Goal: Task Accomplishment & Management: Use online tool/utility

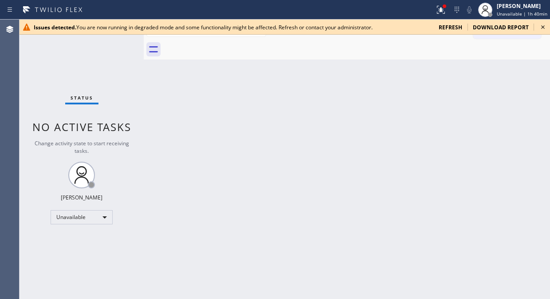
drag, startPoint x: 66, startPoint y: 127, endPoint x: 66, endPoint y: 138, distance: 10.7
click at [66, 127] on span "No active tasks" at bounding box center [81, 126] width 99 height 15
drag, startPoint x: 24, startPoint y: 68, endPoint x: 38, endPoint y: 67, distance: 13.9
click at [25, 69] on div "Status No active tasks Change activity state to start receiving tasks. [PERSON_…" at bounding box center [82, 159] width 124 height 279
click at [545, 28] on icon at bounding box center [543, 27] width 11 height 11
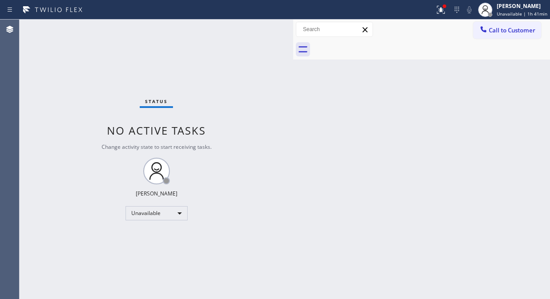
drag, startPoint x: 145, startPoint y: 55, endPoint x: 295, endPoint y: 117, distance: 161.8
click at [293, 117] on div at bounding box center [293, 159] width 0 height 279
click at [447, 5] on div at bounding box center [445, 6] width 4 height 4
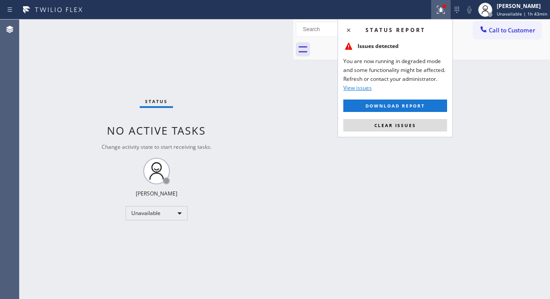
drag, startPoint x: 394, startPoint y: 129, endPoint x: 412, endPoint y: 107, distance: 27.8
click at [398, 128] on button "Clear issues" at bounding box center [396, 125] width 104 height 12
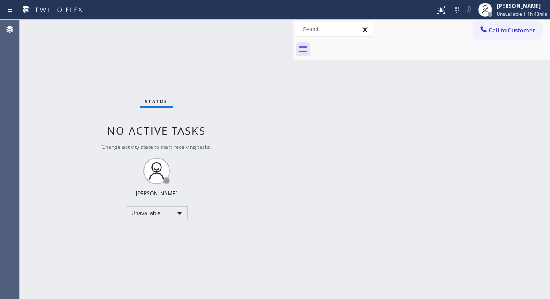
click at [511, 34] on span "Call to Customer" at bounding box center [512, 30] width 47 height 8
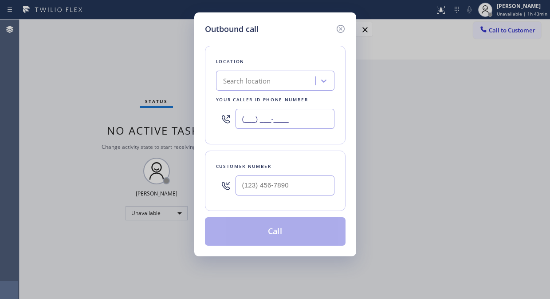
click at [244, 126] on input "(___) ___-____" at bounding box center [285, 119] width 99 height 20
paste input "877) 910-2593"
type input "[PHONE_NUMBER]"
click at [80, 78] on div "Outbound call Location American Heating and Air Conditioning Your caller id pho…" at bounding box center [275, 149] width 550 height 299
drag, startPoint x: 247, startPoint y: 195, endPoint x: 246, endPoint y: 189, distance: 6.9
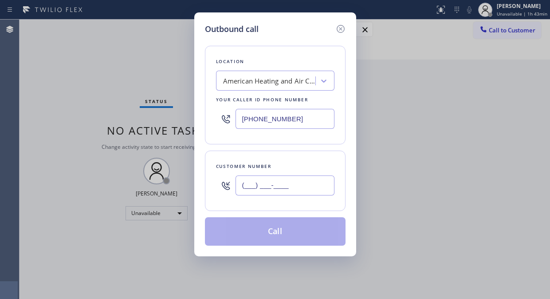
click at [246, 191] on input "(___) ___-____" at bounding box center [285, 185] width 99 height 20
paste input "888) 798-2653"
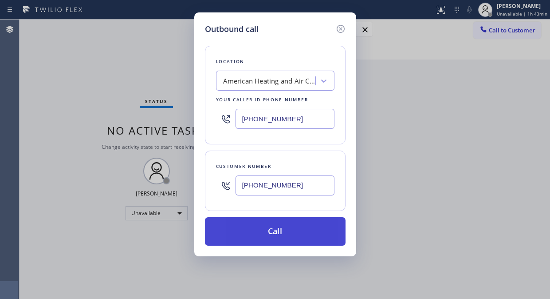
type input "[PHONE_NUMBER]"
click at [300, 235] on button "Call" at bounding box center [275, 231] width 141 height 28
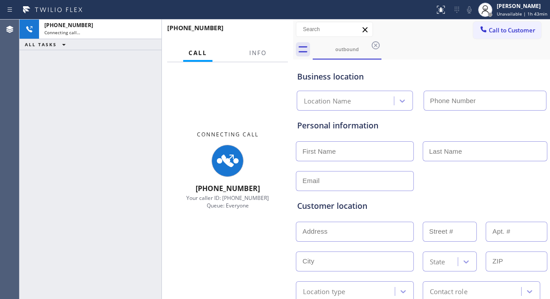
type input "[PHONE_NUMBER]"
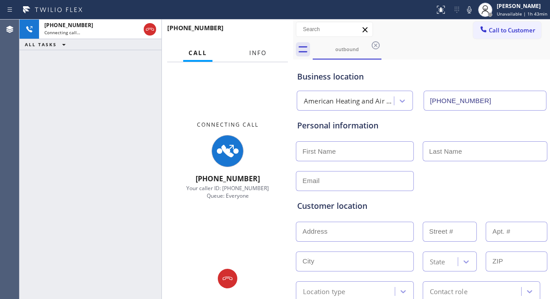
click at [259, 52] on span "Info" at bounding box center [257, 53] width 17 height 8
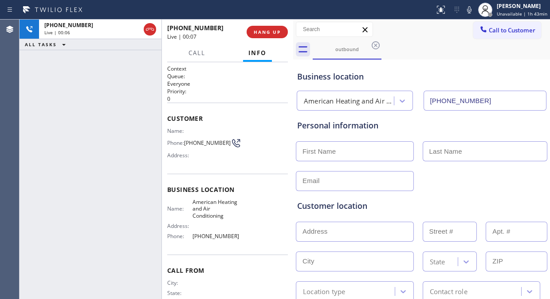
click at [74, 109] on div "[PHONE_NUMBER] Live | 00:06 ALL TASKS ALL TASKS ACTIVE TASKS TASKS IN WRAP UP" at bounding box center [91, 159] width 142 height 279
drag, startPoint x: 38, startPoint y: 120, endPoint x: 45, endPoint y: 120, distance: 7.1
click at [38, 120] on div "[PHONE_NUMBER] Live | 00:25 ALL TASKS ALL TASKS ACTIVE TASKS TASKS IN WRAP UP" at bounding box center [91, 159] width 142 height 279
click at [44, 108] on div "[PHONE_NUMBER] Live | 00:41 ALL TASKS ALL TASKS ACTIVE TASKS TASKS IN WRAP UP" at bounding box center [91, 159] width 142 height 279
click at [469, 11] on icon at bounding box center [469, 9] width 11 height 11
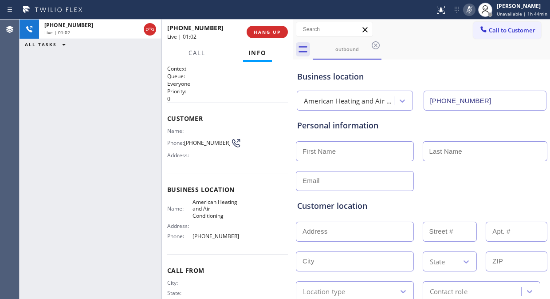
click at [471, 12] on icon at bounding box center [469, 9] width 4 height 7
click at [76, 92] on div "[PHONE_NUMBER] Live | 01:30 ALL TASKS ALL TASKS ACTIVE TASKS TASKS IN WRAP UP" at bounding box center [91, 159] width 142 height 279
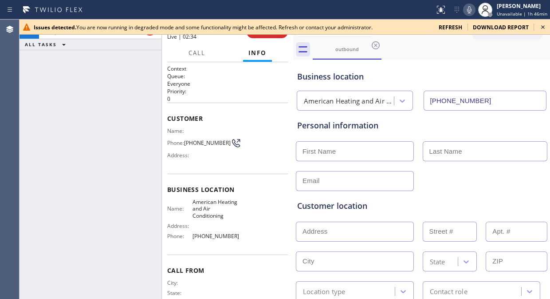
click at [72, 73] on div "[PHONE_NUMBER] Live | 02:33 ALL TASKS ALL TASKS ACTIVE TASKS TASKS IN WRAP UP" at bounding box center [91, 159] width 142 height 279
click at [544, 24] on icon at bounding box center [543, 27] width 11 height 11
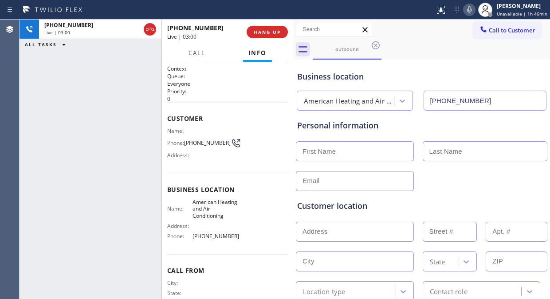
click at [56, 142] on div "[PHONE_NUMBER] Live | 03:00 ALL TASKS ALL TASKS ACTIVE TASKS TASKS IN WRAP UP" at bounding box center [91, 159] width 142 height 279
click at [69, 89] on div "[PHONE_NUMBER] Live | 04:10 ALL TASKS ALL TASKS ACTIVE TASKS TASKS IN WRAP UP" at bounding box center [91, 159] width 142 height 279
click at [472, 11] on icon at bounding box center [469, 9] width 11 height 11
click at [59, 83] on div "[PHONE_NUMBER] Live | 04:44 ALL TASKS ALL TASKS ACTIVE TASKS TASKS IN WRAP UP" at bounding box center [91, 159] width 142 height 279
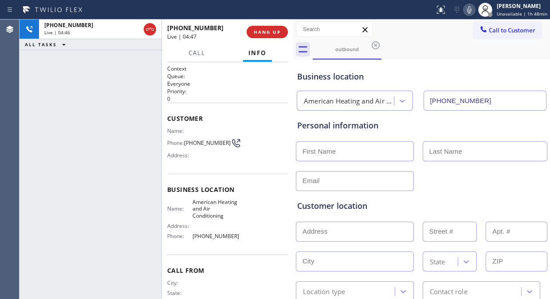
click at [473, 9] on icon at bounding box center [469, 9] width 11 height 11
click at [469, 8] on icon at bounding box center [469, 9] width 11 height 11
click at [263, 29] on span "HANG UP" at bounding box center [267, 32] width 27 height 6
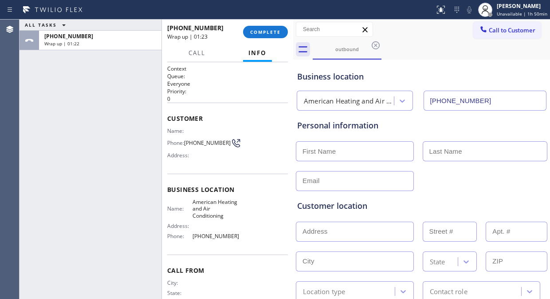
click at [340, 230] on input "text" at bounding box center [355, 232] width 118 height 20
paste input "[STREET_ADDRESS]"
click at [364, 230] on input "[STREET_ADDRESS]" at bounding box center [355, 232] width 118 height 20
click at [319, 232] on input "[STREET_ADDRESS]" at bounding box center [355, 232] width 118 height 20
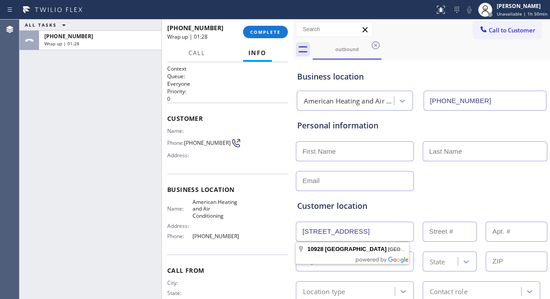
click at [305, 232] on input "[STREET_ADDRESS]" at bounding box center [355, 232] width 118 height 20
type input "[STREET_ADDRESS]"
type input "10928"
type input "[GEOGRAPHIC_DATA]"
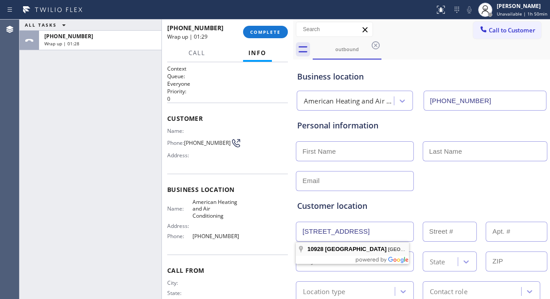
type input "90670"
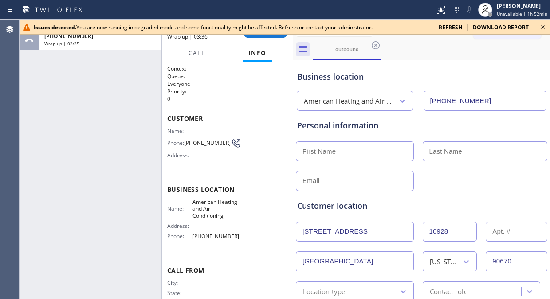
click at [56, 92] on div "ALL TASKS ALL TASKS ACTIVE TASKS TASKS IN WRAP UP [PHONE_NUMBER] Wrap up | 03:35" at bounding box center [91, 159] width 142 height 279
click at [306, 139] on div at bounding box center [421, 150] width 253 height 22
click at [309, 149] on input "text" at bounding box center [355, 151] width 118 height 20
paste input "[PERSON_NAME]"
drag, startPoint x: 355, startPoint y: 152, endPoint x: 330, endPoint y: 150, distance: 24.9
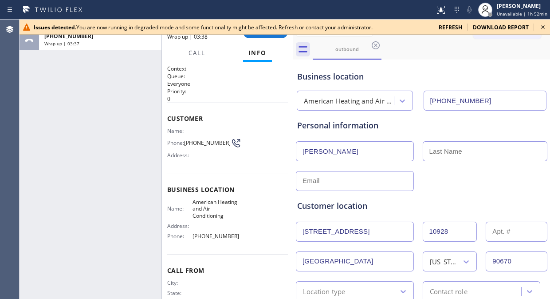
click at [330, 150] on input "[PERSON_NAME]" at bounding box center [355, 151] width 118 height 20
type input "[PERSON_NAME]"
click at [423, 153] on input "text" at bounding box center [485, 151] width 125 height 20
paste input "[PERSON_NAME]"
type input "[PERSON_NAME]"
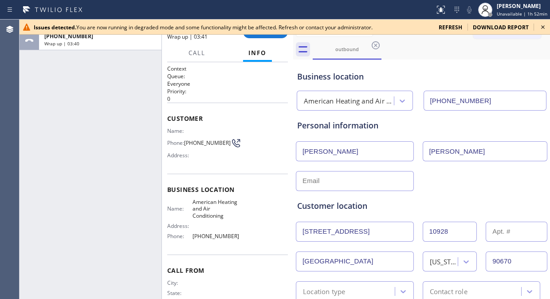
click at [378, 152] on input "[PERSON_NAME]" at bounding box center [355, 151] width 118 height 20
click at [301, 154] on input "[PERSON_NAME]" at bounding box center [355, 151] width 118 height 20
type input "[PERSON_NAME]"
click at [43, 104] on div "ALL TASKS ALL TASKS ACTIVE TASKS TASKS IN WRAP UP [PHONE_NUMBER] Wrap up | 03:50" at bounding box center [91, 159] width 142 height 279
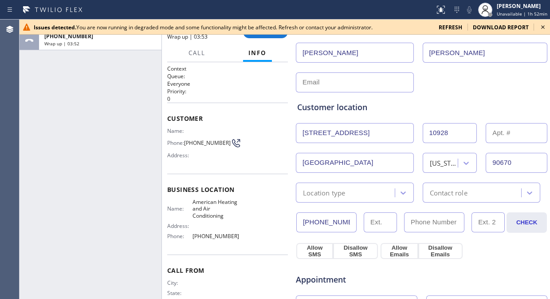
click at [300, 192] on div "Location type" at bounding box center [347, 193] width 96 height 16
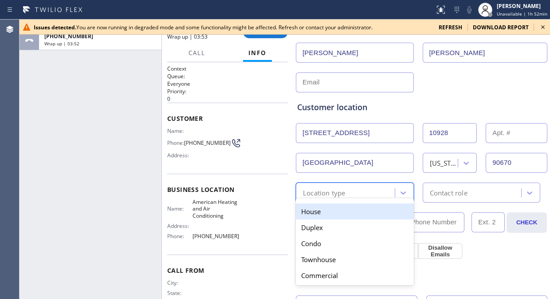
paste input "8887982653"
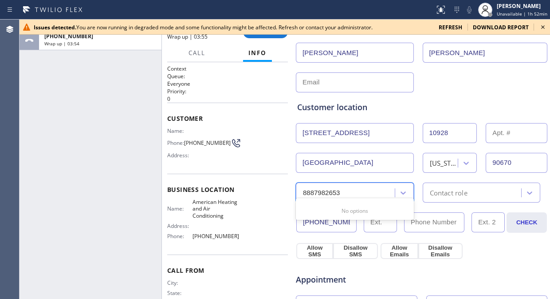
scroll to position [148, 0]
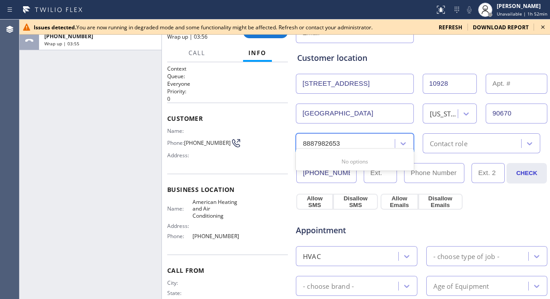
type input "8887982653"
click at [335, 217] on div "Appointment" at bounding box center [337, 225] width 84 height 21
click at [59, 132] on div "ALL TASKS ALL TASKS ACTIVE TASKS TASKS IN WRAP UP [PHONE_NUMBER] Wrap up | 04:01" at bounding box center [91, 159] width 142 height 279
click at [404, 174] on input "(___) ___-____" at bounding box center [434, 173] width 60 height 20
paste input "877) 910-2593"
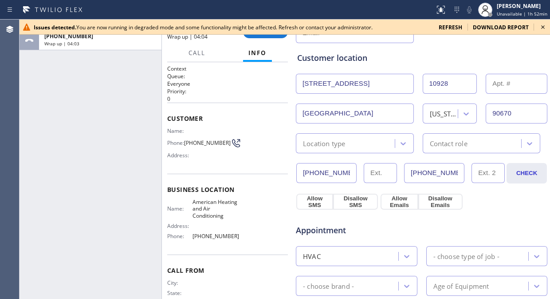
scroll to position [0, 3]
type input "[PHONE_NUMBER]"
click at [495, 207] on div "Appointment HVAC - choose type of job - - choose brand - Age of Equipment - cho…" at bounding box center [422, 293] width 253 height 174
click at [313, 201] on button "Allow SMS" at bounding box center [315, 202] width 37 height 16
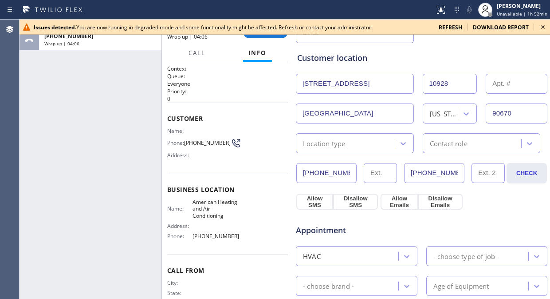
drag, startPoint x: 388, startPoint y: 201, endPoint x: 407, endPoint y: 208, distance: 19.8
click at [388, 202] on button "Allow Emails" at bounding box center [399, 202] width 37 height 16
click at [311, 200] on button "Allow SMS" at bounding box center [315, 202] width 37 height 16
click at [382, 204] on button "Allow Emails" at bounding box center [399, 202] width 37 height 16
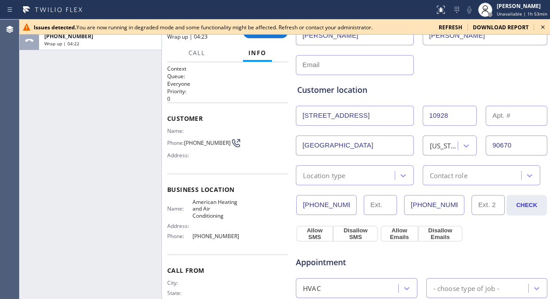
scroll to position [99, 0]
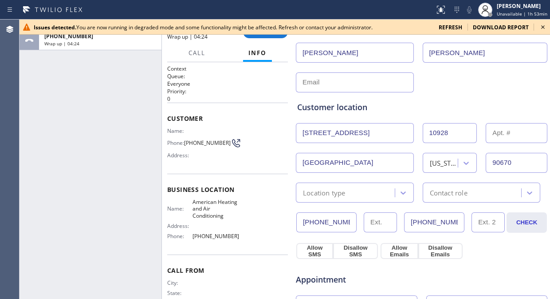
click at [543, 27] on icon at bounding box center [544, 27] width 4 height 4
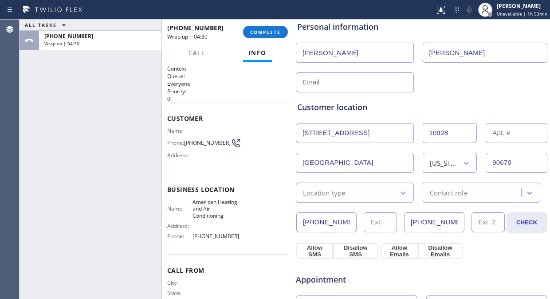
click at [39, 103] on div "ALL TASKS ALL TASKS ACTIVE TASKS TASKS IN WRAP UP [PHONE_NUMBER] Wrap up | 04:30" at bounding box center [91, 159] width 142 height 279
click at [305, 83] on input "text" at bounding box center [355, 82] width 118 height 20
paste input "[PERSON_NAME][EMAIL_ADDRESS][DOMAIN_NAME]"
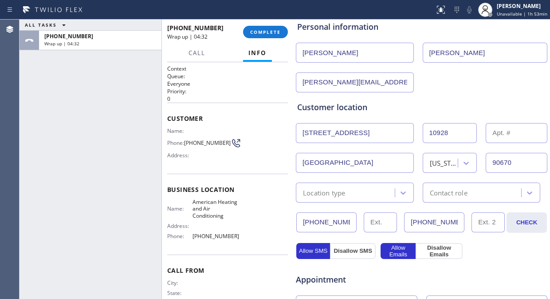
drag, startPoint x: 301, startPoint y: 86, endPoint x: 325, endPoint y: 161, distance: 79.3
click at [304, 95] on div "Business location American Heating and Air Conditioning [PHONE_NUMBER] Personal…" at bounding box center [422, 266] width 253 height 606
click at [300, 80] on input "[PERSON_NAME][EMAIL_ADDRESS][DOMAIN_NAME]" at bounding box center [355, 82] width 118 height 20
click at [305, 85] on input "[PERSON_NAME][EMAIL_ADDRESS][DOMAIN_NAME]" at bounding box center [355, 82] width 118 height 20
drag, startPoint x: 300, startPoint y: 82, endPoint x: 304, endPoint y: 85, distance: 4.7
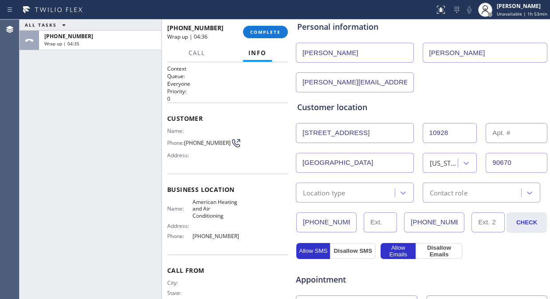
click at [301, 83] on input "[PERSON_NAME][EMAIL_ADDRESS][DOMAIN_NAME]" at bounding box center [355, 82] width 118 height 20
type input "[PERSON_NAME][EMAIL_ADDRESS][DOMAIN_NAME]"
click at [428, 81] on div "[PERSON_NAME][EMAIL_ADDRESS][DOMAIN_NAME]" at bounding box center [421, 82] width 253 height 22
click at [356, 198] on div "Location type" at bounding box center [355, 192] width 118 height 20
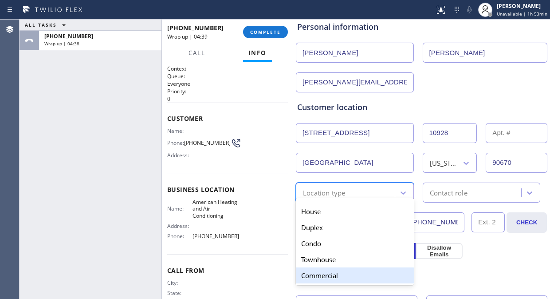
click at [325, 272] on div "Commercial" at bounding box center [355, 275] width 118 height 16
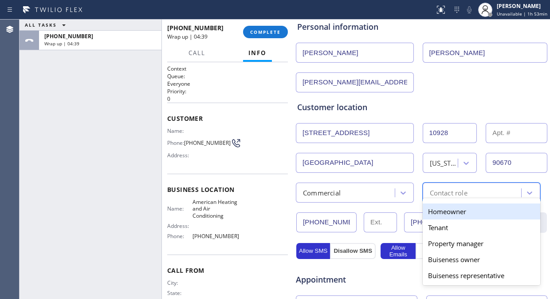
click at [461, 195] on div "Contact role" at bounding box center [449, 192] width 38 height 10
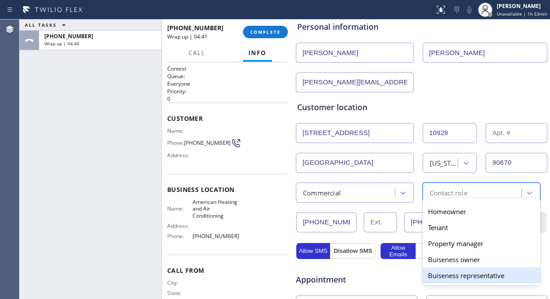
click at [462, 274] on div "Buiseness representative" at bounding box center [482, 275] width 118 height 16
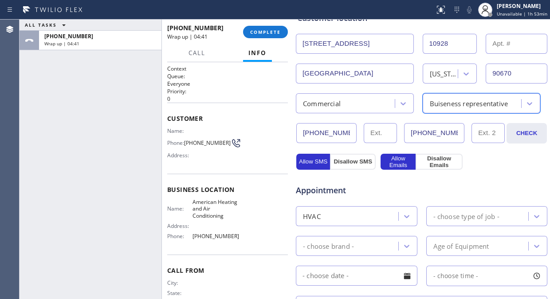
scroll to position [197, 0]
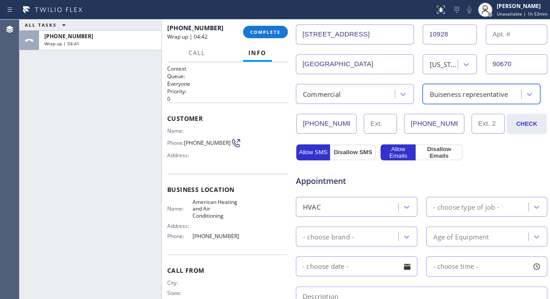
click at [437, 210] on div "- choose type of job -" at bounding box center [467, 207] width 66 height 10
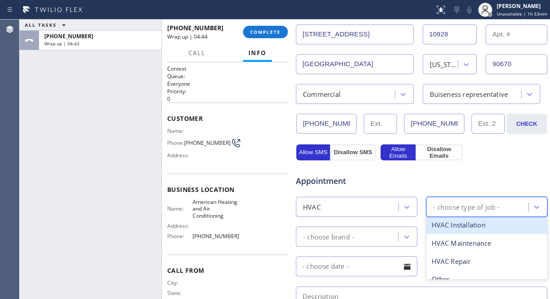
scroll to position [30, 0]
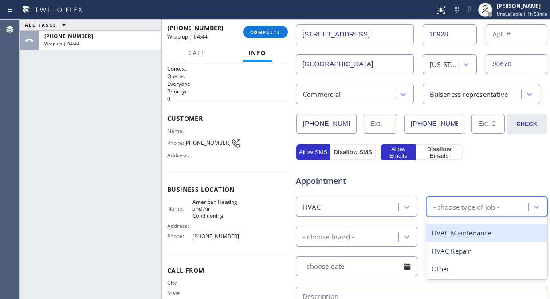
click at [361, 210] on div "HVAC" at bounding box center [349, 207] width 100 height 16
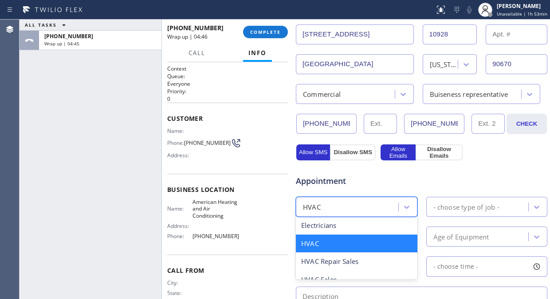
scroll to position [257, 0]
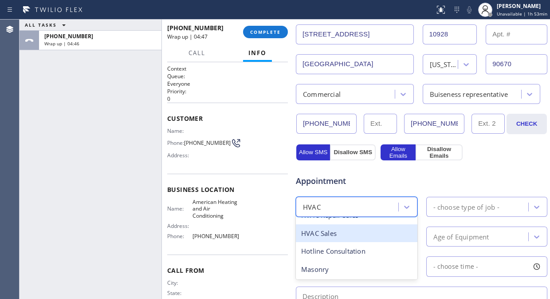
drag, startPoint x: 343, startPoint y: 220, endPoint x: 394, endPoint y: 222, distance: 51.1
click at [344, 224] on div "HVAC Sales" at bounding box center [357, 233] width 122 height 18
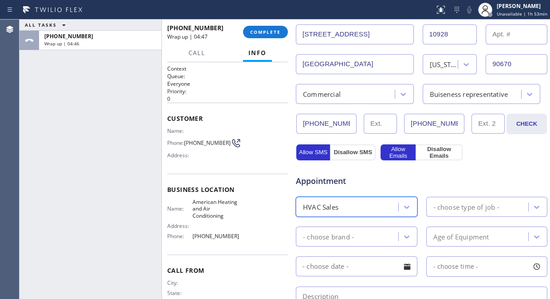
click at [436, 215] on div "- choose type of job -" at bounding box center [488, 207] width 122 height 20
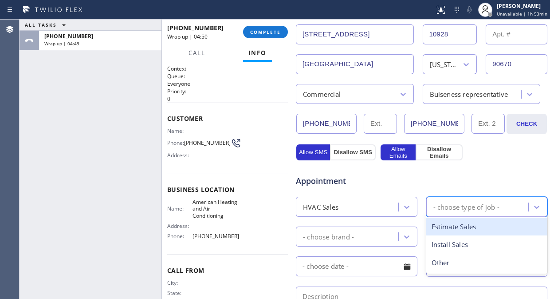
click at [453, 224] on div "Estimate Sales" at bounding box center [488, 227] width 122 height 18
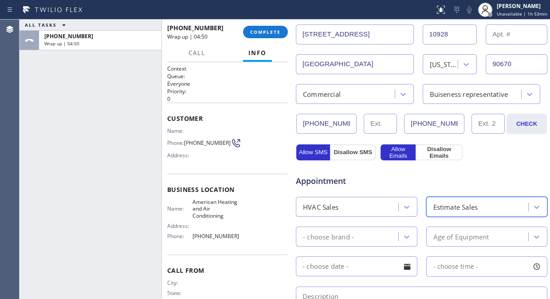
click at [326, 239] on div "- choose brand -" at bounding box center [328, 236] width 51 height 10
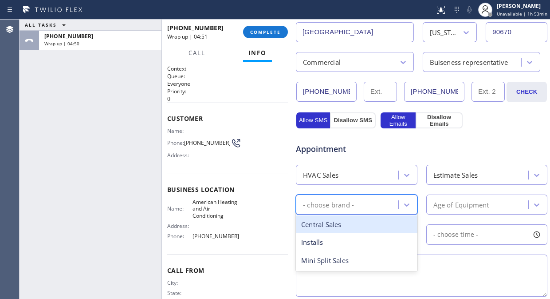
scroll to position [246, 0]
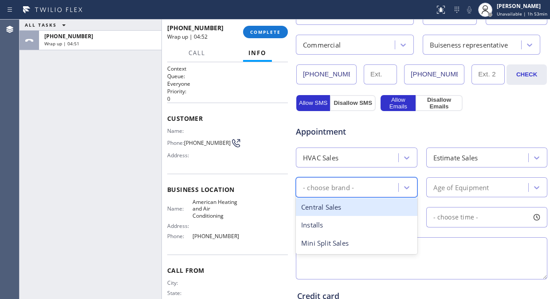
click at [328, 206] on div "Central Sales" at bounding box center [357, 207] width 122 height 18
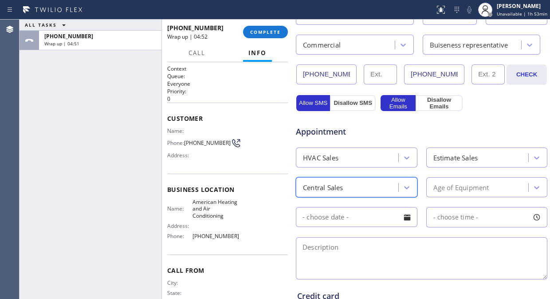
click at [446, 180] on div "Age of Equipment" at bounding box center [479, 187] width 100 height 16
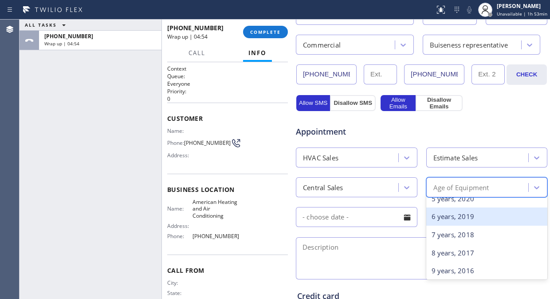
scroll to position [0, 0]
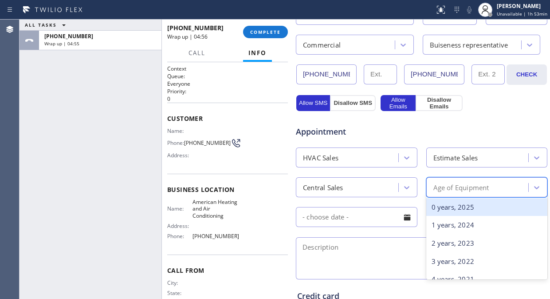
click at [455, 211] on div "0 years, 2025" at bounding box center [488, 207] width 122 height 18
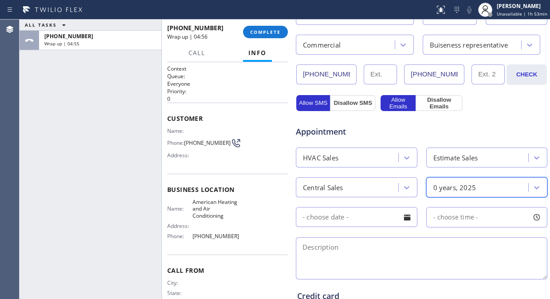
click at [380, 265] on textarea at bounding box center [422, 258] width 252 height 42
drag, startPoint x: 73, startPoint y: 104, endPoint x: 91, endPoint y: 110, distance: 19.0
click at [73, 104] on div "ALL TASKS ALL TASKS ACTIVE TASKS TASKS IN WRAP UP [PHONE_NUMBER] Wrap up | 05:03" at bounding box center [91, 159] width 142 height 279
click at [403, 216] on div at bounding box center [407, 217] width 15 height 15
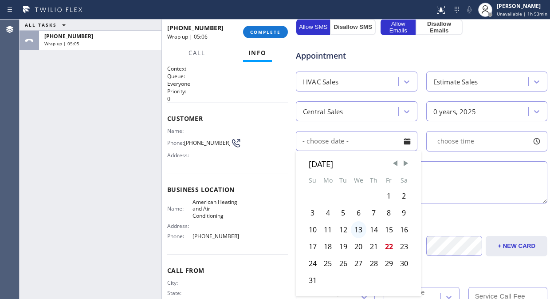
scroll to position [345, 0]
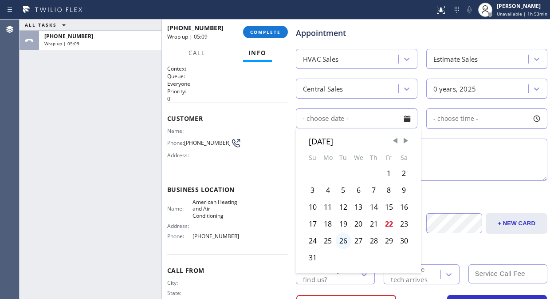
click at [341, 238] on div "26" at bounding box center [343, 240] width 15 height 17
type input "[DATE]"
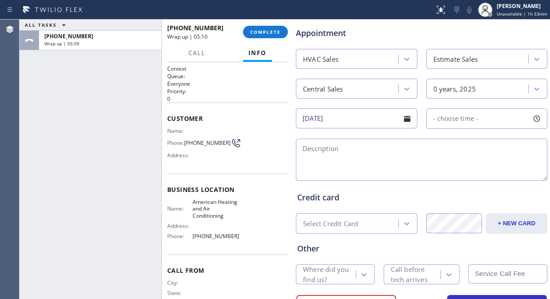
click at [451, 118] on span "- choose time -" at bounding box center [456, 118] width 45 height 8
drag, startPoint x: 429, startPoint y: 173, endPoint x: 467, endPoint y: 171, distance: 38.2
click at [467, 171] on div at bounding box center [472, 172] width 11 height 19
drag, startPoint x: 434, startPoint y: 171, endPoint x: 445, endPoint y: 171, distance: 11.1
click at [445, 171] on div at bounding box center [450, 172] width 11 height 19
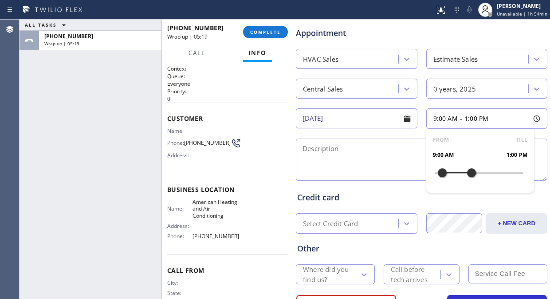
drag, startPoint x: 445, startPoint y: 169, endPoint x: 438, endPoint y: 170, distance: 7.3
click at [438, 170] on div at bounding box center [442, 172] width 11 height 19
click at [325, 150] on textarea at bounding box center [422, 160] width 252 height 42
drag, startPoint x: 58, startPoint y: 144, endPoint x: 204, endPoint y: 206, distance: 158.4
click at [61, 144] on div "ALL TASKS ALL TASKS ACTIVE TASKS TASKS IN WRAP UP [PHONE_NUMBER] Wrap up | 06:35" at bounding box center [91, 159] width 142 height 279
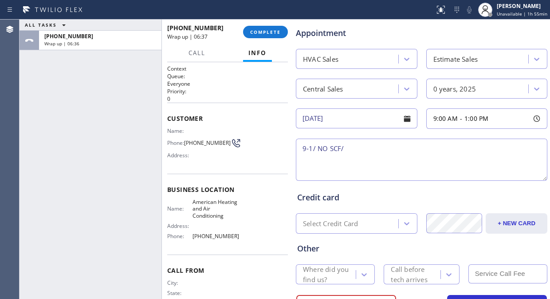
click at [402, 150] on textarea "9-1/ NO SCF/" at bounding box center [422, 160] width 252 height 42
paste textarea "replace 3 HVAC units on the roof, there's access/ Commercial/ Manager/"
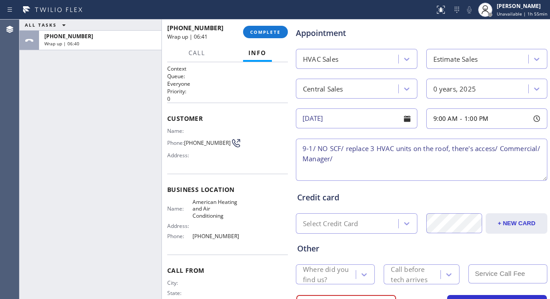
paste textarea "[STREET_ADDRESS]"
click at [449, 161] on textarea "9-1/ NO SCF/ replace 3 HVAC units on the roof, there's access/ Commercial/ Mana…" at bounding box center [422, 160] width 252 height 42
click at [375, 168] on textarea "9-1/ NO SCF/ replace 3 HVAC units on the roof, there's access/ Commercial/ Mana…" at bounding box center [422, 160] width 252 height 42
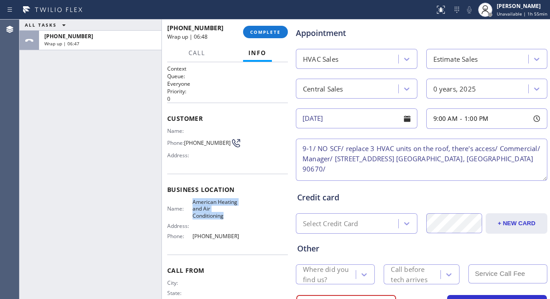
drag, startPoint x: 219, startPoint y: 214, endPoint x: 188, endPoint y: 201, distance: 34.0
click at [188, 201] on div "Name: American Heating and Air Conditioning" at bounding box center [203, 208] width 72 height 20
copy span "American Heating and Air Conditioning"
click at [358, 169] on textarea "9-1/ NO SCF/ replace 3 HVAC units on the roof, there's access/ Commercial/ Mana…" at bounding box center [422, 160] width 252 height 42
paste textarea "American Heating and Air Conditioning"
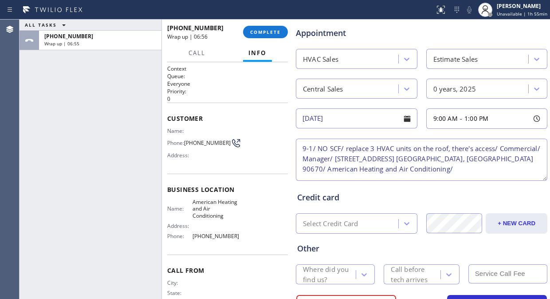
click at [460, 171] on textarea "9-1/ NO SCF/ replace 3 HVAC units on the roof, there's access/ Commercial/ Mana…" at bounding box center [422, 160] width 252 height 42
paste textarea "Please call 30 minutes prior to arrival."
type textarea "9-1/ NO SCF/ replace 3 HVAC units on the roof, there's access/ Commercial/ Mana…"
click at [476, 278] on input "text" at bounding box center [508, 273] width 79 height 19
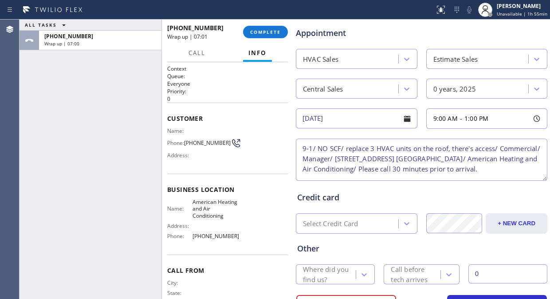
type input "0"
click at [408, 264] on div "Call before tech arrives" at bounding box center [421, 274] width 75 height 20
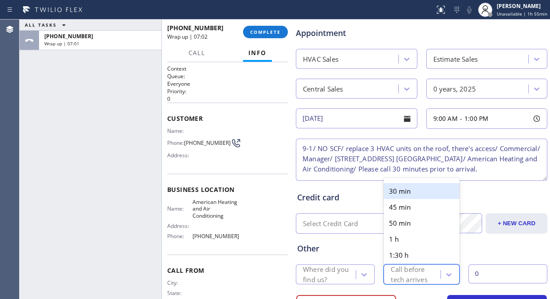
click at [405, 183] on div "30 min" at bounding box center [421, 191] width 75 height 16
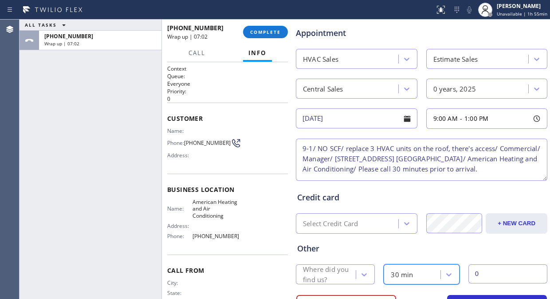
click at [318, 276] on div "Where did you find us?" at bounding box center [329, 274] width 52 height 20
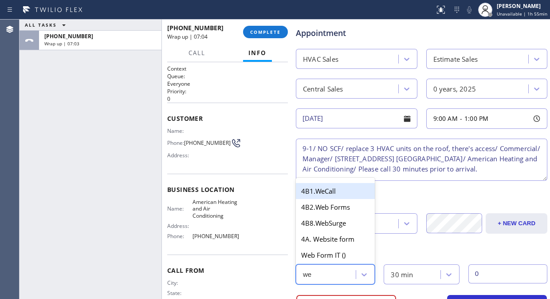
type input "web"
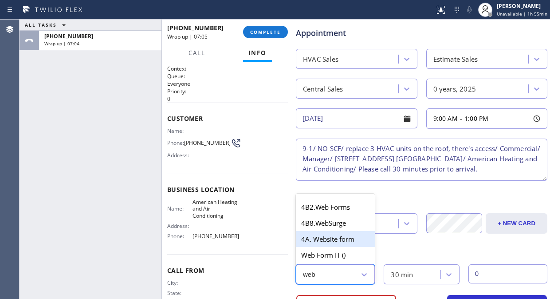
click at [338, 235] on div "4A. Website form" at bounding box center [335, 239] width 79 height 16
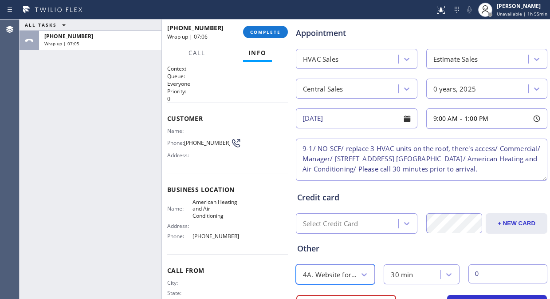
click at [414, 172] on textarea "9-1/ NO SCF/ replace 3 HVAC units on the roof, there's access/ Commercial/ Mana…" at bounding box center [422, 160] width 252 height 42
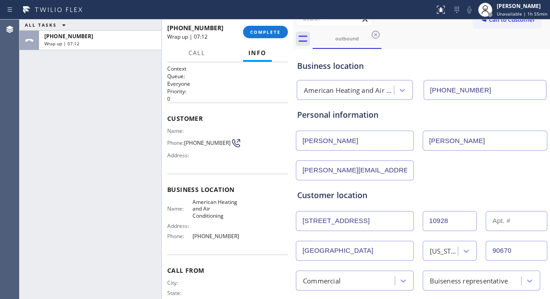
scroll to position [0, 0]
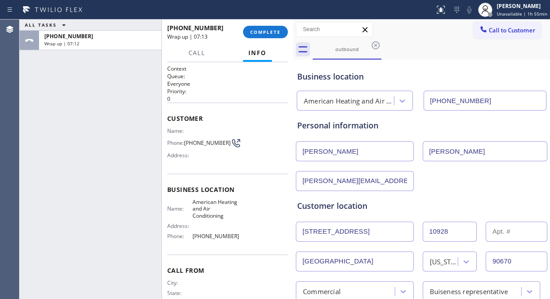
click at [436, 182] on div "[PERSON_NAME][EMAIL_ADDRESS][DOMAIN_NAME]" at bounding box center [421, 180] width 253 height 22
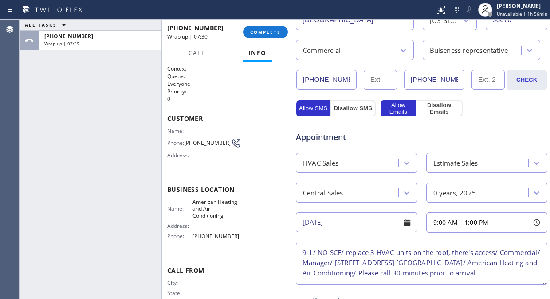
scroll to position [389, 0]
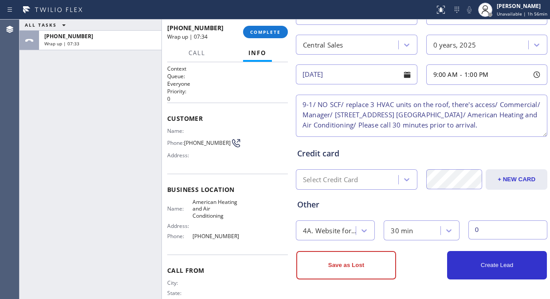
click at [367, 76] on input "[DATE]" at bounding box center [357, 74] width 122 height 20
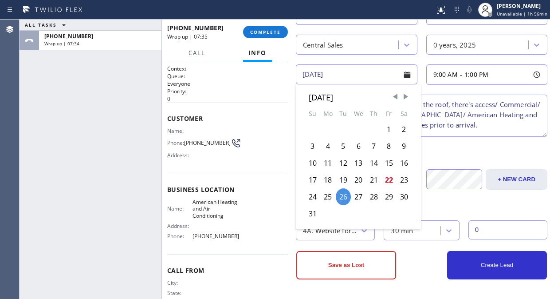
click at [367, 76] on input "[DATE]" at bounding box center [357, 74] width 122 height 20
click at [459, 154] on div "Credit card" at bounding box center [421, 153] width 249 height 12
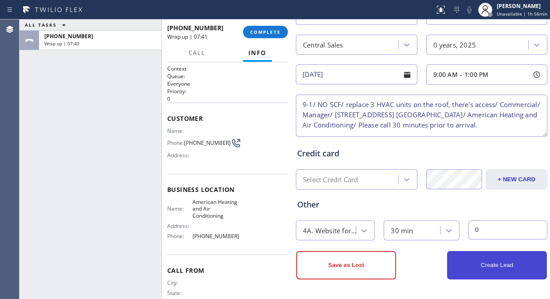
click at [475, 265] on button "Create Lead" at bounding box center [497, 265] width 100 height 28
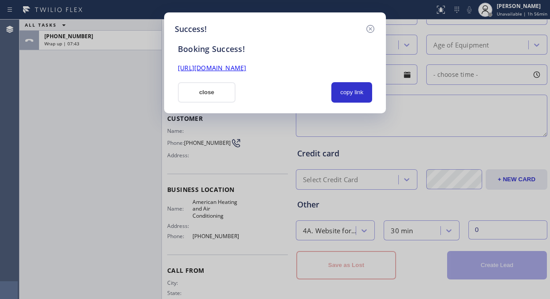
scroll to position [0, 0]
click at [352, 92] on button "copy link" at bounding box center [352, 92] width 41 height 20
click at [246, 67] on link "[URL][DOMAIN_NAME]" at bounding box center [212, 67] width 68 height 8
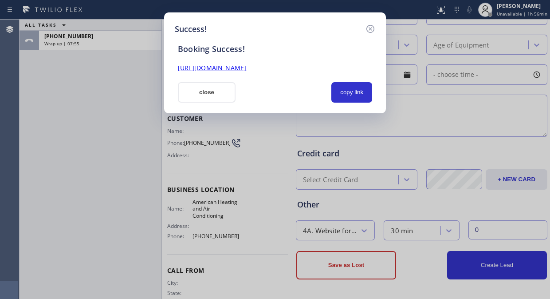
drag, startPoint x: 198, startPoint y: 92, endPoint x: 197, endPoint y: 88, distance: 4.5
click at [198, 92] on button "close" at bounding box center [207, 92] width 58 height 20
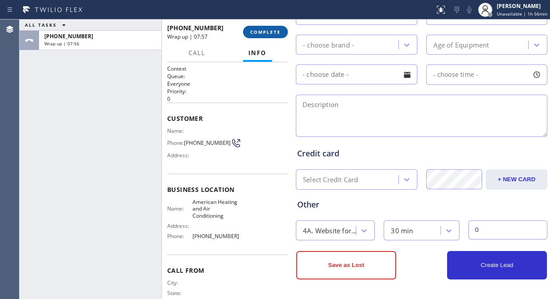
click at [264, 32] on span "COMPLETE" at bounding box center [265, 32] width 31 height 6
click at [122, 118] on div "ALL TASKS ALL TASKS ACTIVE TASKS TASKS IN WRAP UP [PHONE_NUMBER]" at bounding box center [91, 159] width 142 height 279
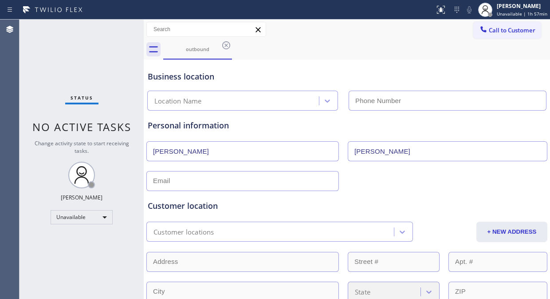
type input "[PHONE_NUMBER]"
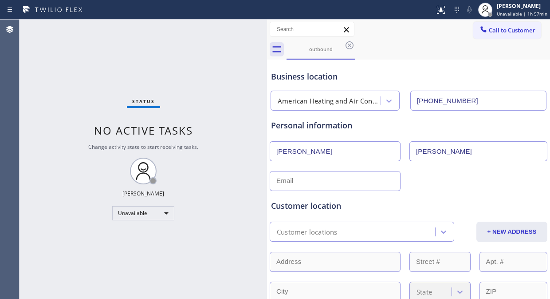
drag, startPoint x: 144, startPoint y: 137, endPoint x: 267, endPoint y: 161, distance: 125.8
click at [267, 161] on div at bounding box center [267, 159] width 0 height 279
drag, startPoint x: 72, startPoint y: 59, endPoint x: 89, endPoint y: 37, distance: 27.5
click at [72, 59] on div "Status No active tasks Change activity state to start receiving tasks. [PERSON_…" at bounding box center [144, 159] width 248 height 279
click at [511, 35] on button "Call to Customer" at bounding box center [508, 30] width 68 height 17
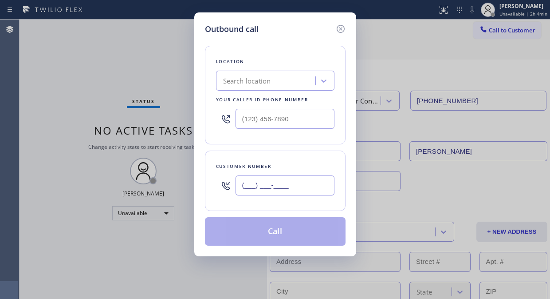
click at [242, 188] on input "(___) ___-____" at bounding box center [285, 185] width 99 height 20
paste input "909) 594-4300"
type input "(909) 594-4300"
click at [236, 117] on input "(___) ___-____" at bounding box center [285, 119] width 99 height 20
paste input "626) 768-9548"
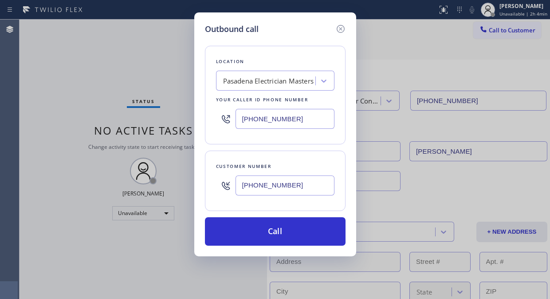
type input "(626) 768-9548"
click at [293, 141] on div "Location Pasadena Electrician Masters Your caller id phone number (626) 768-9548" at bounding box center [275, 95] width 141 height 99
click at [241, 119] on input "(626) 768-9548" at bounding box center [285, 119] width 99 height 20
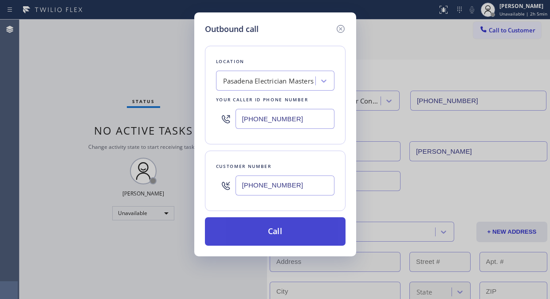
click at [294, 230] on button "Call" at bounding box center [275, 231] width 141 height 28
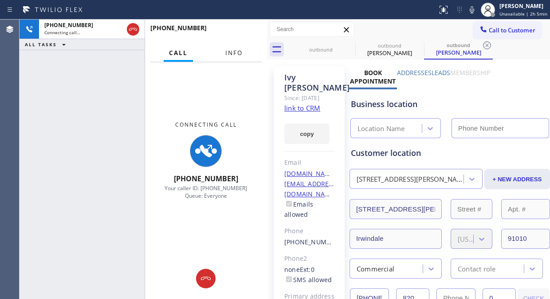
click at [236, 55] on span "Info" at bounding box center [234, 53] width 17 height 8
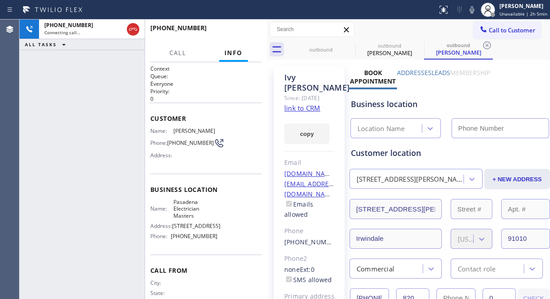
type input "(626) 768-9548"
click at [56, 93] on div "+19095944300 Live | 00:20 ALL TASKS ALL TASKS ACTIVE TASKS TASKS IN WRAP UP" at bounding box center [82, 159] width 125 height 279
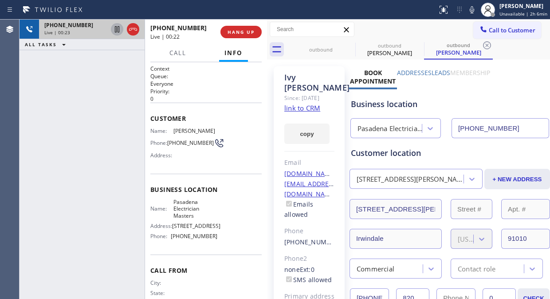
click at [117, 30] on icon at bounding box center [117, 29] width 11 height 11
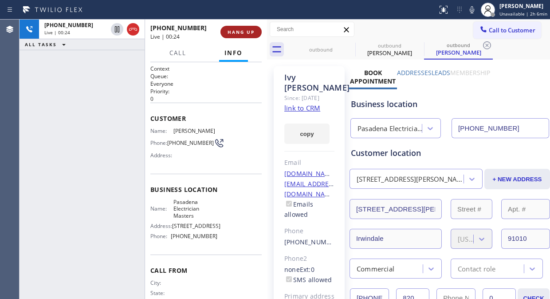
click at [234, 34] on span "HANG UP" at bounding box center [241, 32] width 27 height 6
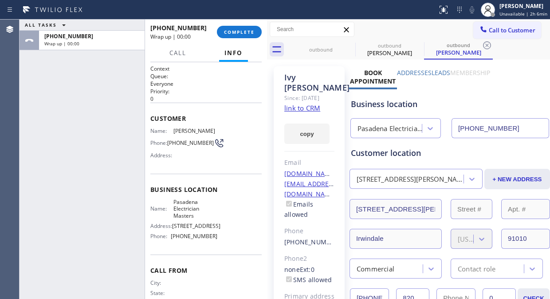
click at [295, 114] on div "copy" at bounding box center [310, 128] width 50 height 31
click at [297, 108] on link "link to CRM" at bounding box center [303, 107] width 36 height 9
click at [229, 38] on button "COMPLETE" at bounding box center [239, 32] width 45 height 12
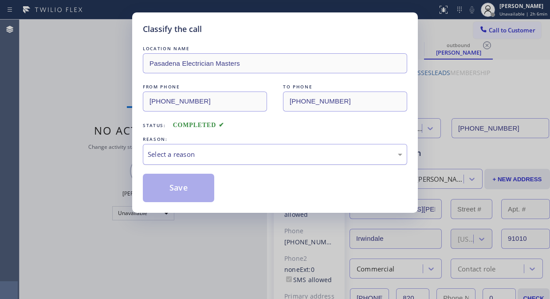
click at [246, 161] on div "Select a reason" at bounding box center [275, 154] width 265 height 21
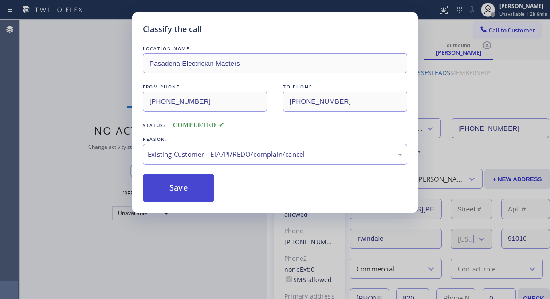
click at [198, 189] on button "Save" at bounding box center [178, 188] width 71 height 28
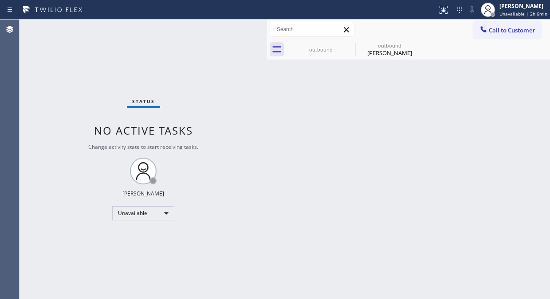
drag, startPoint x: 59, startPoint y: 43, endPoint x: 181, endPoint y: 47, distance: 121.7
click at [61, 44] on div "Status No active tasks Change activity state to start receiving tasks. [PERSON_…" at bounding box center [144, 159] width 248 height 279
click at [514, 31] on span "Call to Customer" at bounding box center [512, 30] width 47 height 8
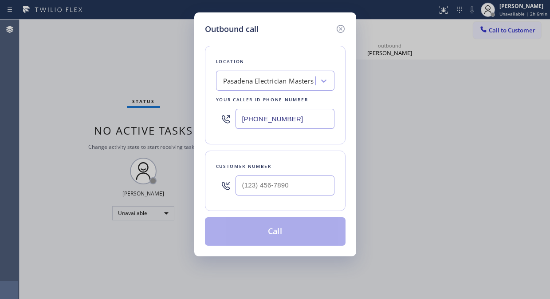
click at [236, 198] on div at bounding box center [275, 185] width 119 height 29
click at [240, 185] on input "(___) ___-____" at bounding box center [285, 185] width 99 height 20
paste input "909) 594-4300"
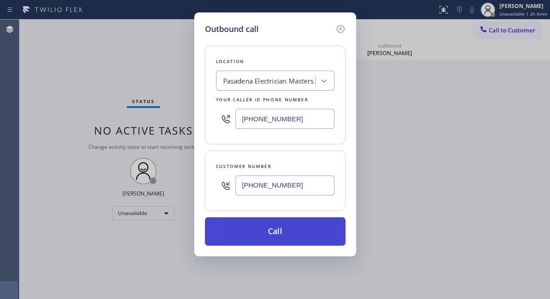
type input "(909) 594-4300"
drag, startPoint x: 292, startPoint y: 234, endPoint x: 297, endPoint y: 238, distance: 6.6
click at [292, 234] on button "Call" at bounding box center [275, 231] width 141 height 28
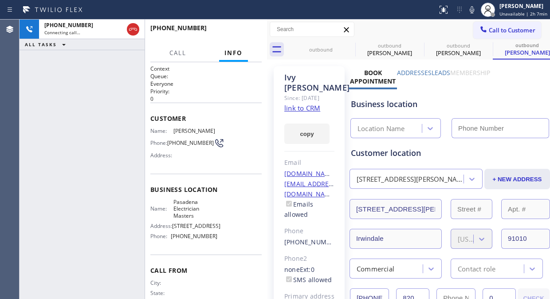
type input "(626) 768-9548"
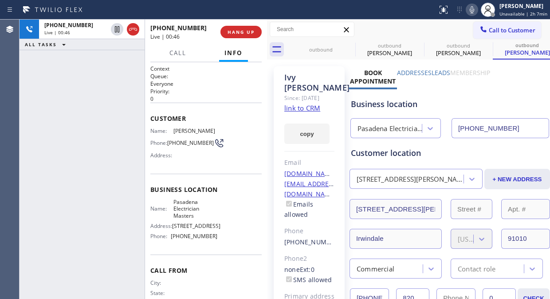
click at [474, 12] on icon at bounding box center [472, 9] width 4 height 7
click at [69, 76] on div "+19095944300 Live | 01:05 ALL TASKS ALL TASKS ACTIVE TASKS TASKS IN WRAP UP" at bounding box center [82, 159] width 125 height 279
click at [180, 52] on span "Call" at bounding box center [178, 53] width 17 height 8
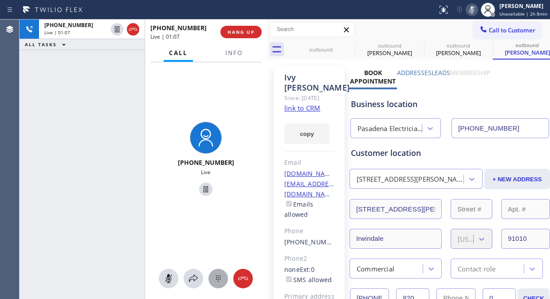
click at [216, 274] on icon at bounding box center [218, 278] width 11 height 11
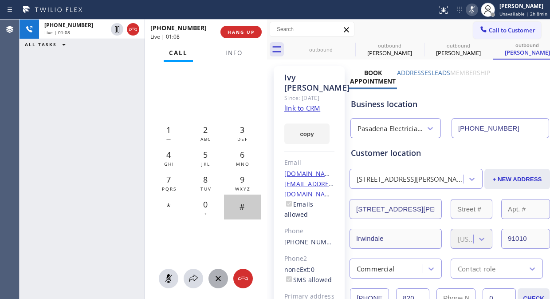
click at [238, 205] on div "#" at bounding box center [242, 206] width 37 height 25
click at [230, 50] on span "Info" at bounding box center [234, 53] width 17 height 8
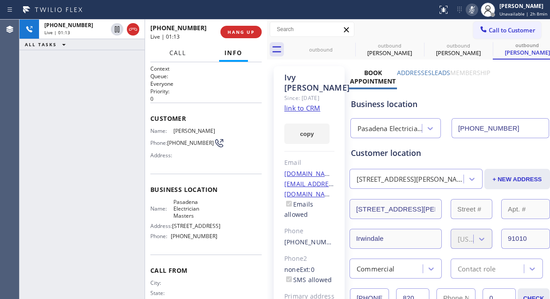
click at [176, 53] on span "Call" at bounding box center [178, 53] width 17 height 8
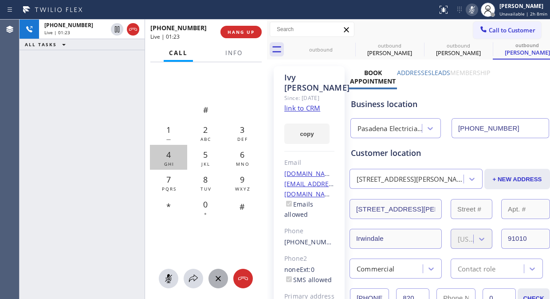
click at [174, 158] on div "4 GHI" at bounding box center [168, 157] width 37 height 25
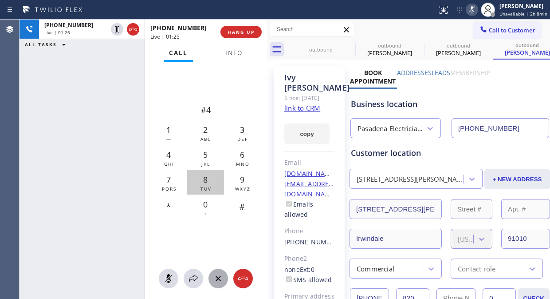
click at [200, 180] on div "8 TUV" at bounding box center [205, 182] width 37 height 25
click at [167, 161] on span "GHI" at bounding box center [169, 164] width 10 height 6
click at [218, 277] on icon at bounding box center [218, 278] width 11 height 11
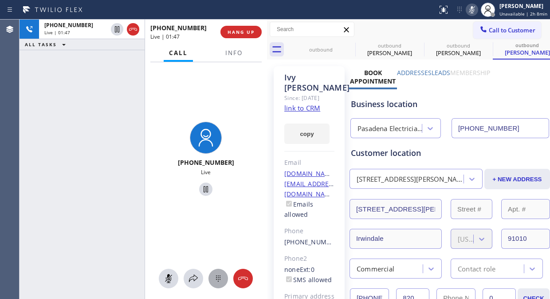
click at [215, 274] on icon at bounding box center [218, 278] width 11 height 11
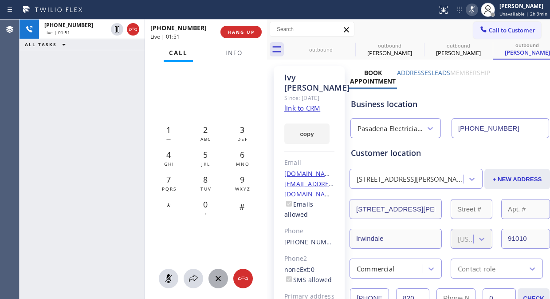
click at [130, 133] on div "+19095944300 Live | 01:51 ALL TASKS ALL TASKS ACTIVE TASKS TASKS IN WRAP UP" at bounding box center [82, 159] width 125 height 279
click at [234, 51] on span "Info" at bounding box center [234, 53] width 17 height 8
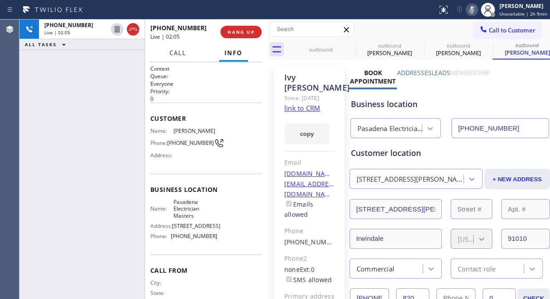
click at [176, 56] on span "Call" at bounding box center [178, 53] width 17 height 8
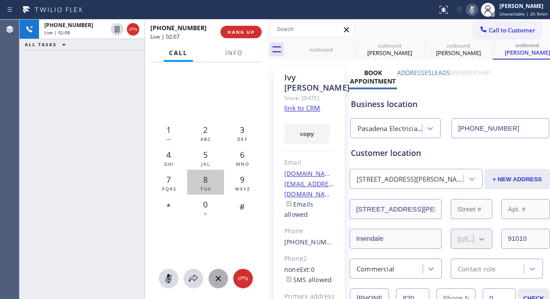
click at [207, 183] on span "8" at bounding box center [205, 179] width 4 height 11
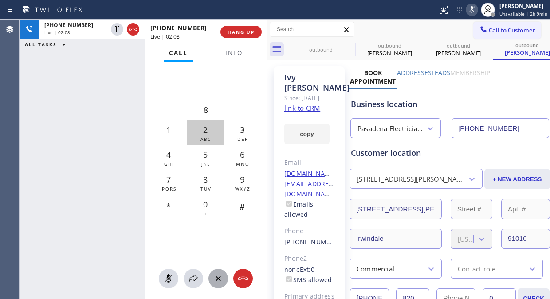
click at [207, 132] on span "2" at bounding box center [205, 129] width 4 height 11
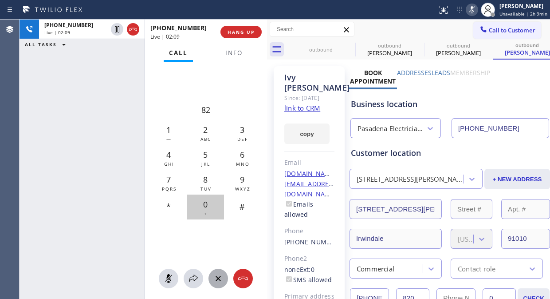
click at [206, 201] on span "0" at bounding box center [205, 204] width 4 height 11
click at [236, 54] on span "Info" at bounding box center [234, 53] width 17 height 8
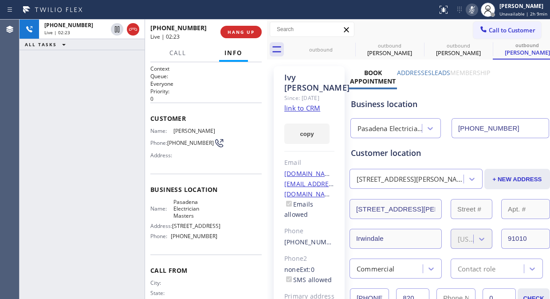
click at [83, 115] on div "+19095944300 Live | 02:23 ALL TASKS ALL TASKS ACTIVE TASKS TASKS IN WRAP UP" at bounding box center [82, 159] width 125 height 279
drag, startPoint x: 63, startPoint y: 75, endPoint x: 74, endPoint y: 12, distance: 64.7
click at [66, 67] on div "+19095944300 Live | 02:28 ALL TASKS ALL TASKS ACTIVE TASKS TASKS IN WRAP UP" at bounding box center [82, 159] width 125 height 279
click at [74, 78] on div "+19095944300 Live | 02:49 ALL TASKS ALL TASKS ACTIVE TASKS TASKS IN WRAP UP" at bounding box center [82, 159] width 125 height 279
click at [241, 35] on span "HANG UP" at bounding box center [241, 32] width 27 height 6
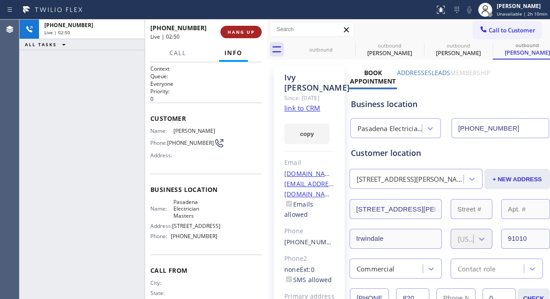
click at [241, 35] on span "HANG UP" at bounding box center [241, 32] width 27 height 6
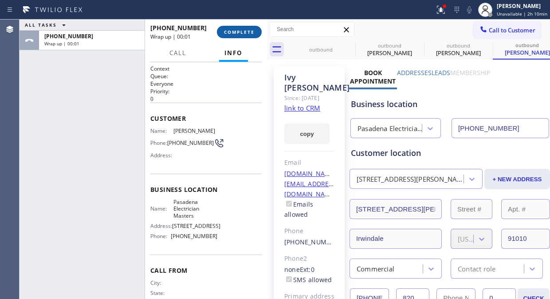
click at [241, 35] on span "COMPLETE" at bounding box center [239, 32] width 31 height 6
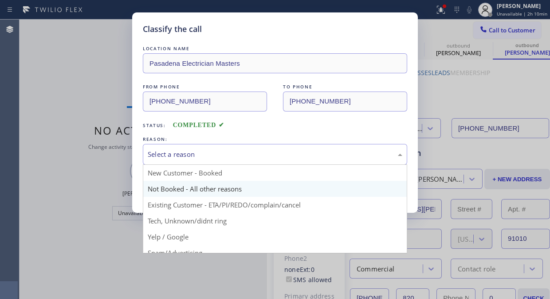
drag, startPoint x: 251, startPoint y: 152, endPoint x: 273, endPoint y: 193, distance: 46.7
click at [251, 152] on div "Select a reason" at bounding box center [275, 154] width 255 height 10
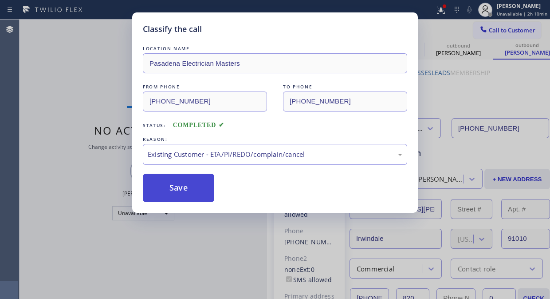
drag, startPoint x: 271, startPoint y: 200, endPoint x: 213, endPoint y: 190, distance: 58.7
drag, startPoint x: 190, startPoint y: 182, endPoint x: 257, endPoint y: 43, distance: 154.7
click at [190, 182] on button "Save" at bounding box center [178, 188] width 71 height 28
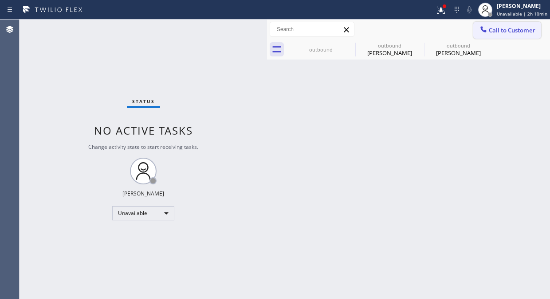
click at [507, 34] on span "Call to Customer" at bounding box center [512, 30] width 47 height 8
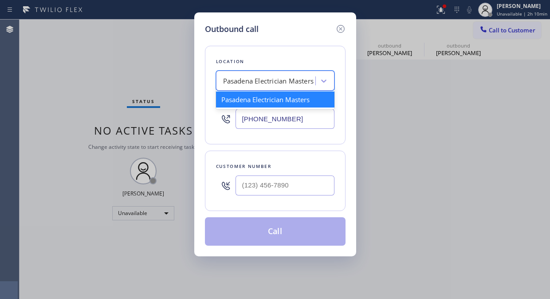
click at [282, 74] on div "Pasadena Electrician Masters" at bounding box center [267, 81] width 97 height 16
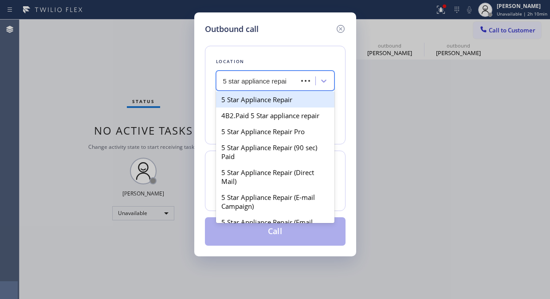
type input "5 star appliance repair"
click at [280, 97] on div "5 Star Appliance Repair" at bounding box center [275, 99] width 119 height 16
type input "(855) 731-4952"
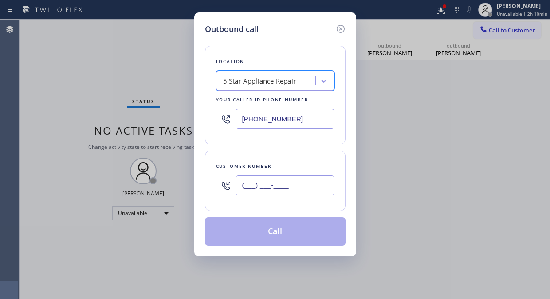
click at [272, 194] on input "(___) ___-____" at bounding box center [285, 185] width 99 height 20
paste input "805) 946-5784"
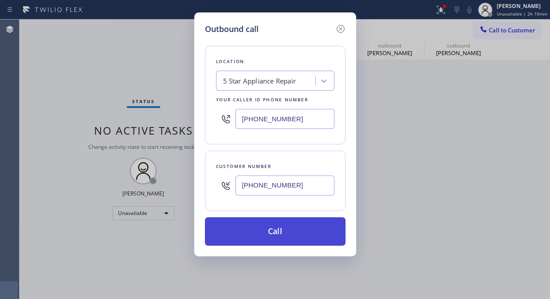
type input "(805) 946-5784"
click at [284, 226] on button "Call" at bounding box center [275, 231] width 141 height 28
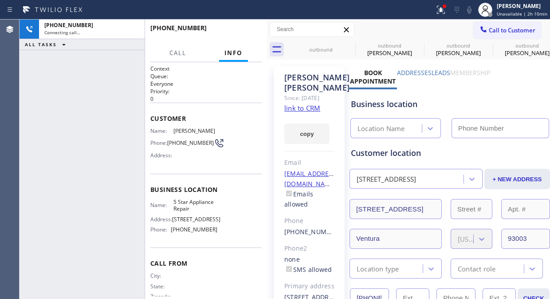
type input "(855) 731-4952"
click at [231, 30] on span "HANG UP" at bounding box center [241, 32] width 27 height 6
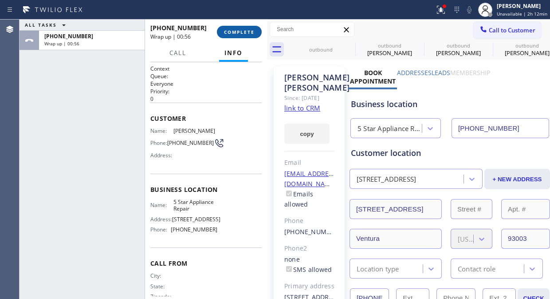
click at [222, 26] on button "COMPLETE" at bounding box center [239, 32] width 45 height 12
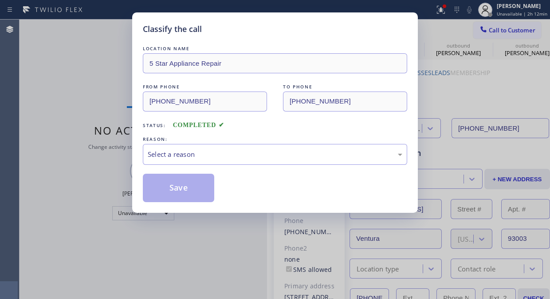
click at [231, 158] on div "Select a reason" at bounding box center [275, 154] width 255 height 10
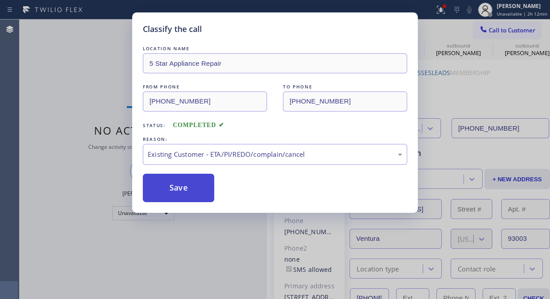
click at [183, 193] on button "Save" at bounding box center [178, 188] width 71 height 28
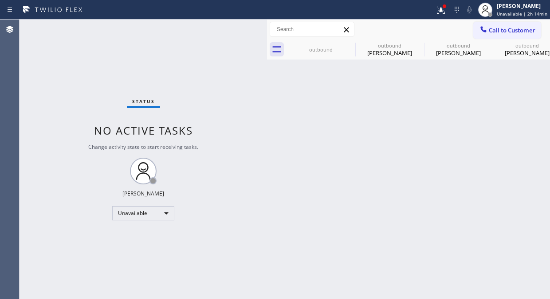
click at [43, 42] on div "Status No active tasks Change activity state to start receiving tasks. [PERSON_…" at bounding box center [144, 159] width 248 height 279
click at [510, 32] on span "Call to Customer" at bounding box center [512, 30] width 47 height 8
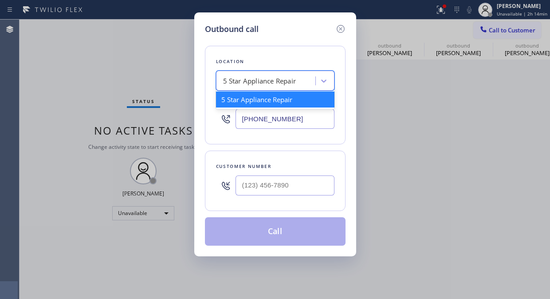
click at [217, 85] on div "5 Star Appliance Repair" at bounding box center [275, 81] width 119 height 20
paste input "Next Door Appliance Repair"
type input "Next Door Appliance Repair"
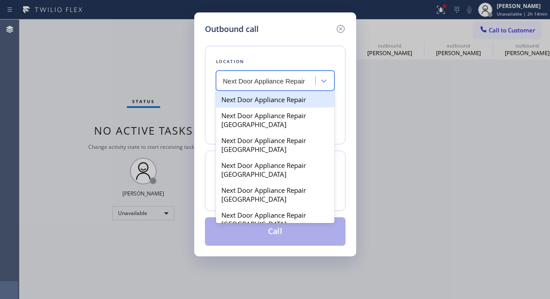
click at [255, 103] on div "Next Door Appliance Repair" at bounding box center [275, 99] width 119 height 16
type input "(844) 505-3776"
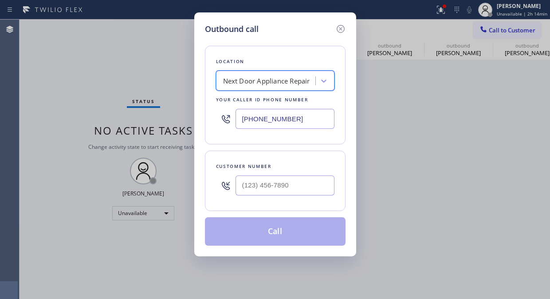
click at [294, 81] on div "Next Door Appliance Repair" at bounding box center [266, 81] width 87 height 10
click at [63, 91] on div "Outbound call Location Next Door Appliance Repair Your caller id phone number (…" at bounding box center [275, 149] width 550 height 299
click at [242, 189] on input "(___) ___-____" at bounding box center [285, 185] width 99 height 20
paste input "206) 632-1521"
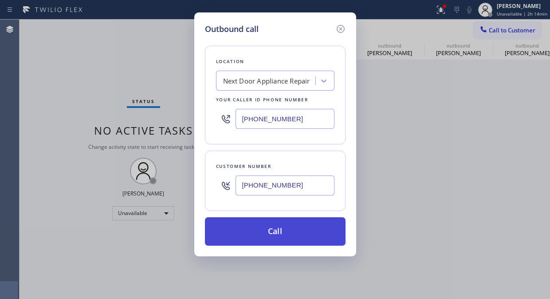
type input "(206) 632-1521"
click at [289, 238] on button "Call" at bounding box center [275, 231] width 141 height 28
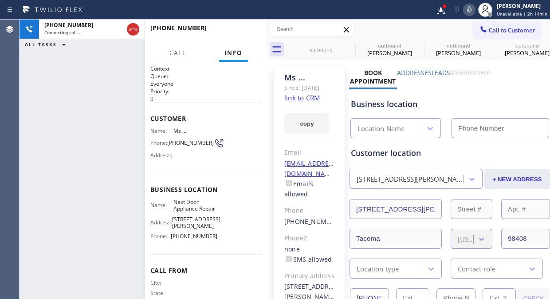
click at [65, 99] on div "+12066321521 Connecting call… ALL TASKS ALL TASKS ACTIVE TASKS TASKS IN WRAP UP" at bounding box center [82, 159] width 125 height 279
type input "(844) 505-3776"
click at [475, 10] on icon at bounding box center [469, 9] width 11 height 11
click at [474, 10] on icon at bounding box center [469, 9] width 11 height 11
click at [63, 102] on div "+12066321521 Live | 00:07 ALL TASKS ALL TASKS ACTIVE TASKS TASKS IN WRAP UP" at bounding box center [82, 159] width 125 height 279
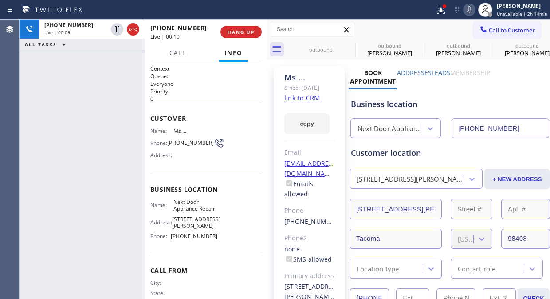
click at [472, 9] on icon at bounding box center [469, 9] width 4 height 7
click at [472, 12] on icon at bounding box center [469, 9] width 4 height 7
click at [242, 32] on span "HANG UP" at bounding box center [241, 32] width 27 height 6
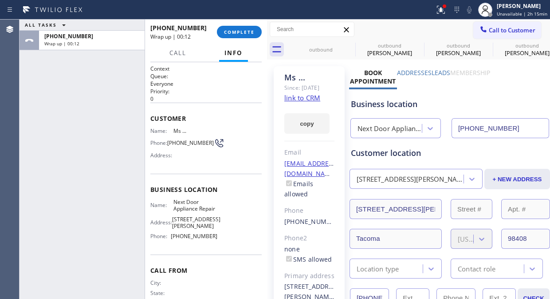
drag, startPoint x: 58, startPoint y: 108, endPoint x: 105, endPoint y: 78, distance: 55.9
click at [58, 108] on div "ALL TASKS ALL TASKS ACTIVE TASKS TASKS IN WRAP UP +12066321521 Wrap up | 00:12" at bounding box center [82, 159] width 125 height 279
click at [245, 32] on span "COMPLETE" at bounding box center [239, 32] width 31 height 6
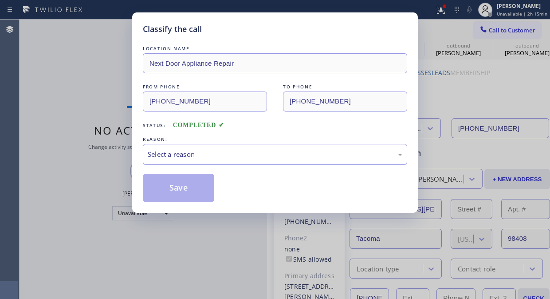
click at [241, 154] on div "Select a reason" at bounding box center [275, 154] width 255 height 10
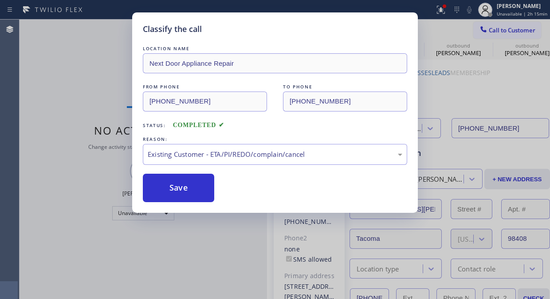
click at [151, 171] on div "LOCATION NAME Next Door Appliance Repair FROM PHONE (844) 505-3776 TO PHONE (20…" at bounding box center [275, 123] width 265 height 158
click at [167, 190] on button "Save" at bounding box center [178, 188] width 71 height 28
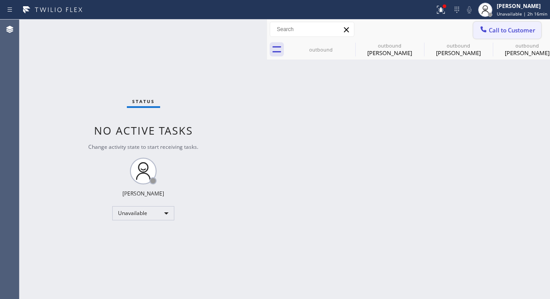
click at [479, 29] on div at bounding box center [484, 30] width 11 height 11
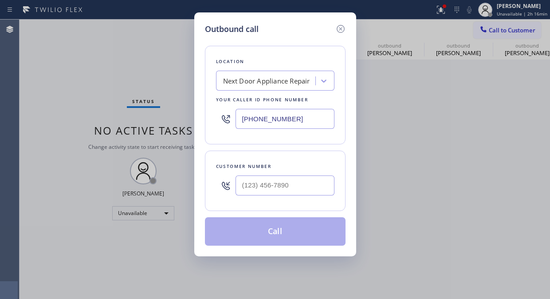
click at [238, 122] on input "(844) 505-3776" at bounding box center [285, 119] width 99 height 20
paste input "626) 768-9548"
type input "(626) 768-9548"
click at [251, 189] on input "(___) ___-____" at bounding box center [285, 185] width 99 height 20
paste input "909) 594-4300"
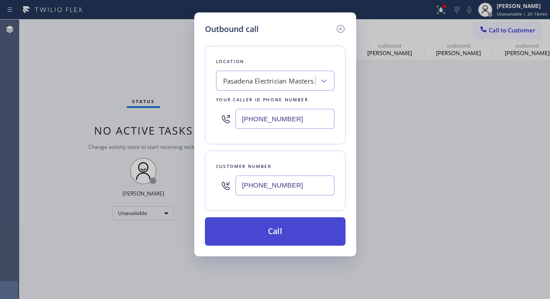
type input "(909) 594-4300"
click at [268, 228] on button "Call" at bounding box center [275, 231] width 141 height 28
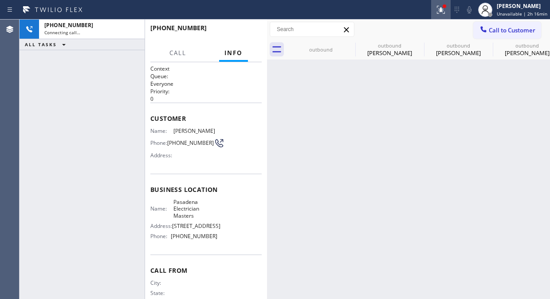
click at [445, 12] on icon at bounding box center [441, 9] width 11 height 11
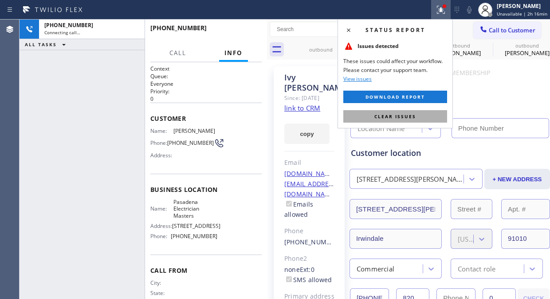
click at [388, 115] on span "Clear issues" at bounding box center [396, 116] width 42 height 6
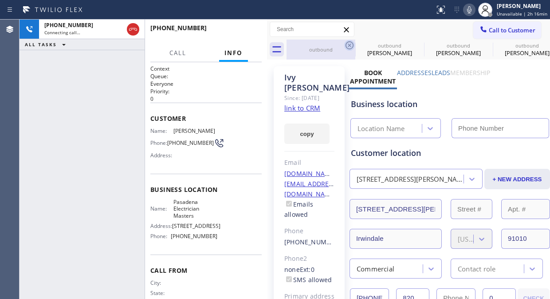
click at [349, 43] on icon at bounding box center [350, 45] width 11 height 11
click at [413, 43] on icon at bounding box center [418, 45] width 11 height 11
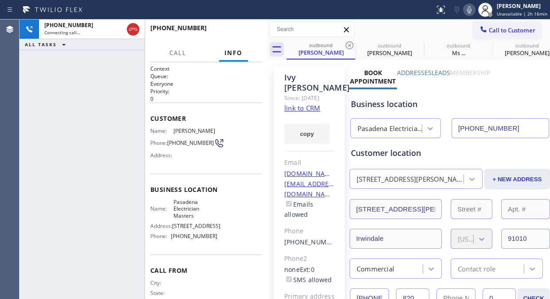
type input "(626) 768-9548"
click at [351, 43] on icon at bounding box center [350, 45] width 11 height 11
click at [0, 0] on icon at bounding box center [0, 0] width 0 height 0
type input "(844) 505-3776"
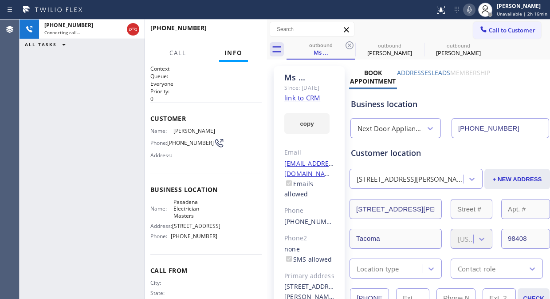
click at [351, 43] on icon at bounding box center [350, 45] width 11 height 11
type input "(626) 768-9548"
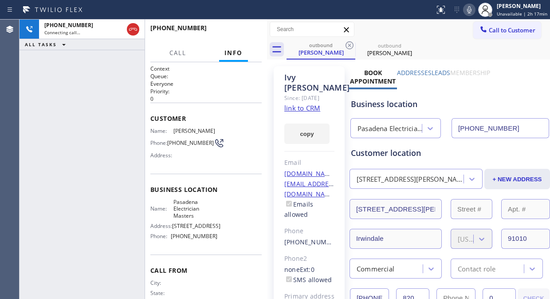
click at [351, 43] on icon at bounding box center [350, 45] width 11 height 11
click at [175, 50] on span "Call" at bounding box center [178, 53] width 17 height 8
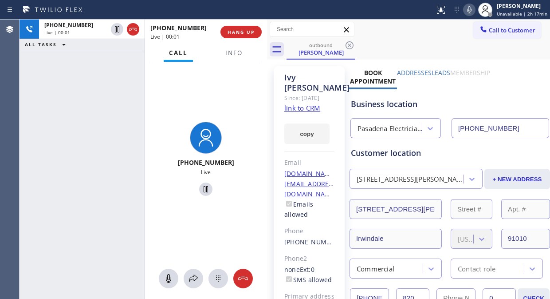
click at [72, 78] on div "+19095944300 Live | 00:01 ALL TASKS ALL TASKS ACTIVE TASKS TASKS IN WRAP UP" at bounding box center [82, 159] width 125 height 279
click at [214, 276] on icon at bounding box center [218, 278] width 11 height 11
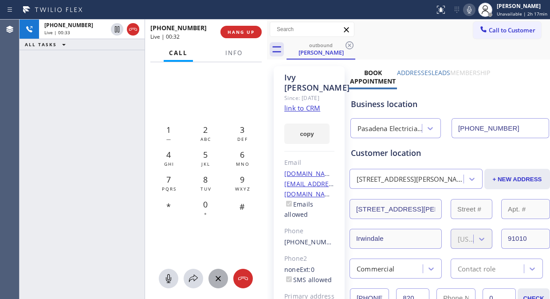
click at [59, 90] on div "+19095944300 Live | 00:33 ALL TASKS ALL TASKS ACTIVE TASKS TASKS IN WRAP UP" at bounding box center [82, 159] width 125 height 279
click at [236, 55] on span "Info" at bounding box center [234, 53] width 17 height 8
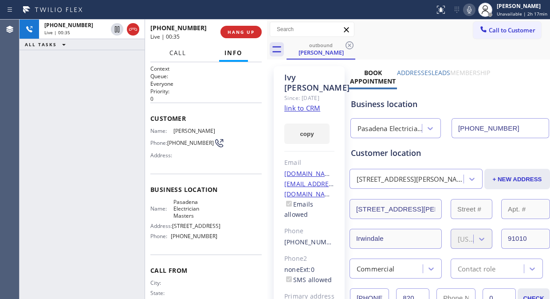
click at [176, 51] on span "Call" at bounding box center [178, 53] width 17 height 8
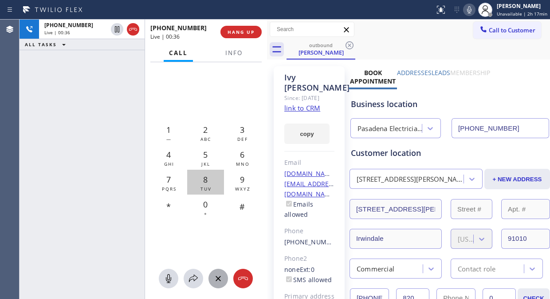
drag, startPoint x: 207, startPoint y: 184, endPoint x: 207, endPoint y: 131, distance: 52.8
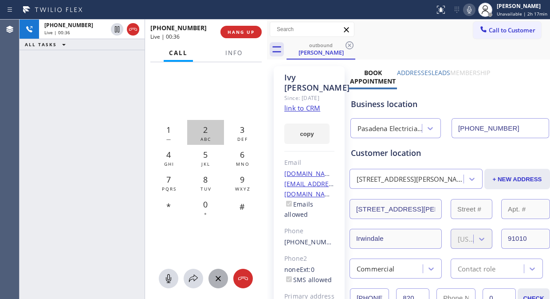
click at [207, 183] on span "8" at bounding box center [205, 179] width 4 height 11
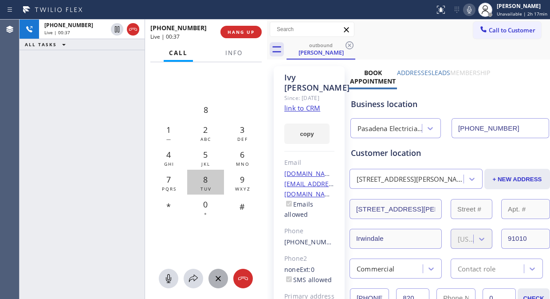
drag, startPoint x: 208, startPoint y: 130, endPoint x: 202, endPoint y: 174, distance: 44.4
click at [209, 130] on div "2 ABC" at bounding box center [205, 132] width 37 height 25
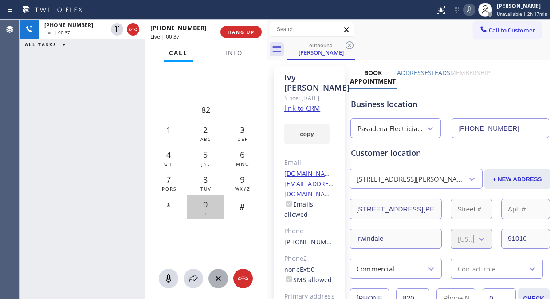
click at [203, 206] on span "0" at bounding box center [205, 204] width 4 height 11
click at [238, 53] on span "Info" at bounding box center [234, 53] width 17 height 8
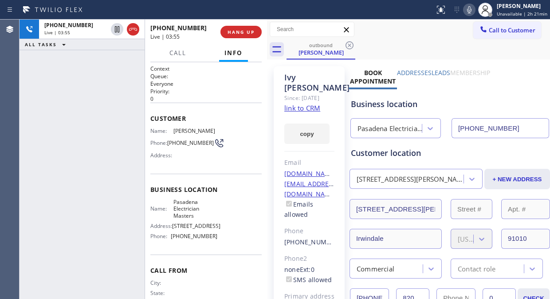
drag, startPoint x: 65, startPoint y: 80, endPoint x: 137, endPoint y: 41, distance: 81.6
click at [66, 80] on div "+19095944300 Live | 03:55 ALL TASKS ALL TASKS ACTIVE TASKS TASKS IN WRAP UP" at bounding box center [82, 159] width 125 height 279
click at [471, 14] on icon at bounding box center [469, 9] width 11 height 11
click at [471, 12] on icon at bounding box center [469, 9] width 11 height 11
click at [475, 7] on icon at bounding box center [469, 9] width 11 height 11
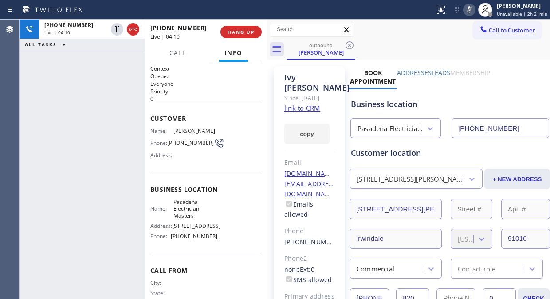
click at [473, 8] on icon at bounding box center [469, 9] width 11 height 11
drag, startPoint x: 441, startPoint y: 39, endPoint x: 445, endPoint y: 31, distance: 8.5
click at [441, 39] on div "Call to Customer Outbound call Location Pasadena Electrician Masters Your calle…" at bounding box center [408, 30] width 283 height 20
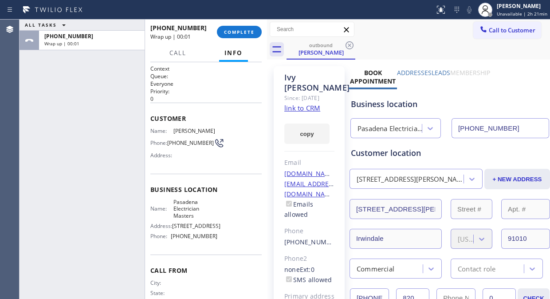
drag, startPoint x: 250, startPoint y: 34, endPoint x: 236, endPoint y: 82, distance: 50.1
click at [236, 82] on div "+19095944300 Wrap up | 00:01 COMPLETE Call Info Call ended +19095944300 Wrap up…" at bounding box center [206, 159] width 122 height 279
click at [252, 33] on span "COMPLETE" at bounding box center [239, 32] width 31 height 6
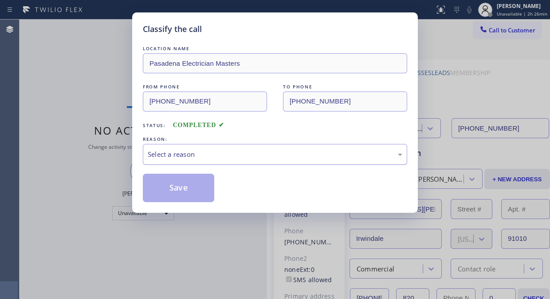
click at [238, 152] on div "Select a reason" at bounding box center [275, 154] width 255 height 10
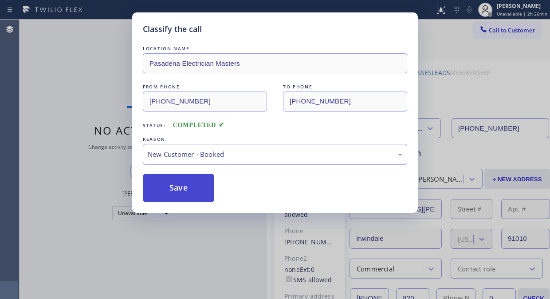
click at [201, 179] on button "Save" at bounding box center [178, 188] width 71 height 28
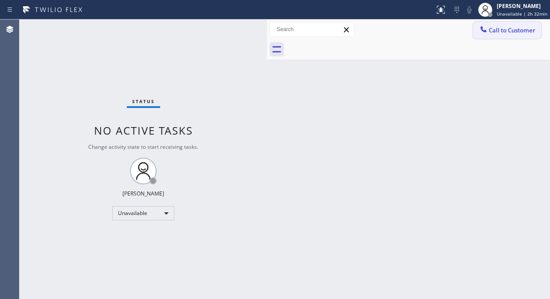
click at [486, 30] on icon at bounding box center [484, 29] width 6 height 6
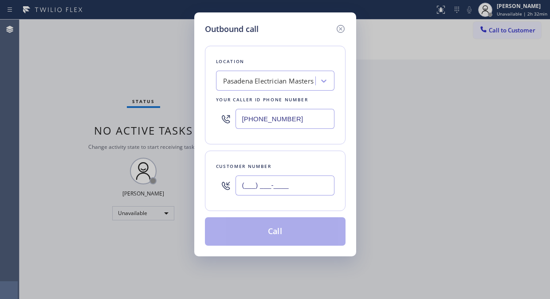
click at [273, 191] on input "(___) ___-____" at bounding box center [285, 185] width 99 height 20
paste input "415) 370-4018"
type input "(415) 370-4018"
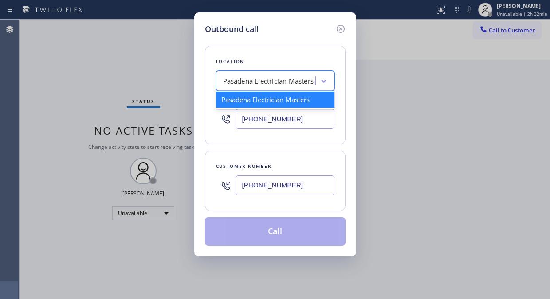
click at [265, 80] on div "Pasadena Electrician Masters" at bounding box center [268, 81] width 91 height 10
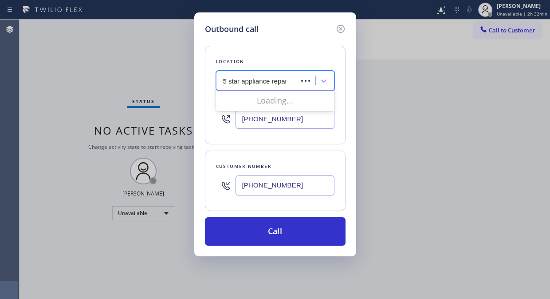
type input "5 star appliance repair"
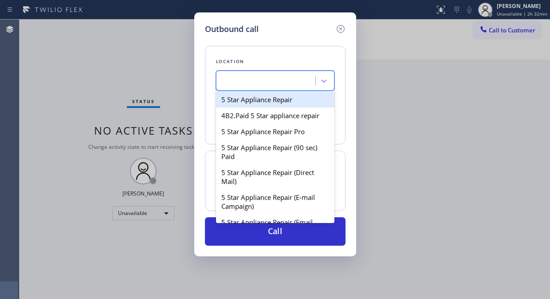
click at [265, 90] on div "5 star appliance repair" at bounding box center [275, 81] width 119 height 20
click at [261, 82] on div "Search location" at bounding box center [247, 81] width 48 height 10
click at [257, 95] on div "5 Star Appliance Repair" at bounding box center [275, 99] width 119 height 16
type input "(855) 731-4952"
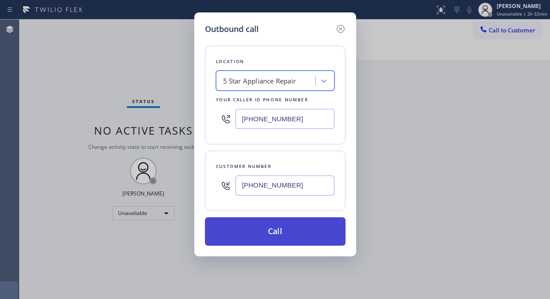
click at [269, 235] on button "Call" at bounding box center [275, 231] width 141 height 28
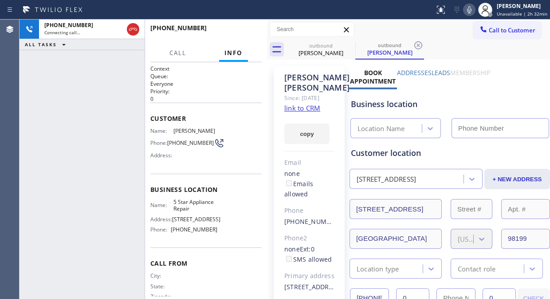
click at [472, 12] on icon at bounding box center [469, 9] width 4 height 7
type input "(855) 731-4952"
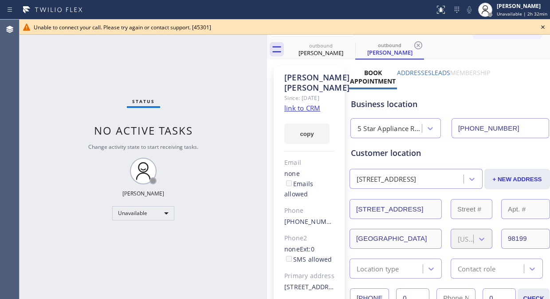
click at [542, 27] on icon at bounding box center [543, 27] width 11 height 11
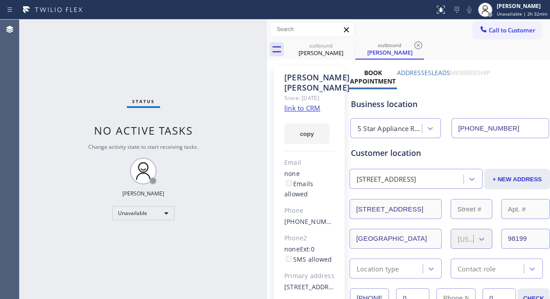
click at [507, 32] on span "Call to Customer" at bounding box center [512, 30] width 47 height 8
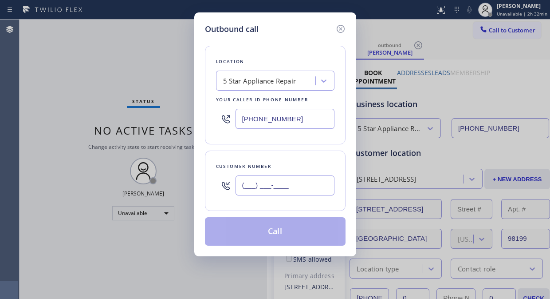
click at [250, 185] on input "(___) ___-____" at bounding box center [285, 185] width 99 height 20
paste input "310) 541-1533"
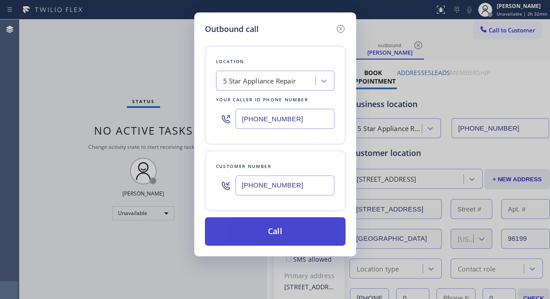
type input "(310) 541-1533"
click at [286, 234] on button "Call" at bounding box center [275, 231] width 141 height 28
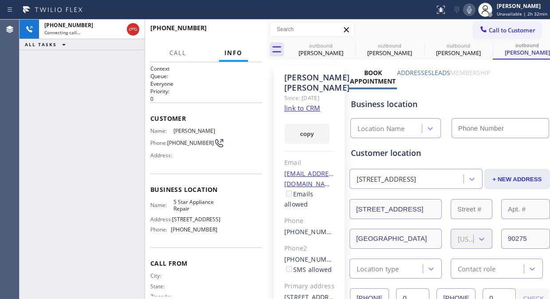
click at [471, 10] on icon at bounding box center [469, 9] width 4 height 7
type input "(855) 731-4952"
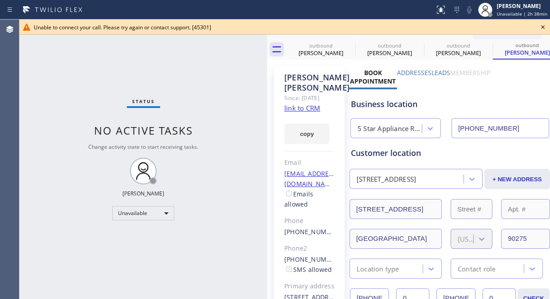
click at [539, 24] on icon at bounding box center [543, 27] width 11 height 11
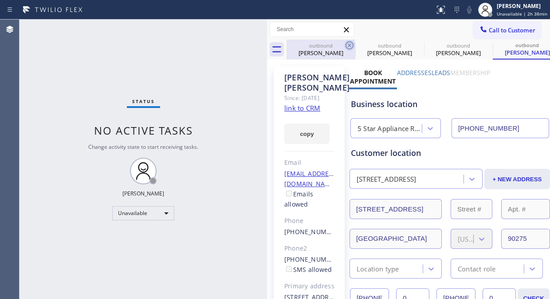
click at [353, 45] on icon at bounding box center [350, 45] width 8 height 8
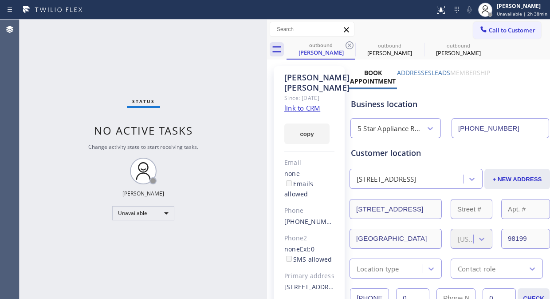
click at [353, 45] on icon at bounding box center [350, 45] width 8 height 8
click at [0, 0] on icon at bounding box center [0, 0] width 0 height 0
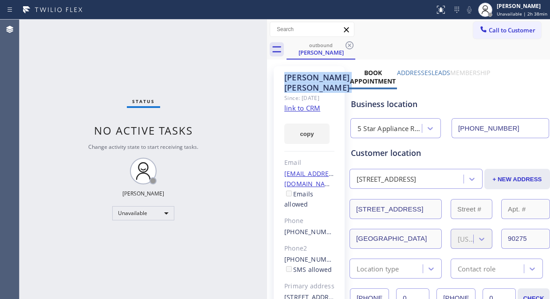
click at [353, 45] on icon at bounding box center [350, 45] width 8 height 8
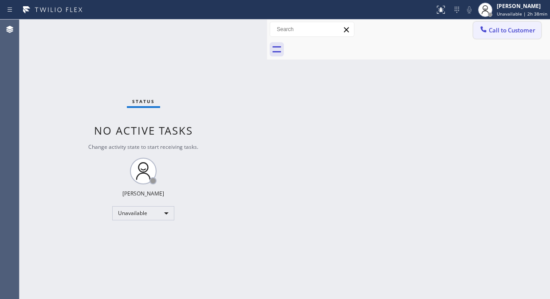
click at [485, 32] on icon at bounding box center [484, 29] width 6 height 6
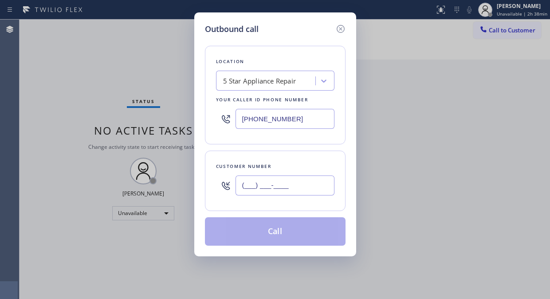
click at [248, 189] on input "(___) ___-____" at bounding box center [285, 185] width 99 height 20
paste input "818) 241-0005"
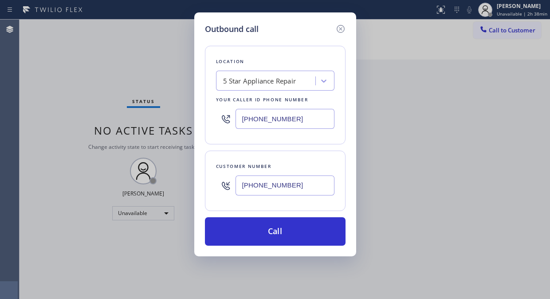
type input "(818) 241-0005"
click at [289, 149] on div "Location 5 Star Appliance Repair Your caller id phone number (855) 731-4952 Cus…" at bounding box center [275, 140] width 141 height 210
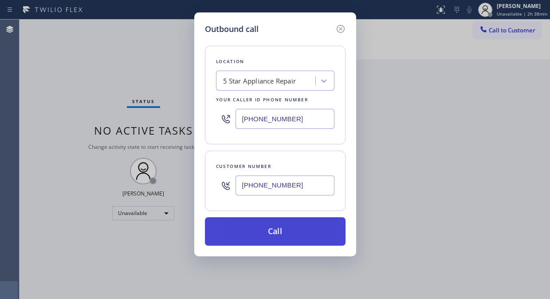
click at [281, 231] on button "Call" at bounding box center [275, 231] width 141 height 28
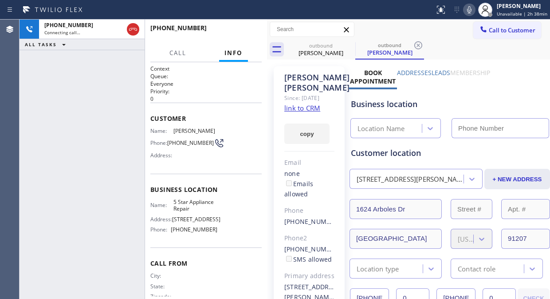
type input "(855) 731-4952"
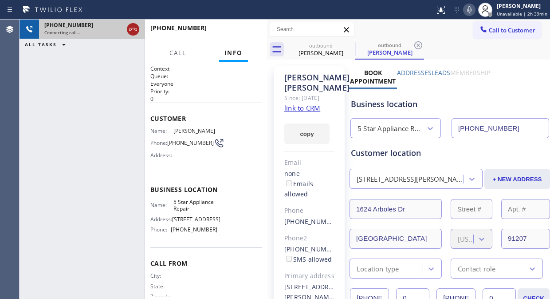
click at [135, 30] on icon at bounding box center [133, 29] width 11 height 11
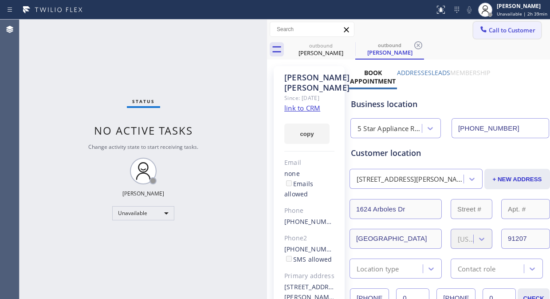
click at [480, 36] on button "Call to Customer" at bounding box center [508, 30] width 68 height 17
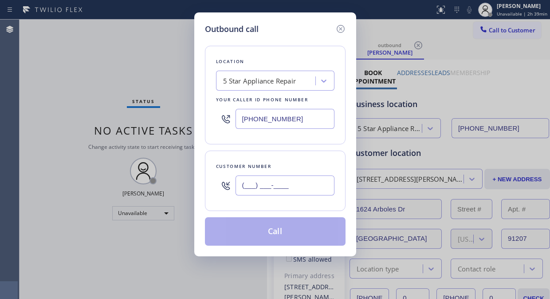
click at [244, 187] on input "(___) ___-____" at bounding box center [285, 185] width 99 height 20
paste input "760) 409-4961"
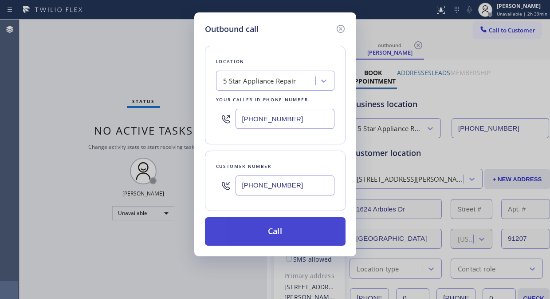
type input "(760) 409-4961"
click at [287, 227] on button "Call" at bounding box center [275, 231] width 141 height 28
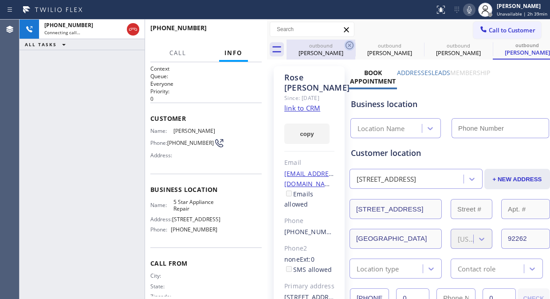
click at [352, 41] on icon at bounding box center [350, 45] width 11 height 11
click at [0, 0] on icon at bounding box center [0, 0] width 0 height 0
click at [482, 41] on icon at bounding box center [487, 45] width 11 height 11
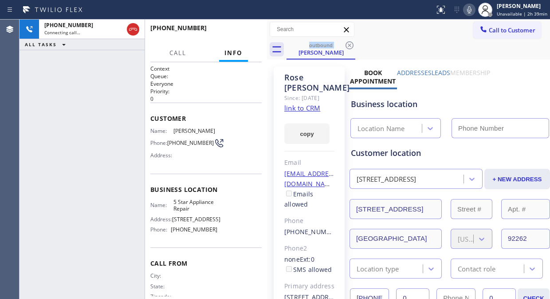
type input "(855) 731-4952"
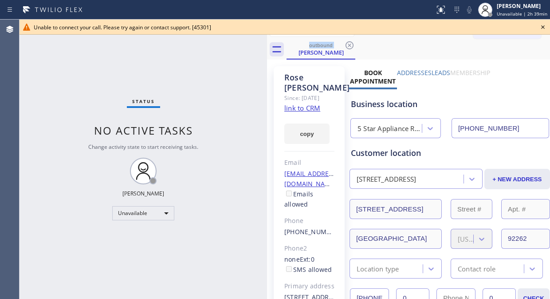
drag, startPoint x: 157, startPoint y: 59, endPoint x: 420, endPoint y: 38, distance: 263.6
click at [158, 59] on div "Status No active tasks Change activity state to start receiving tasks. [PERSON_…" at bounding box center [144, 159] width 248 height 279
click at [547, 27] on icon at bounding box center [543, 27] width 11 height 11
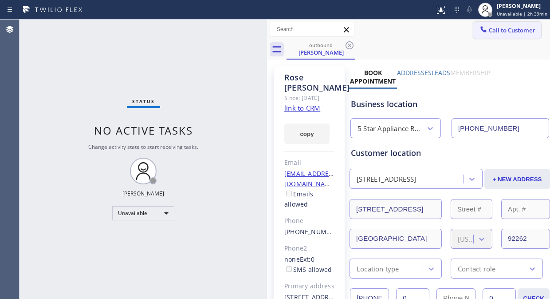
drag, startPoint x: 505, startPoint y: 29, endPoint x: 479, endPoint y: 41, distance: 28.2
click at [504, 30] on span "Call to Customer" at bounding box center [512, 30] width 47 height 8
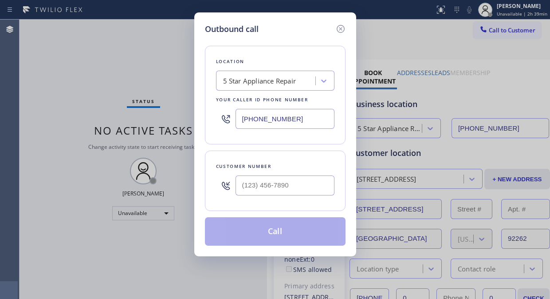
type input "(___) ___-____"
click at [246, 186] on input "(___) ___-____" at bounding box center [285, 185] width 99 height 20
paste input "text"
click at [244, 188] on input "text" at bounding box center [285, 185] width 99 height 20
paste input "(___) ___-____"
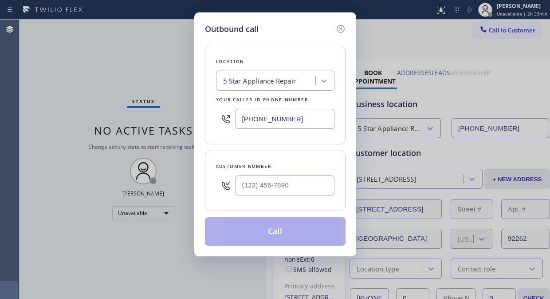
type input "(___) ___-____"
click at [241, 184] on input "(___) ___-____" at bounding box center [285, 185] width 99 height 20
paste input "754) 234-1268"
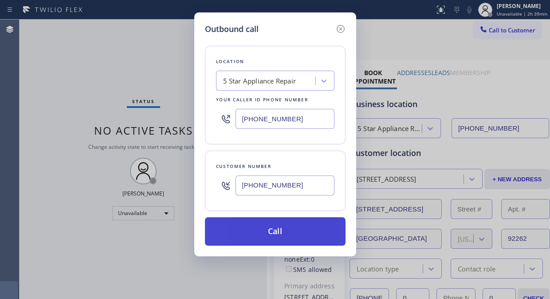
type input "(754) 234-1268"
click at [265, 230] on button "Call" at bounding box center [275, 231] width 141 height 28
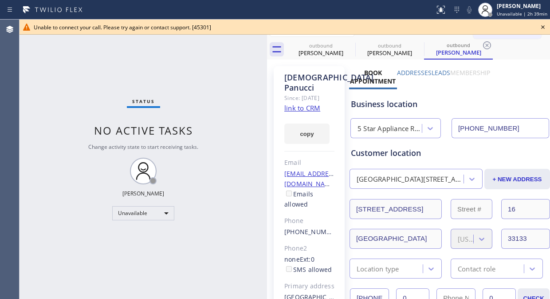
type input "(855) 731-4952"
click at [542, 28] on icon at bounding box center [543, 27] width 11 height 11
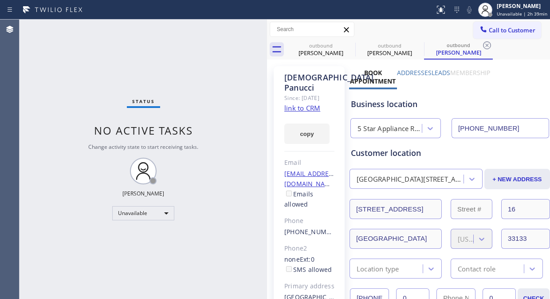
click at [503, 28] on span "Call to Customer" at bounding box center [512, 30] width 47 height 8
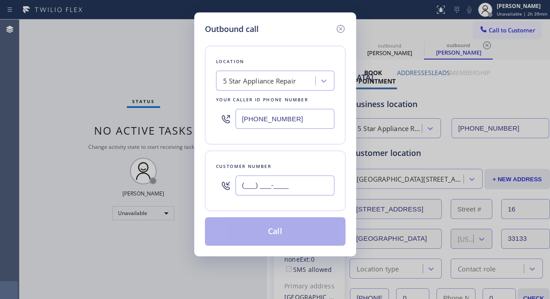
click at [282, 193] on input "(___) ___-____" at bounding box center [285, 185] width 99 height 20
paste input "212) 989-8303"
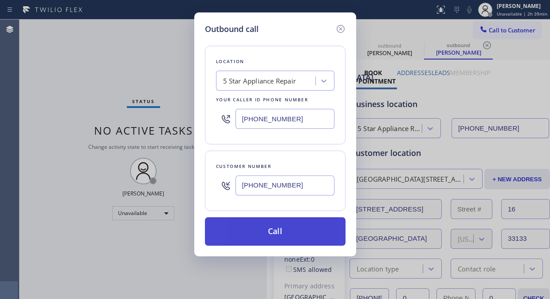
type input "(212) 989-8303"
click at [291, 228] on button "Call" at bounding box center [275, 231] width 141 height 28
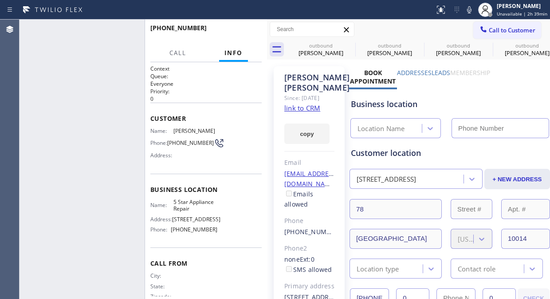
type input "(855) 731-4952"
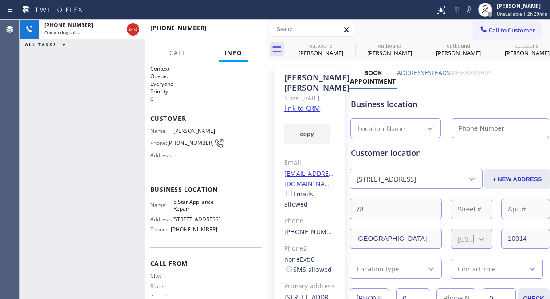
type input "(855) 731-4952"
click at [347, 46] on icon at bounding box center [350, 45] width 11 height 11
click at [0, 0] on icon at bounding box center [0, 0] width 0 height 0
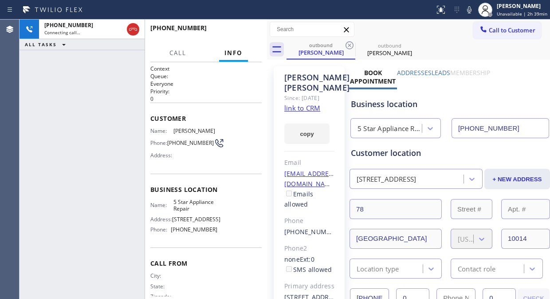
click at [347, 46] on icon at bounding box center [350, 45] width 11 height 11
click at [102, 103] on div "+12129898303 Connecting call… ALL TASKS ALL TASKS ACTIVE TASKS TASKS IN WRAP UP" at bounding box center [82, 159] width 125 height 279
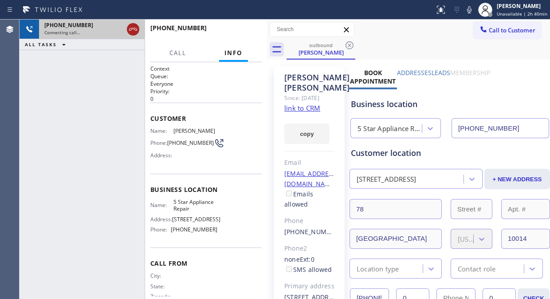
click at [133, 28] on icon at bounding box center [133, 29] width 11 height 11
click at [489, 31] on span "Call to Customer" at bounding box center [512, 30] width 47 height 8
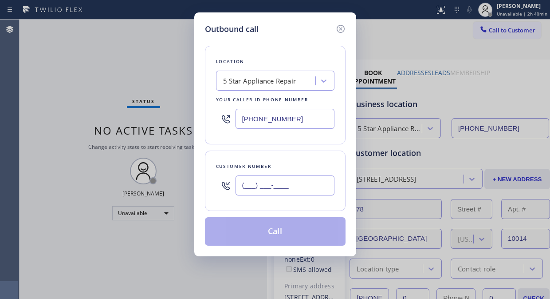
paste input "510) 531-4403"
click at [260, 191] on input "(510) 531-4403" at bounding box center [285, 185] width 99 height 20
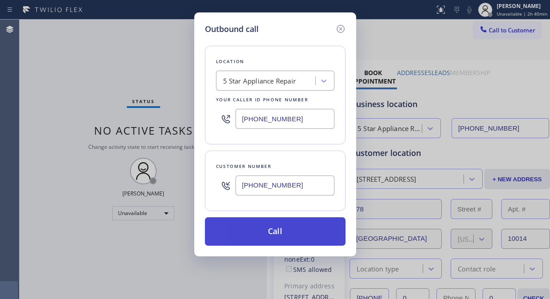
type input "(510) 531-4403"
click at [303, 228] on button "Call" at bounding box center [275, 231] width 141 height 28
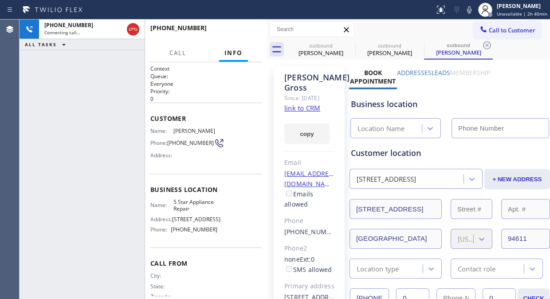
type input "(855) 731-4952"
click at [349, 46] on icon at bounding box center [350, 45] width 11 height 11
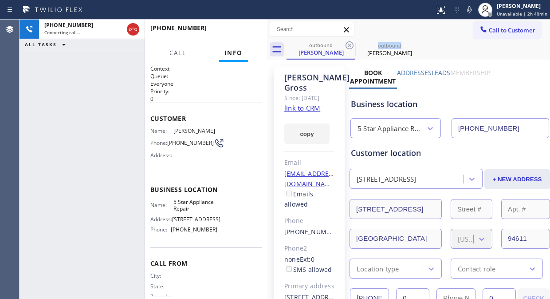
click at [349, 46] on icon at bounding box center [350, 45] width 11 height 11
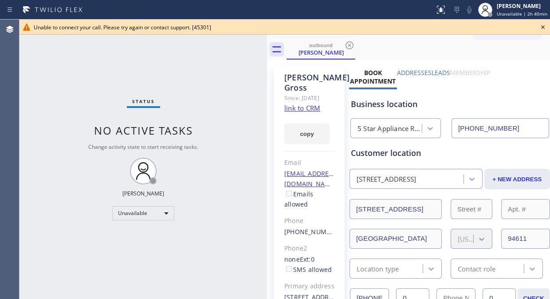
click at [77, 69] on div "Status No active tasks Change activity state to start receiving tasks. [PERSON_…" at bounding box center [144, 159] width 248 height 279
click at [542, 27] on icon at bounding box center [543, 27] width 11 height 11
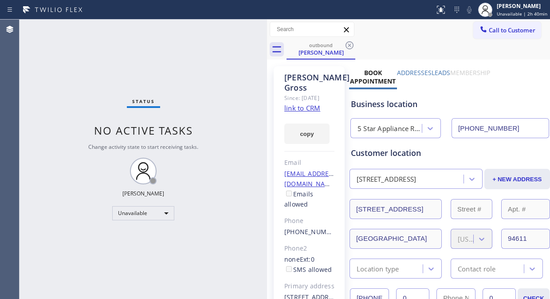
drag, startPoint x: 509, startPoint y: 28, endPoint x: 496, endPoint y: 34, distance: 13.9
click at [508, 28] on span "Call to Customer" at bounding box center [512, 30] width 47 height 8
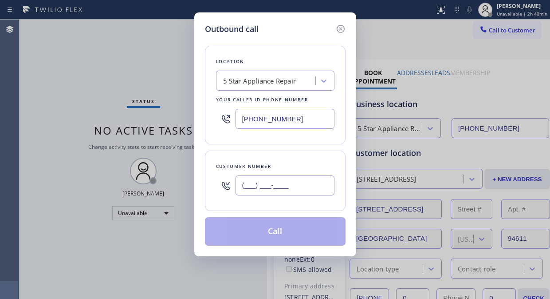
click at [246, 187] on input "(___) ___-____" at bounding box center [285, 185] width 99 height 20
paste input "310) 373-5962"
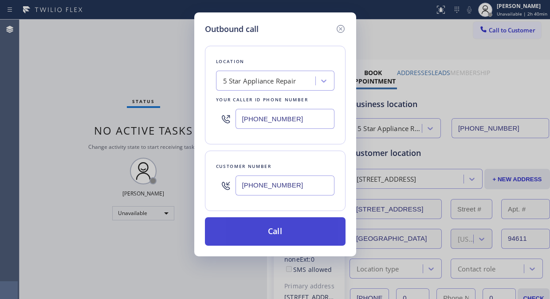
type input "(310) 373-5962"
click at [297, 236] on button "Call" at bounding box center [275, 231] width 141 height 28
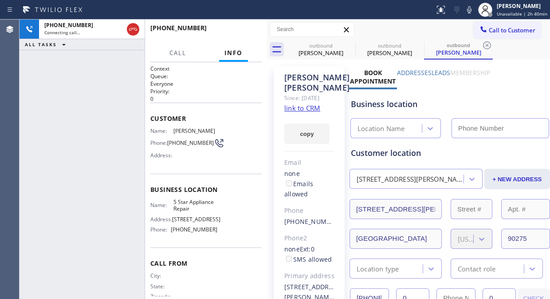
type input "(855) 731-4952"
click at [64, 64] on div "+13103735962 Connecting call… ALL TASKS ALL TASKS ACTIVE TASKS TASKS IN WRAP UP" at bounding box center [82, 159] width 125 height 279
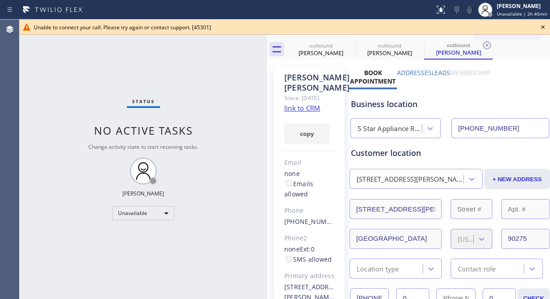
click at [542, 26] on icon at bounding box center [544, 27] width 4 height 4
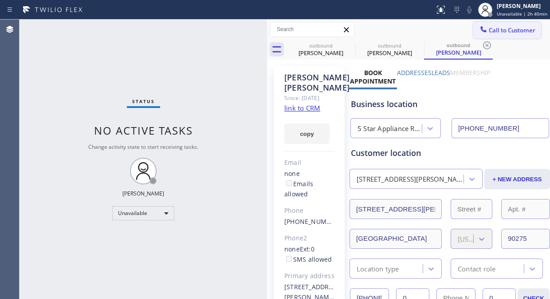
click at [479, 29] on icon at bounding box center [483, 29] width 9 height 9
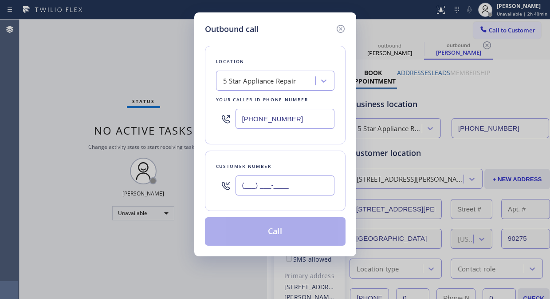
click at [242, 191] on input "(___) ___-____" at bounding box center [285, 185] width 99 height 20
paste input "310) 373-5962"
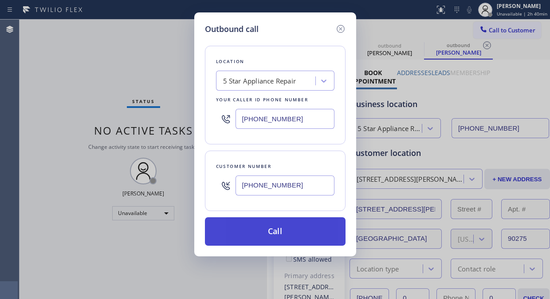
type input "(310) 373-5962"
click at [286, 236] on button "Call" at bounding box center [275, 231] width 141 height 28
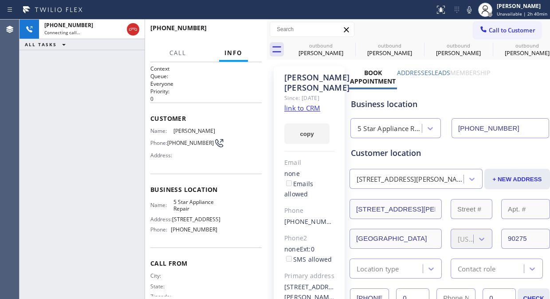
type input "(855) 731-4952"
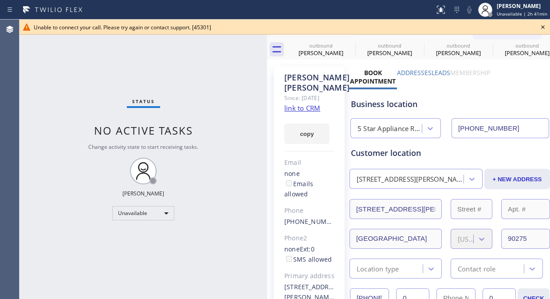
click at [540, 28] on icon at bounding box center [543, 27] width 11 height 11
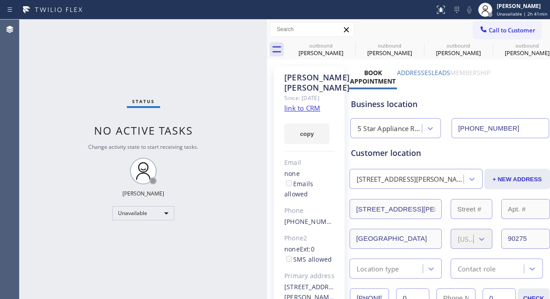
drag, startPoint x: 508, startPoint y: 29, endPoint x: 400, endPoint y: 94, distance: 125.6
click at [508, 30] on span "Call to Customer" at bounding box center [512, 30] width 47 height 8
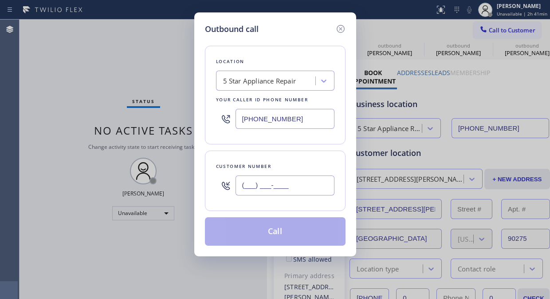
click at [288, 189] on input "(___) ___-____" at bounding box center [285, 185] width 99 height 20
paste input "480) 703-4000"
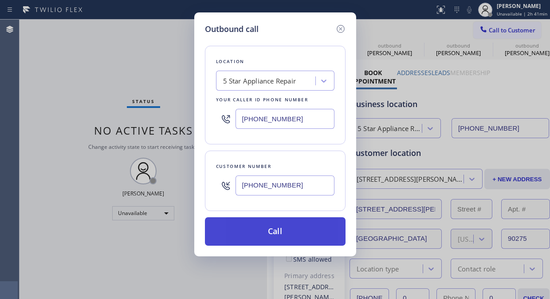
type input "(480) 703-4000"
click at [305, 240] on button "Call" at bounding box center [275, 231] width 141 height 28
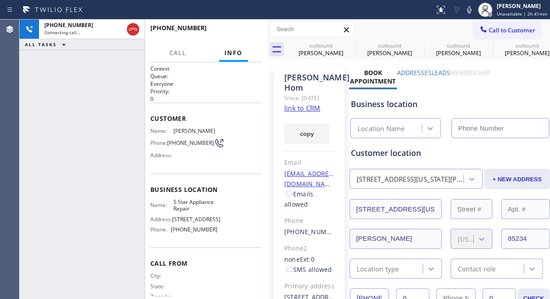
type input "(855) 731-4952"
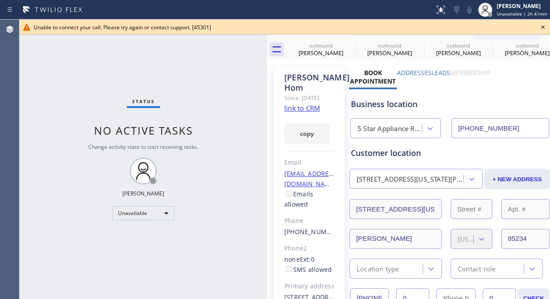
click at [540, 28] on icon at bounding box center [543, 27] width 11 height 11
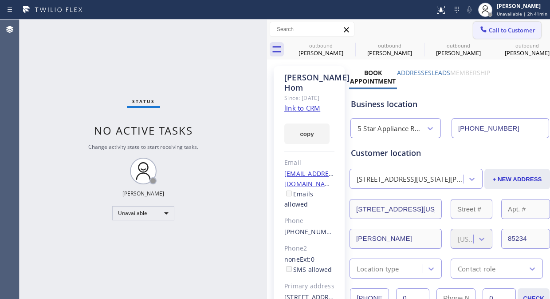
click at [501, 33] on span "Call to Customer" at bounding box center [512, 30] width 47 height 8
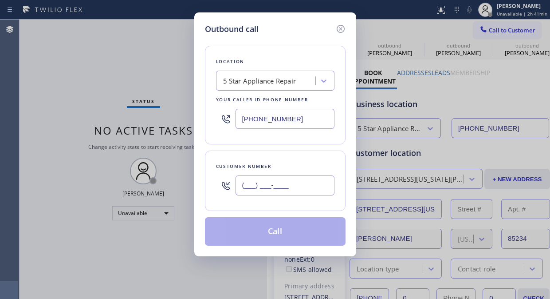
click at [285, 184] on input "(___) ___-____" at bounding box center [285, 185] width 99 height 20
paste input "714) 308-1760"
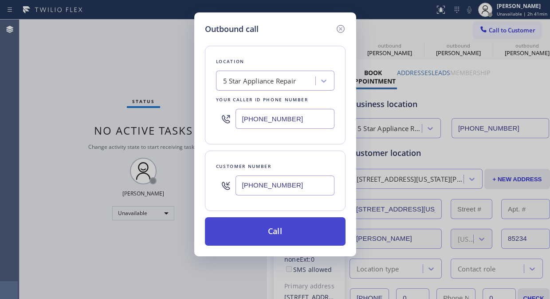
type input "(714) 308-1760"
click at [286, 237] on button "Call" at bounding box center [275, 231] width 141 height 28
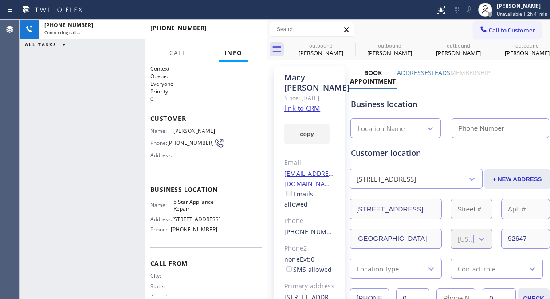
type input "(855) 731-4952"
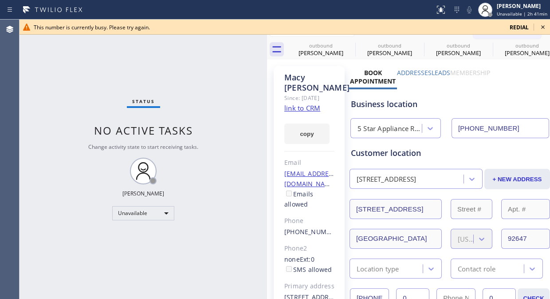
click at [543, 27] on icon at bounding box center [544, 27] width 4 height 4
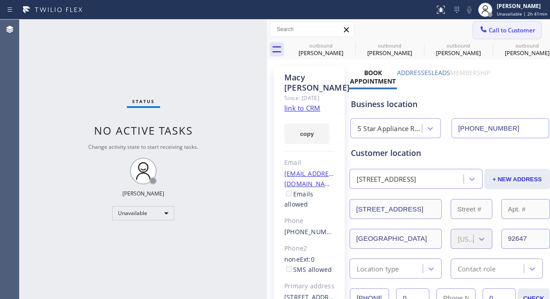
click at [511, 32] on span "Call to Customer" at bounding box center [512, 30] width 47 height 8
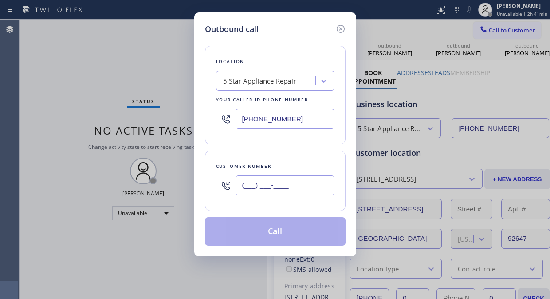
click at [279, 185] on input "(___) ___-____" at bounding box center [285, 185] width 99 height 20
paste input "409) 457-8803"
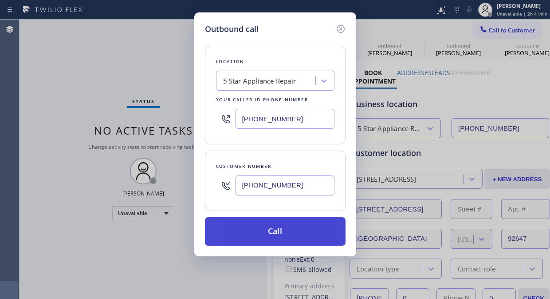
type input "(409) 457-8803"
click at [281, 233] on button "Call" at bounding box center [275, 231] width 141 height 28
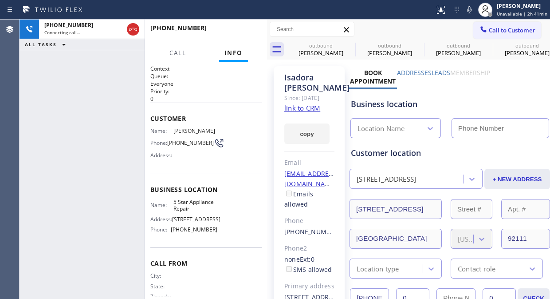
type input "(855) 731-4952"
click at [98, 95] on div "+14094578803 Connecting call… ALL TASKS ALL TASKS ACTIVE TASKS TASKS IN WRAP UP" at bounding box center [82, 159] width 125 height 279
drag, startPoint x: 136, startPoint y: 26, endPoint x: 183, endPoint y: 27, distance: 46.6
click at [135, 26] on icon at bounding box center [133, 29] width 11 height 11
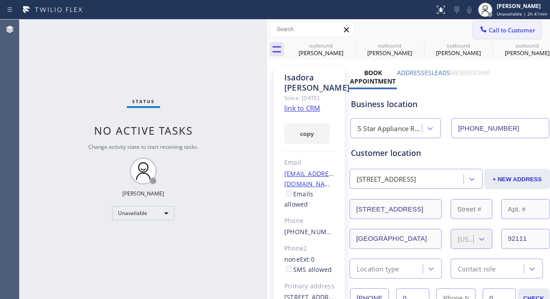
click at [491, 33] on span "Call to Customer" at bounding box center [512, 30] width 47 height 8
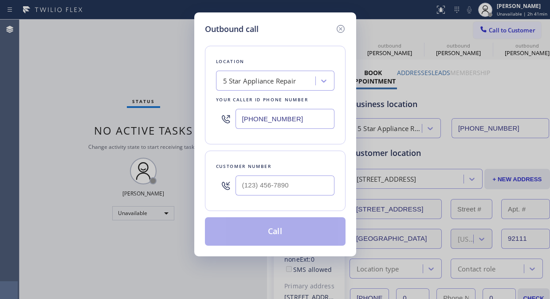
click at [292, 198] on div at bounding box center [285, 185] width 99 height 29
click at [289, 187] on input "(___) ___-____" at bounding box center [285, 185] width 99 height 20
paste input "409) 457-8803"
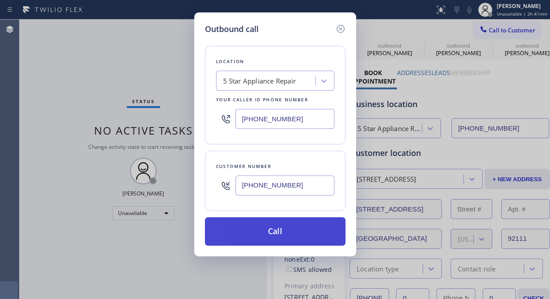
type input "(409) 457-8803"
click at [305, 230] on button "Call" at bounding box center [275, 231] width 141 height 28
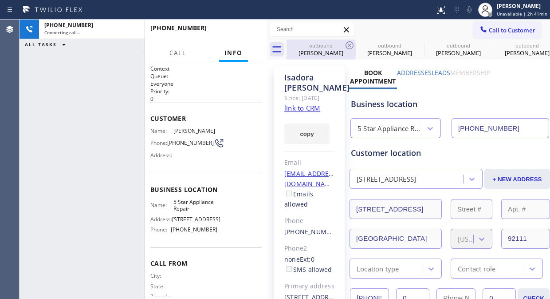
type input "(855) 731-4952"
click at [351, 42] on icon at bounding box center [350, 45] width 8 height 8
click at [0, 0] on icon at bounding box center [0, 0] width 0 height 0
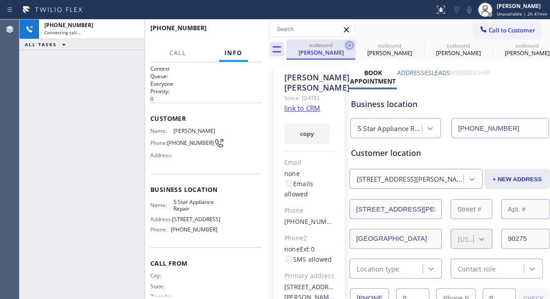
click at [349, 46] on icon at bounding box center [350, 45] width 8 height 8
click at [0, 0] on icon at bounding box center [0, 0] width 0 height 0
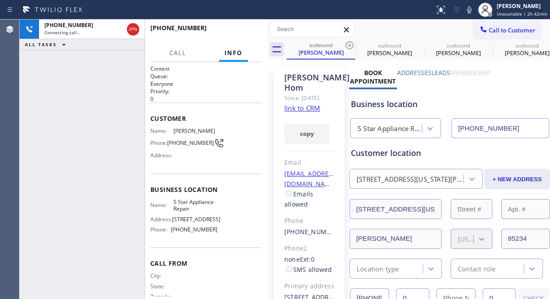
click at [349, 46] on icon at bounding box center [350, 45] width 8 height 8
click at [0, 0] on icon at bounding box center [0, 0] width 0 height 0
click at [349, 46] on icon at bounding box center [350, 45] width 8 height 8
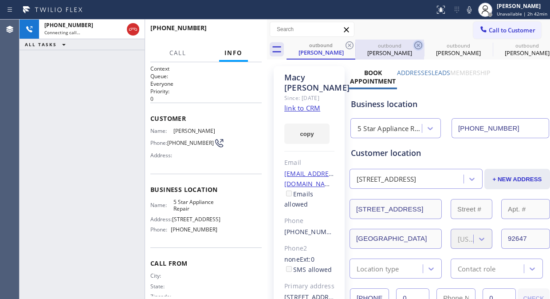
click at [415, 46] on icon at bounding box center [419, 45] width 8 height 8
click at [349, 46] on icon at bounding box center [350, 45] width 8 height 8
click at [0, 0] on icon at bounding box center [0, 0] width 0 height 0
click at [349, 46] on icon at bounding box center [350, 45] width 8 height 8
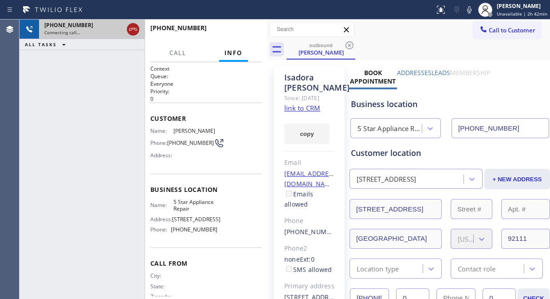
click at [135, 30] on icon at bounding box center [133, 29] width 11 height 11
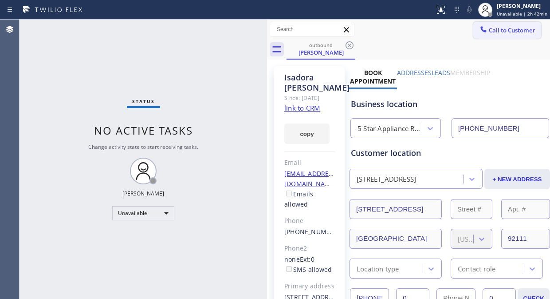
click at [489, 28] on span "Call to Customer" at bounding box center [512, 30] width 47 height 8
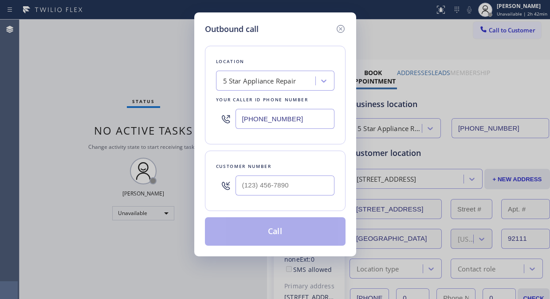
click at [275, 188] on input "text" at bounding box center [285, 185] width 99 height 20
click at [277, 181] on input "(___) ___-____" at bounding box center [285, 185] width 99 height 20
paste input "323"
click at [242, 185] on input "(___) ___-_323" at bounding box center [285, 185] width 99 height 20
paste input "323) 806-9492"
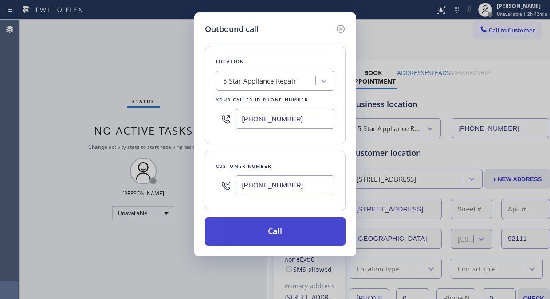
type input "(323) 806-9492"
click at [289, 236] on button "Call" at bounding box center [275, 231] width 141 height 28
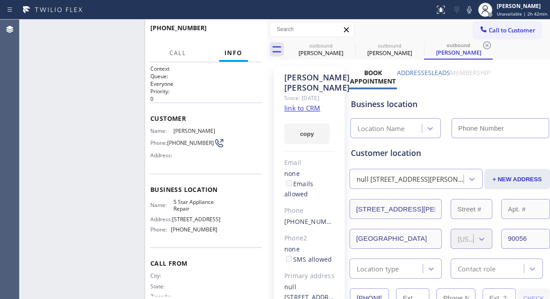
type input "(855) 731-4952"
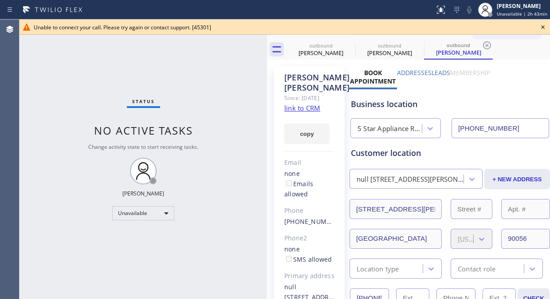
click at [542, 27] on icon at bounding box center [543, 27] width 11 height 11
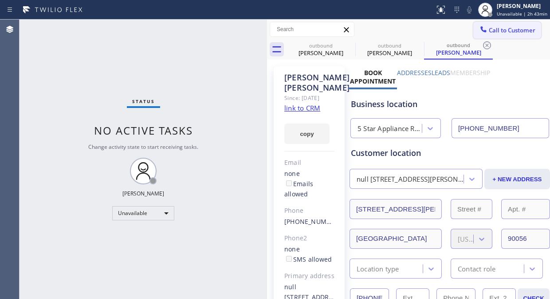
click at [503, 33] on span "Call to Customer" at bounding box center [512, 30] width 47 height 8
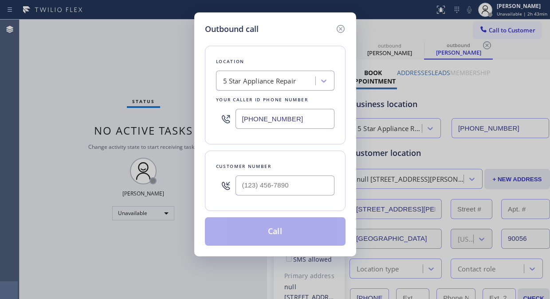
click at [241, 121] on input "(855) 731-4952" at bounding box center [285, 119] width 99 height 20
paste input "626) 768-9548"
type input "(626) 768-9548"
click at [241, 190] on input "(___) ___-____" at bounding box center [285, 185] width 99 height 20
paste input "909) 594-4300"
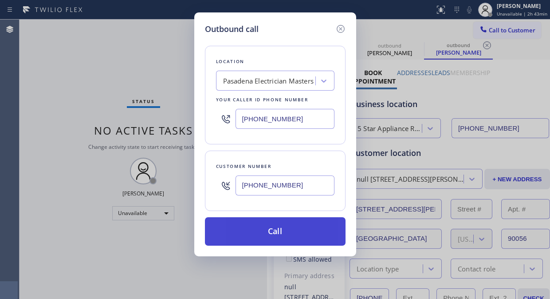
type input "(909) 594-4300"
click at [263, 231] on button "Call" at bounding box center [275, 231] width 141 height 28
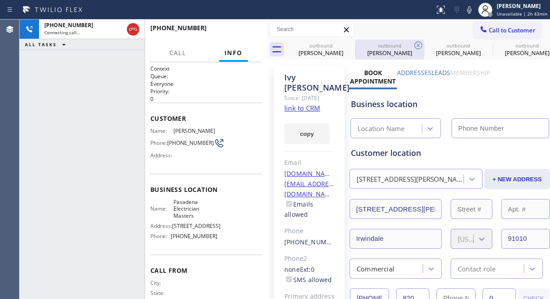
type input "(626) 768-9548"
click at [178, 52] on span "Call" at bounding box center [178, 53] width 17 height 8
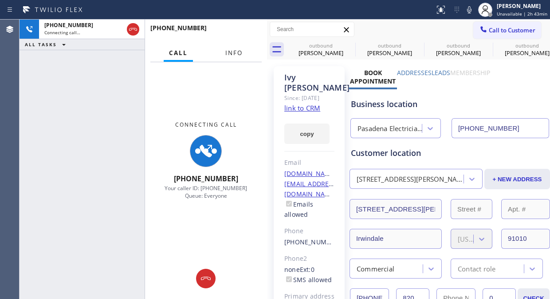
click at [238, 53] on span "Info" at bounding box center [234, 53] width 17 height 8
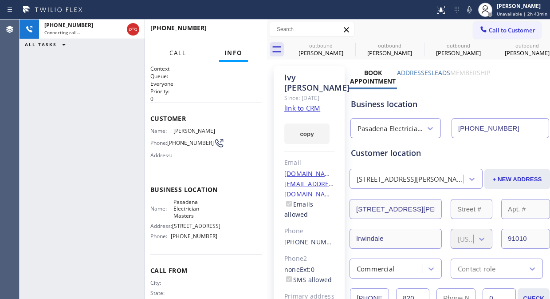
click at [170, 55] on span "Call" at bounding box center [178, 53] width 17 height 8
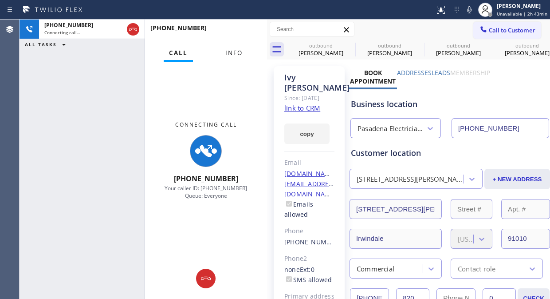
click at [231, 56] on span "Info" at bounding box center [234, 53] width 17 height 8
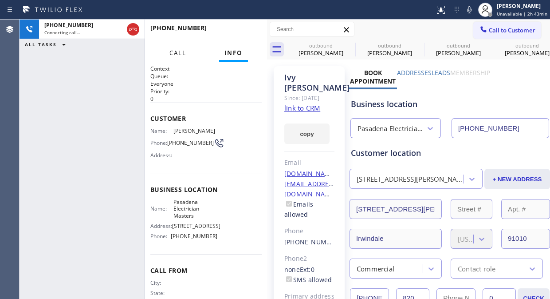
click at [178, 51] on span "Call" at bounding box center [178, 53] width 17 height 8
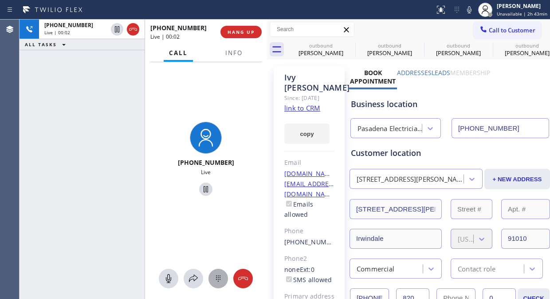
click at [214, 280] on icon at bounding box center [218, 278] width 11 height 11
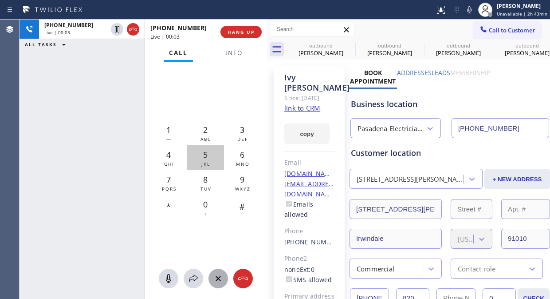
drag, startPoint x: 208, startPoint y: 178, endPoint x: 207, endPoint y: 161, distance: 17.3
click at [208, 172] on div "8 TUV" at bounding box center [205, 182] width 37 height 25
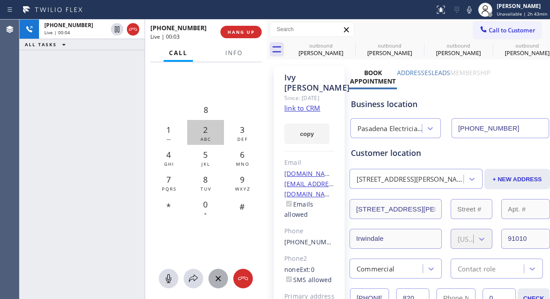
click at [207, 134] on span "2" at bounding box center [205, 129] width 4 height 11
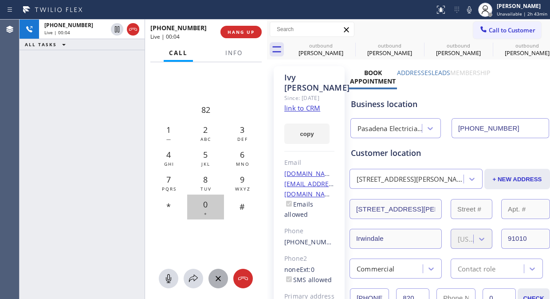
click at [201, 205] on div "0 +" at bounding box center [205, 206] width 37 height 25
click at [237, 55] on span "Info" at bounding box center [234, 53] width 17 height 8
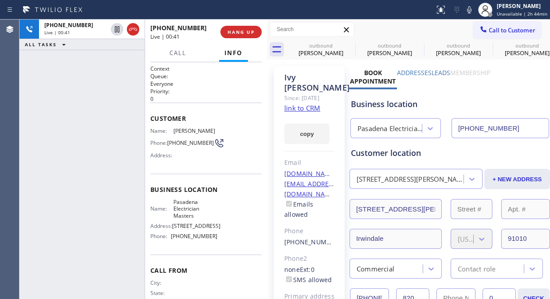
click at [88, 108] on div "+19095944300 Live | 00:41 ALL TASKS ALL TASKS ACTIVE TASKS TASKS IN WRAP UP" at bounding box center [82, 159] width 125 height 279
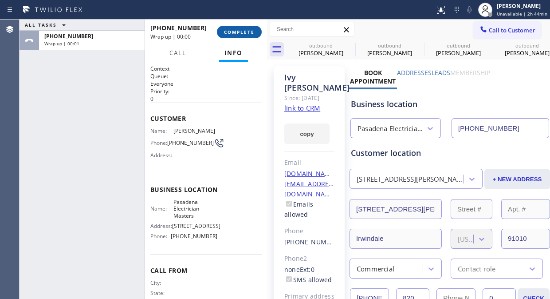
click at [228, 29] on span "COMPLETE" at bounding box center [239, 32] width 31 height 6
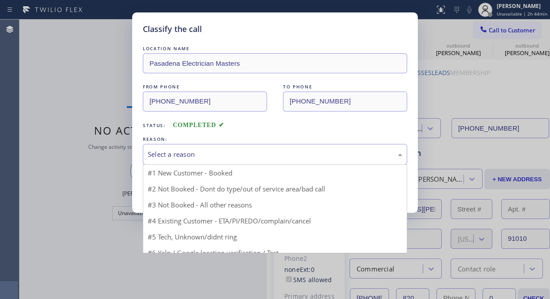
click at [259, 157] on div "Select a reason" at bounding box center [275, 154] width 255 height 10
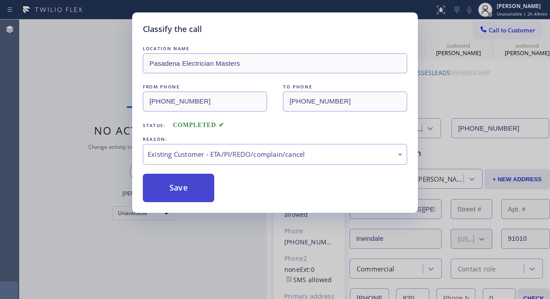
click at [203, 190] on button "Save" at bounding box center [178, 188] width 71 height 28
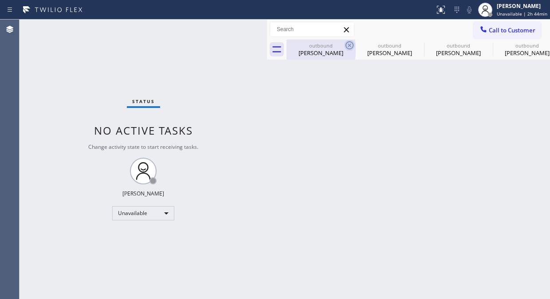
click at [349, 45] on icon at bounding box center [350, 45] width 11 height 11
type input "(855) 731-4952"
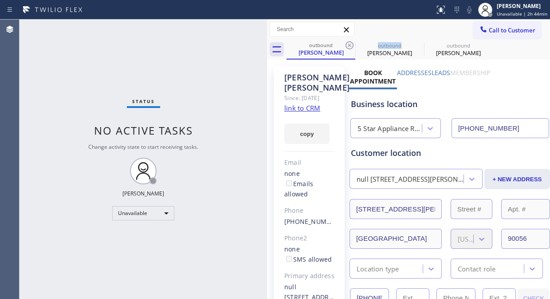
click at [349, 45] on icon at bounding box center [350, 45] width 11 height 11
type input "(626) 768-9548"
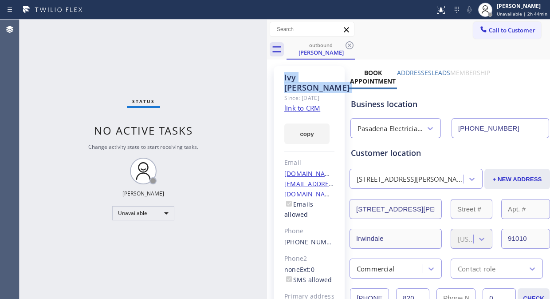
click at [349, 45] on icon at bounding box center [350, 45] width 11 height 11
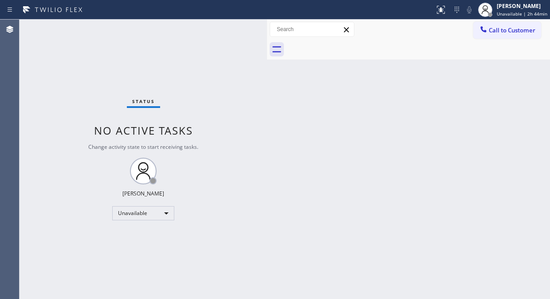
click at [104, 56] on div "Status No active tasks Change activity state to start receiving tasks. [PERSON_…" at bounding box center [144, 159] width 248 height 279
click at [493, 25] on button "Call to Customer" at bounding box center [508, 30] width 68 height 17
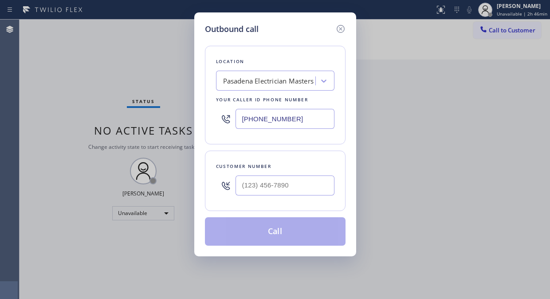
drag, startPoint x: 289, startPoint y: 115, endPoint x: 226, endPoint y: 116, distance: 62.2
click at [226, 116] on div "(626) 768-9548" at bounding box center [275, 118] width 119 height 29
click at [341, 25] on icon at bounding box center [341, 29] width 8 height 8
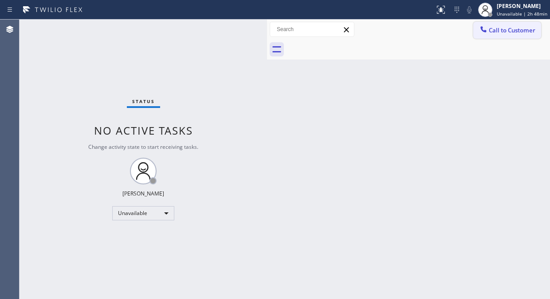
click at [500, 29] on span "Call to Customer" at bounding box center [512, 30] width 47 height 8
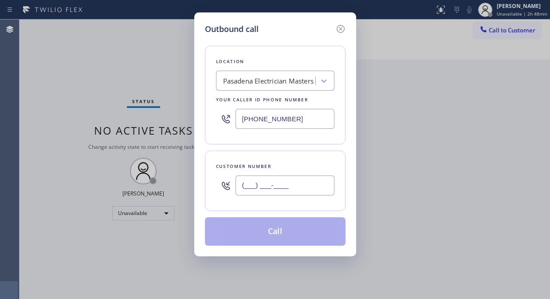
click at [240, 192] on input "(___) ___-____" at bounding box center [285, 185] width 99 height 20
paste input "818) 346-9496"
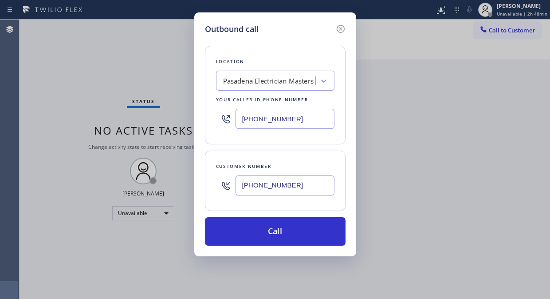
type input "(818) 346-9496"
click at [263, 77] on div "Pasadena Electrician Masters" at bounding box center [268, 81] width 91 height 10
type input "5 star appliance repair"
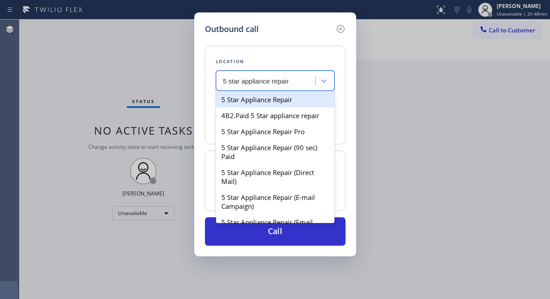
click at [248, 95] on div "5 Star Appliance Repair" at bounding box center [275, 99] width 119 height 16
type input "(855) 731-4952"
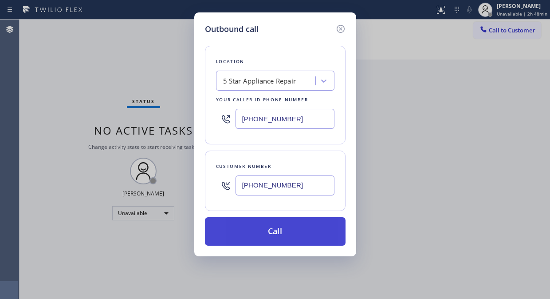
click at [265, 228] on button "Call" at bounding box center [275, 231] width 141 height 28
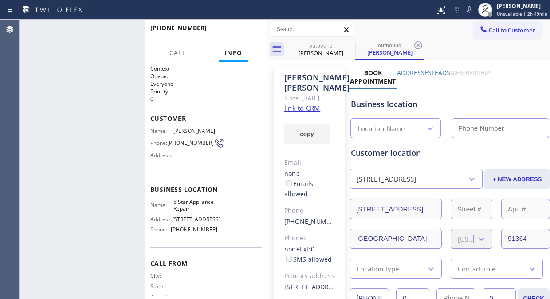
type input "(855) 731-4952"
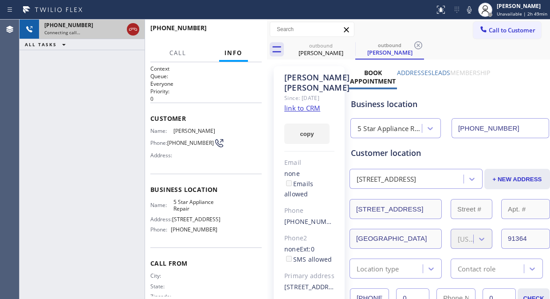
click at [130, 27] on icon at bounding box center [133, 29] width 11 height 11
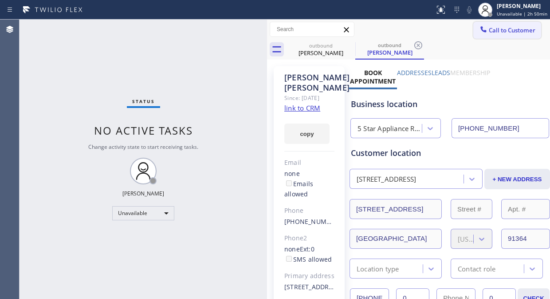
click at [500, 31] on span "Call to Customer" at bounding box center [512, 30] width 47 height 8
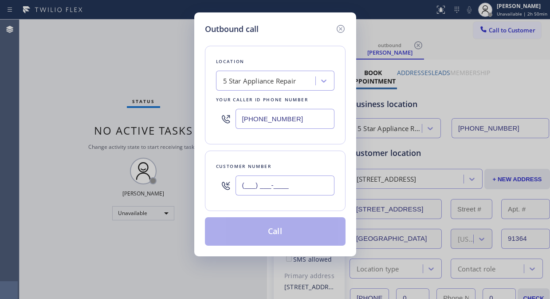
click at [282, 180] on input "(___) ___-____" at bounding box center [285, 185] width 99 height 20
paste input "415) 753-2128"
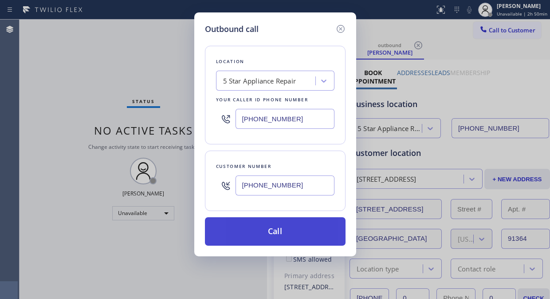
type input "(415) 753-2128"
click at [287, 235] on button "Call" at bounding box center [275, 231] width 141 height 28
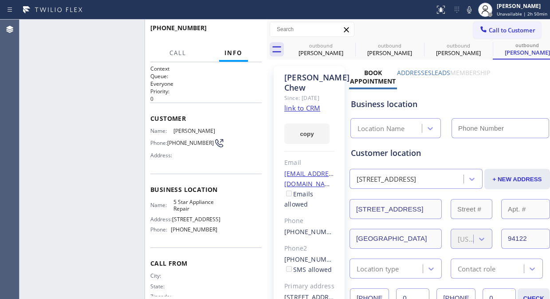
type input "(855) 731-4952"
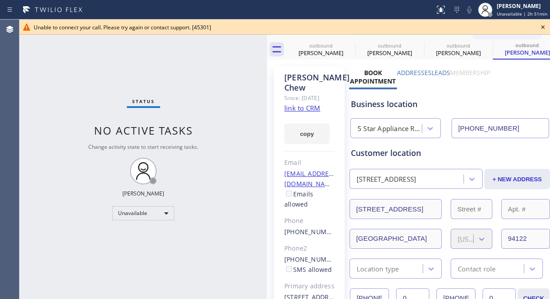
click at [547, 24] on icon at bounding box center [543, 27] width 11 height 11
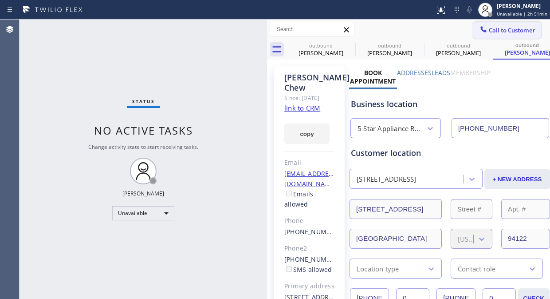
click at [531, 29] on button "Call to Customer" at bounding box center [508, 30] width 68 height 17
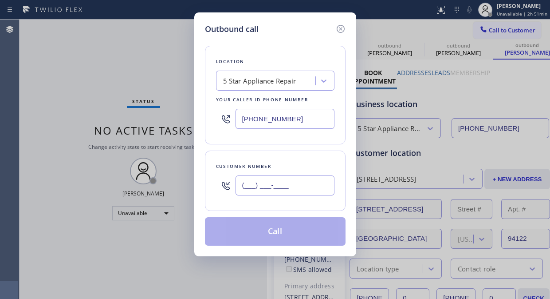
click at [248, 182] on input "(___) ___-____" at bounding box center [285, 185] width 99 height 20
paste input "310) 922-1627"
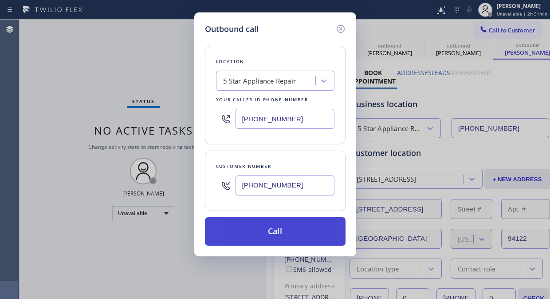
type input "(310) 922-1627"
click at [294, 234] on button "Call" at bounding box center [275, 231] width 141 height 28
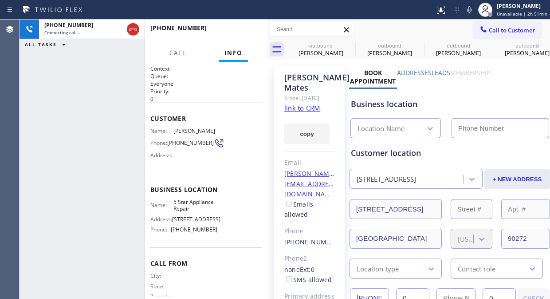
type input "(855) 731-4952"
drag, startPoint x: 29, startPoint y: 73, endPoint x: 63, endPoint y: 59, distance: 36.0
click at [29, 73] on div "+13109221627 Live | 00:05 ALL TASKS ALL TASKS ACTIVE TASKS TASKS IN WRAP UP" at bounding box center [82, 159] width 125 height 279
click at [237, 33] on span "HANG UP" at bounding box center [241, 32] width 27 height 6
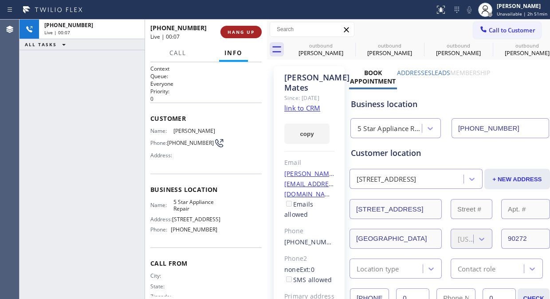
click at [238, 33] on span "HANG UP" at bounding box center [241, 32] width 27 height 6
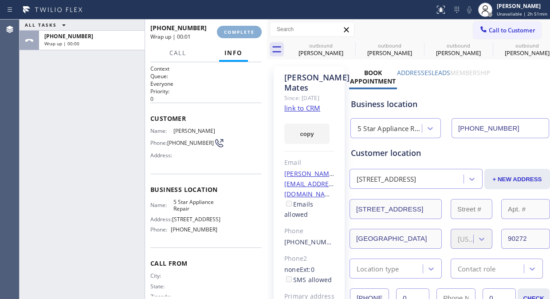
click at [238, 33] on span "COMPLETE" at bounding box center [239, 32] width 31 height 6
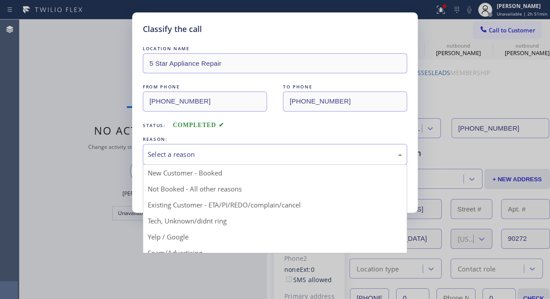
click at [272, 159] on div "Select a reason" at bounding box center [275, 154] width 255 height 10
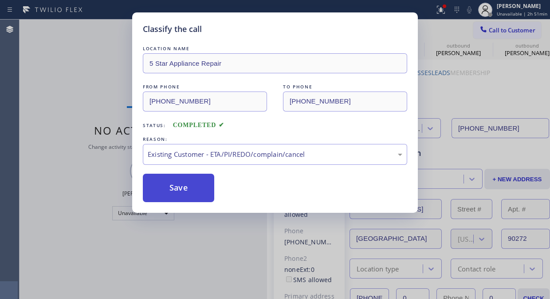
click at [178, 194] on button "Save" at bounding box center [178, 188] width 71 height 28
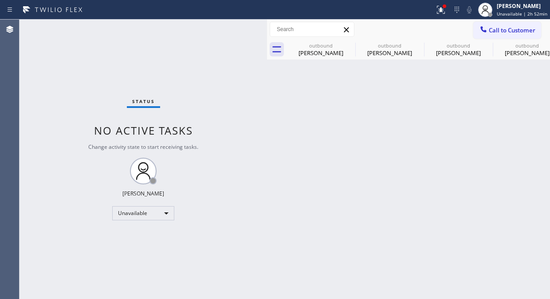
click at [28, 65] on div "Status No active tasks Change activity state to start receiving tasks. [PERSON_…" at bounding box center [144, 159] width 248 height 279
click at [353, 45] on icon at bounding box center [350, 45] width 8 height 8
click at [0, 0] on icon at bounding box center [0, 0] width 0 height 0
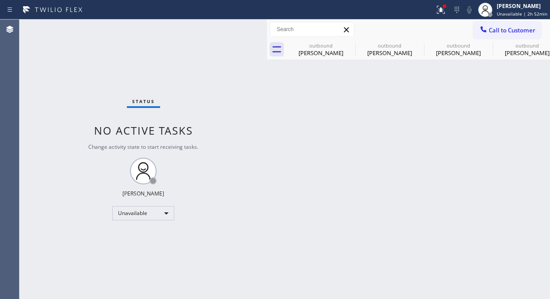
click at [0, 0] on icon at bounding box center [0, 0] width 0 height 0
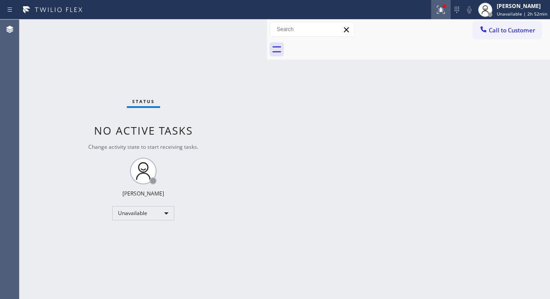
click at [446, 12] on icon at bounding box center [441, 9] width 11 height 11
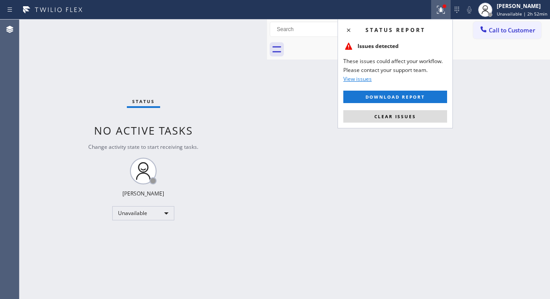
click at [400, 109] on div "Status report Issues detected These issues could affect your workflow. Please c…" at bounding box center [395, 73] width 115 height 109
click at [398, 115] on span "Clear issues" at bounding box center [396, 116] width 42 height 6
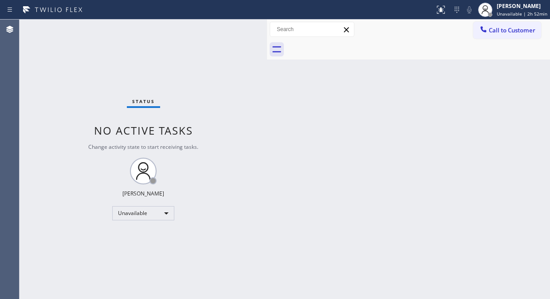
click at [499, 40] on div at bounding box center [419, 50] width 264 height 20
click at [498, 32] on span "Call to Customer" at bounding box center [512, 30] width 47 height 8
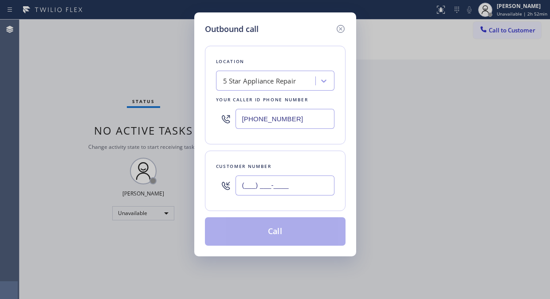
click at [241, 192] on input "(___) ___-____" at bounding box center [285, 185] width 99 height 20
paste input "310) 922-1627"
type input "(310) 922-1627"
click at [293, 232] on button "Call" at bounding box center [275, 231] width 141 height 28
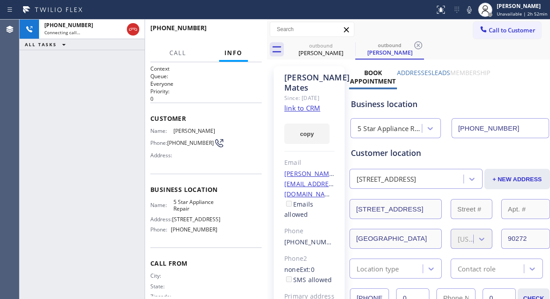
type input "(855) 731-4952"
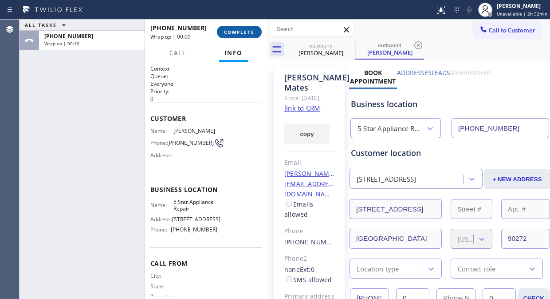
click at [249, 36] on button "COMPLETE" at bounding box center [239, 32] width 45 height 12
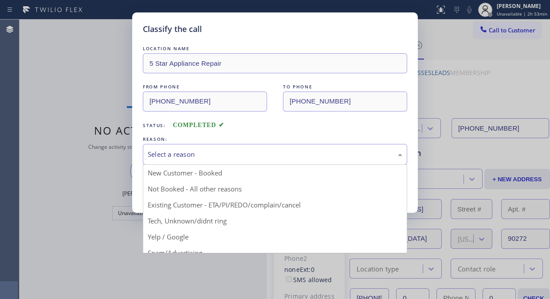
click at [234, 156] on div "Select a reason" at bounding box center [275, 154] width 255 height 10
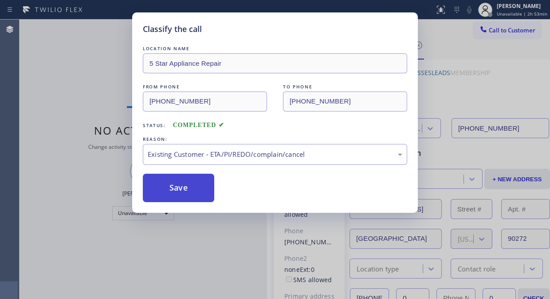
click at [182, 196] on button "Save" at bounding box center [178, 188] width 71 height 28
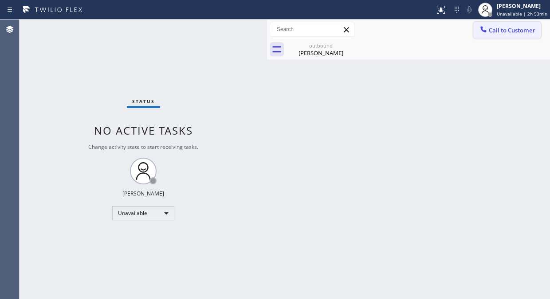
click at [499, 31] on span "Call to Customer" at bounding box center [512, 30] width 47 height 8
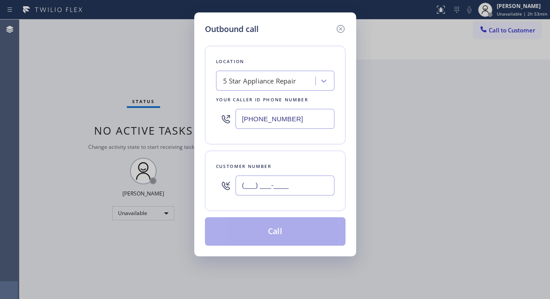
click at [276, 180] on input "(___) ___-____" at bounding box center [285, 185] width 99 height 20
paste input "415) 533-9084"
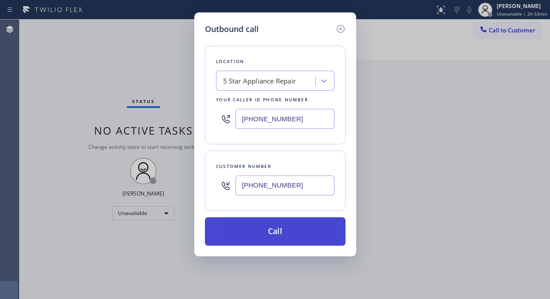
type input "(415) 533-9084"
click at [294, 231] on button "Call" at bounding box center [275, 231] width 141 height 28
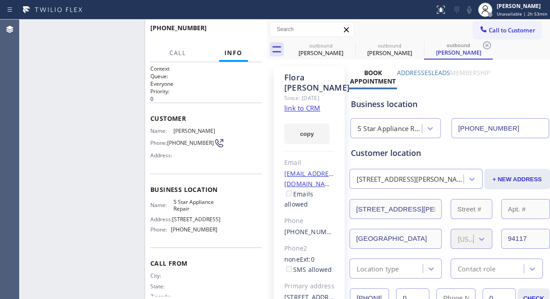
type input "(855) 731-4952"
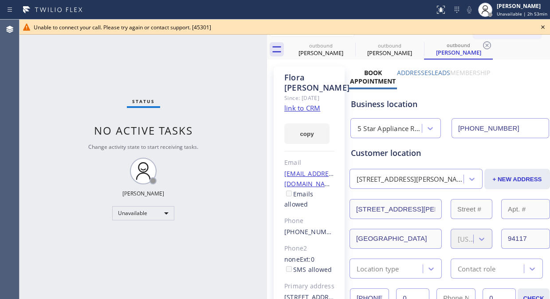
click at [539, 24] on icon at bounding box center [543, 27] width 11 height 11
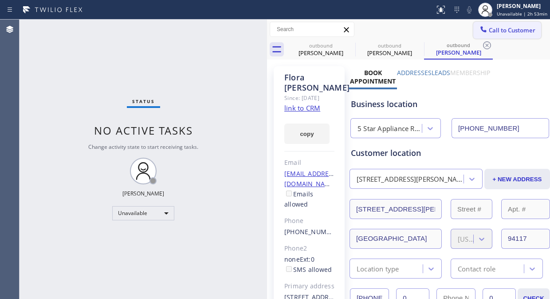
drag, startPoint x: 505, startPoint y: 43, endPoint x: 499, endPoint y: 34, distance: 10.5
click at [503, 41] on div "outbound Jessy Mates outbound Flora Chung outbound Flora Chung" at bounding box center [419, 50] width 264 height 20
click at [499, 34] on button "Call to Customer" at bounding box center [508, 30] width 68 height 17
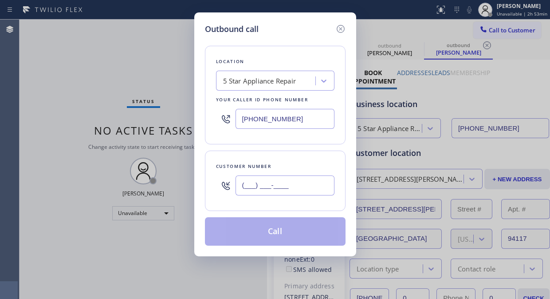
click at [280, 175] on div "(___) ___-____" at bounding box center [285, 185] width 99 height 29
paste input "310) 377-3729"
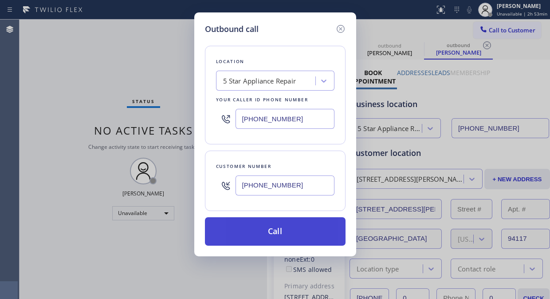
type input "(310) 377-3729"
click at [295, 237] on button "Call" at bounding box center [275, 231] width 141 height 28
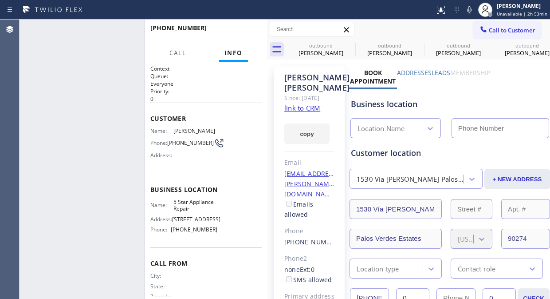
type input "(855) 731-4952"
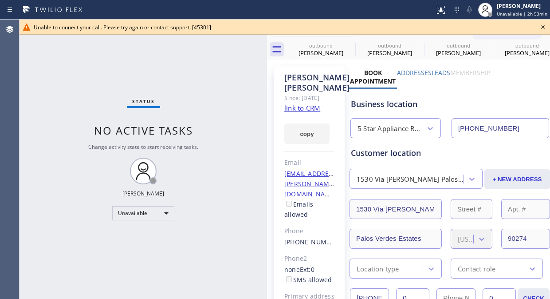
click at [541, 25] on icon at bounding box center [543, 27] width 11 height 11
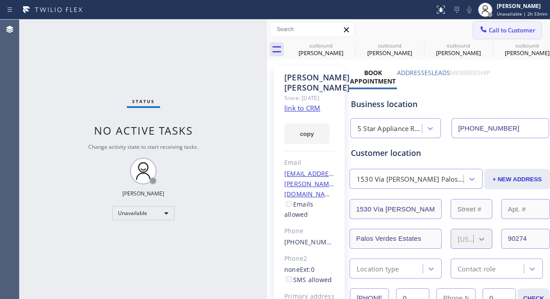
click at [511, 29] on span "Call to Customer" at bounding box center [512, 30] width 47 height 8
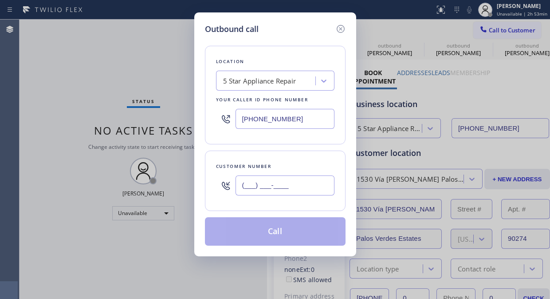
click at [293, 184] on input "(___) ___-____" at bounding box center [285, 185] width 99 height 20
paste input "301) 509-0431"
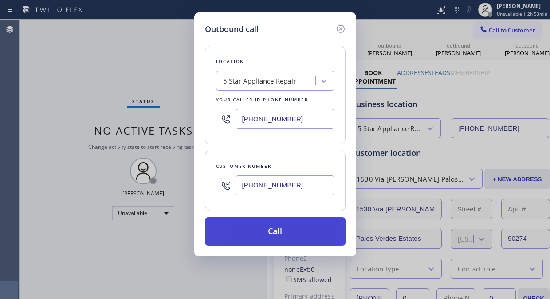
type input "(301) 509-0431"
click at [303, 238] on button "Call" at bounding box center [275, 231] width 141 height 28
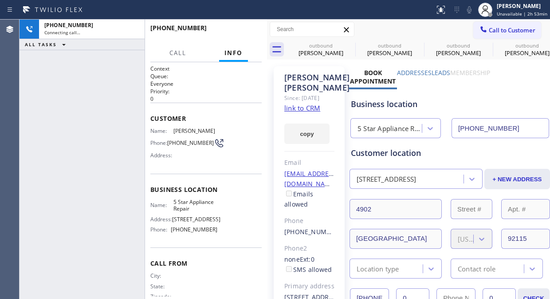
type input "(855) 731-4952"
click at [348, 44] on icon at bounding box center [350, 45] width 11 height 11
drag, startPoint x: 348, startPoint y: 44, endPoint x: 430, endPoint y: 298, distance: 266.9
click at [0, 0] on icon at bounding box center [0, 0] width 0 height 0
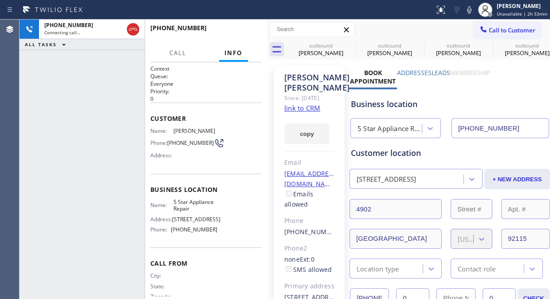
click at [0, 0] on icon at bounding box center [0, 0] width 0 height 0
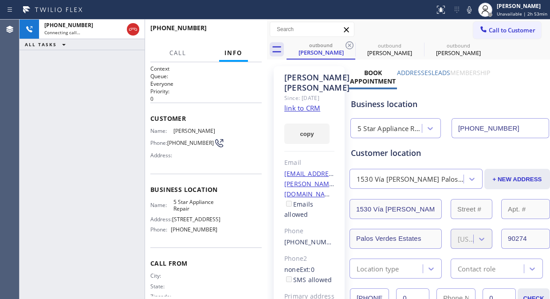
drag, startPoint x: 32, startPoint y: 65, endPoint x: 70, endPoint y: 51, distance: 39.9
click at [32, 65] on div "+13015090431 Connecting call… ALL TASKS ALL TASKS ACTIVE TASKS TASKS IN WRAP UP" at bounding box center [82, 159] width 125 height 279
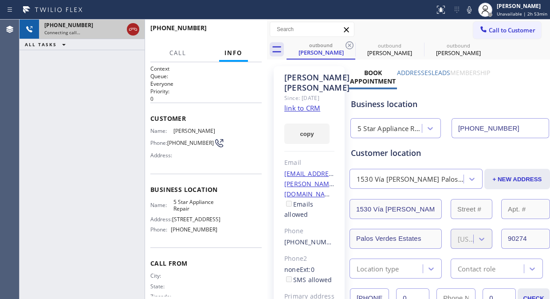
click at [134, 26] on icon at bounding box center [133, 29] width 11 height 11
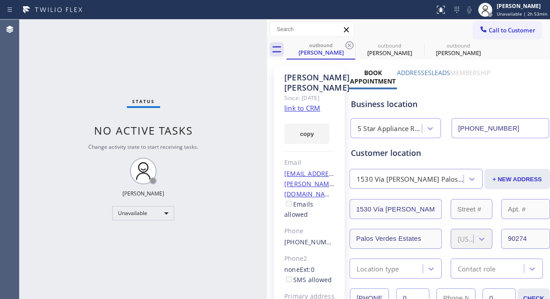
drag, startPoint x: 478, startPoint y: 26, endPoint x: 416, endPoint y: 110, distance: 104.5
click at [479, 26] on icon at bounding box center [483, 29] width 9 height 9
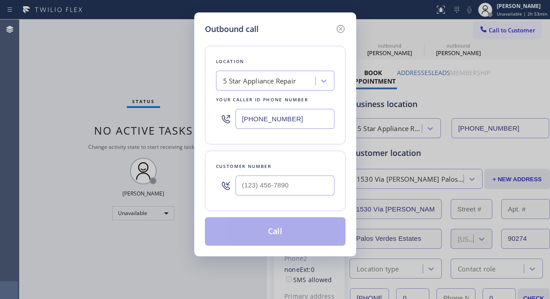
click at [285, 194] on input "text" at bounding box center [285, 185] width 99 height 20
click at [242, 184] on input "(___) ___-____" at bounding box center [285, 185] width 99 height 20
paste input "310) 459-8529"
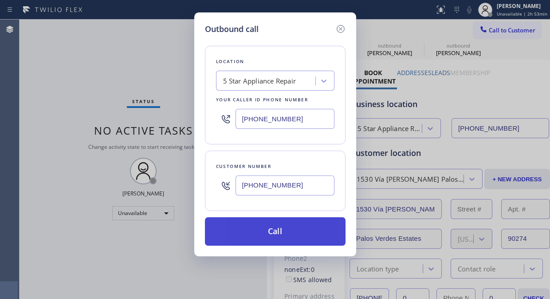
type input "(310) 459-8529"
click at [295, 244] on button "Call" at bounding box center [275, 231] width 141 height 28
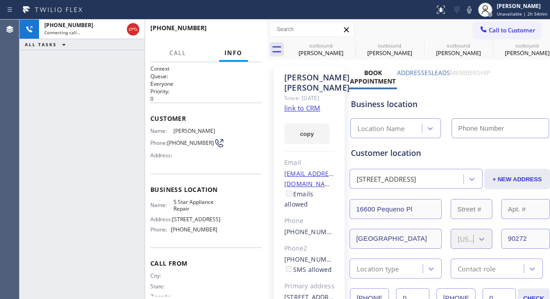
type input "(855) 731-4952"
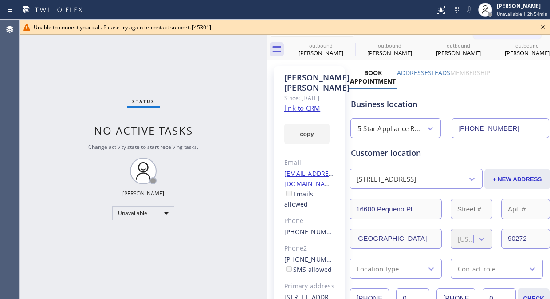
click at [38, 56] on div "Status No active tasks Change activity state to start receiving tasks. [PERSON_…" at bounding box center [144, 159] width 248 height 279
click at [541, 30] on icon at bounding box center [543, 27] width 11 height 11
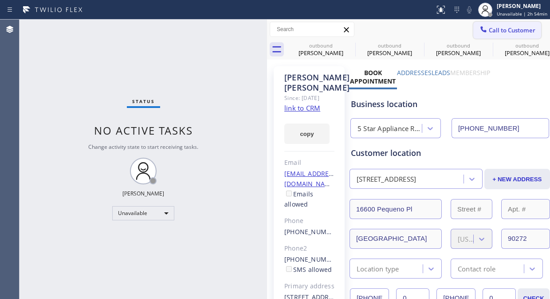
click at [481, 31] on icon at bounding box center [484, 29] width 6 height 6
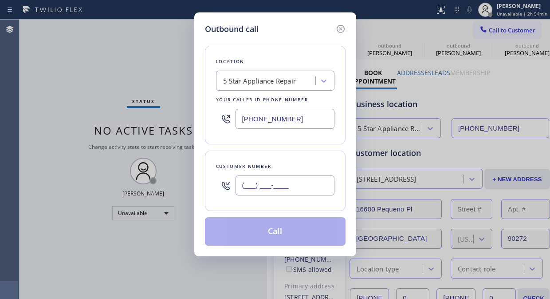
drag, startPoint x: 305, startPoint y: 186, endPoint x: 298, endPoint y: 184, distance: 7.0
click at [305, 187] on input "(___) ___-____" at bounding box center [285, 185] width 99 height 20
paste input "718) 833-6843"
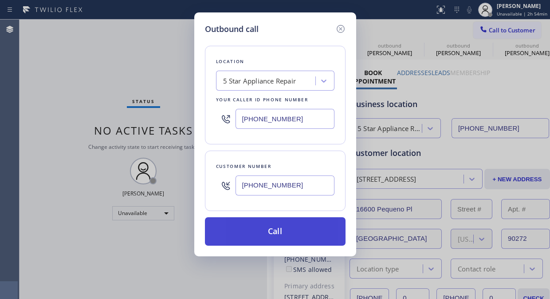
type input "(718) 833-6843"
click at [302, 241] on button "Call" at bounding box center [275, 231] width 141 height 28
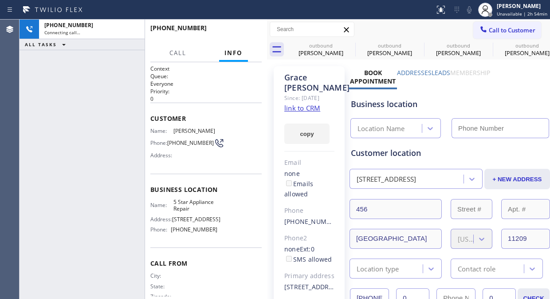
type input "(855) 731-4952"
click at [354, 44] on icon at bounding box center [350, 45] width 11 height 11
click at [0, 0] on icon at bounding box center [0, 0] width 0 height 0
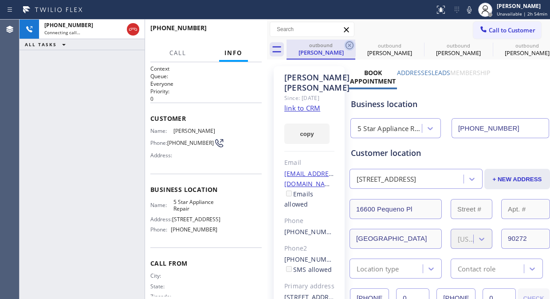
click at [352, 44] on icon at bounding box center [350, 45] width 11 height 11
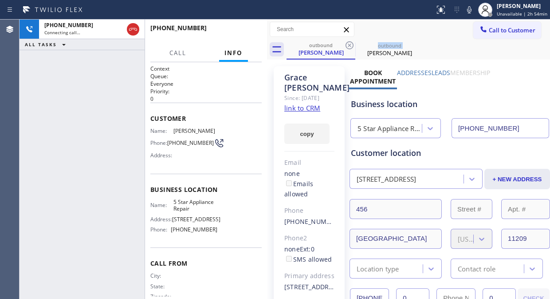
click at [352, 44] on icon at bounding box center [350, 45] width 11 height 11
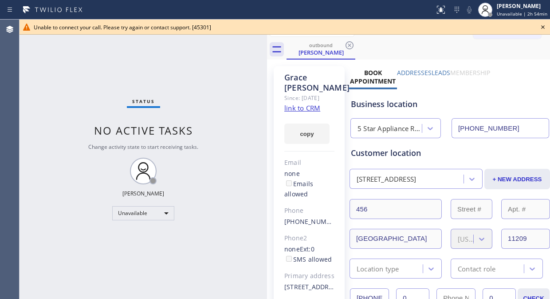
click at [543, 23] on icon at bounding box center [543, 27] width 11 height 11
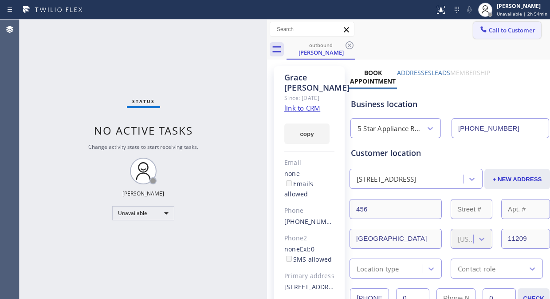
click at [507, 33] on span "Call to Customer" at bounding box center [512, 30] width 47 height 8
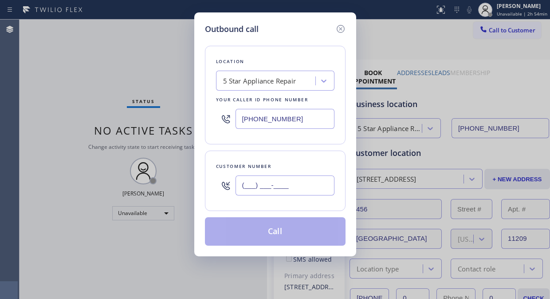
click at [285, 182] on input "(___) ___-____" at bounding box center [285, 185] width 99 height 20
paste input "909) 418-7775"
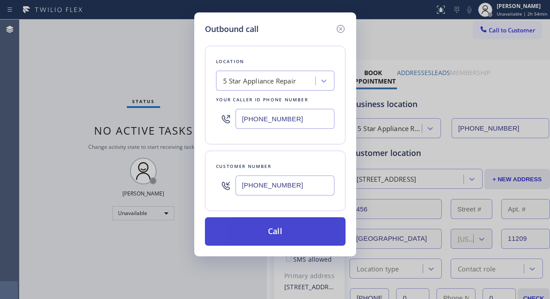
type input "(909) 418-7775"
click at [293, 234] on button "Call" at bounding box center [275, 231] width 141 height 28
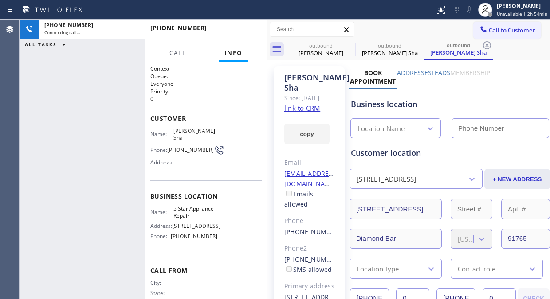
type input "(855) 731-4952"
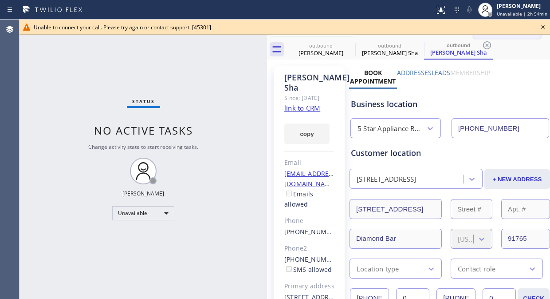
drag, startPoint x: 546, startPoint y: 27, endPoint x: 511, endPoint y: 32, distance: 35.9
click at [546, 27] on icon at bounding box center [543, 27] width 11 height 11
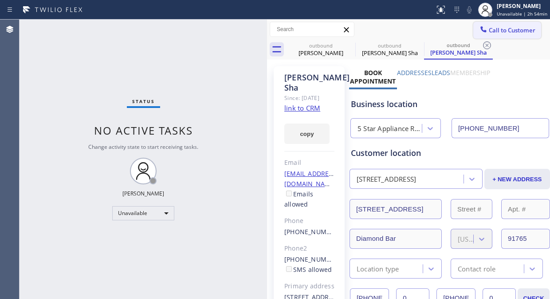
click at [505, 32] on span "Call to Customer" at bounding box center [512, 30] width 47 height 8
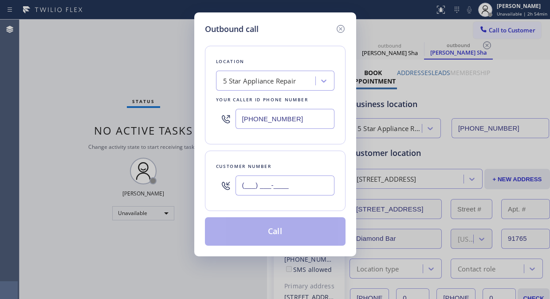
click at [257, 185] on input "(___) ___-____" at bounding box center [285, 185] width 99 height 20
paste input "480) 443-8469"
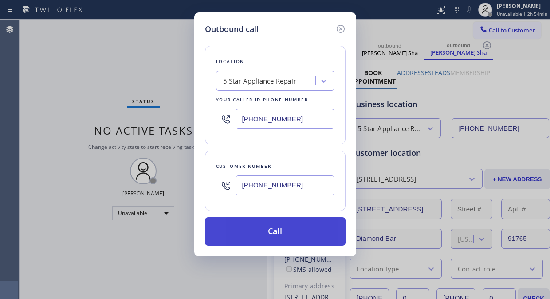
type input "(480) 443-8469"
click at [312, 238] on button "Call" at bounding box center [275, 231] width 141 height 28
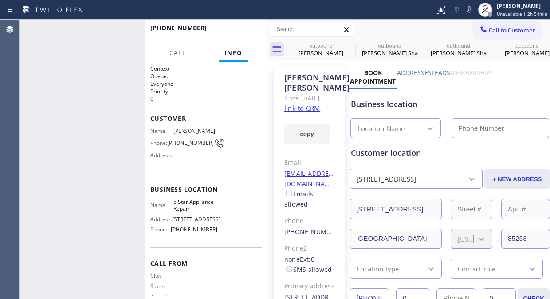
type input "(855) 731-4952"
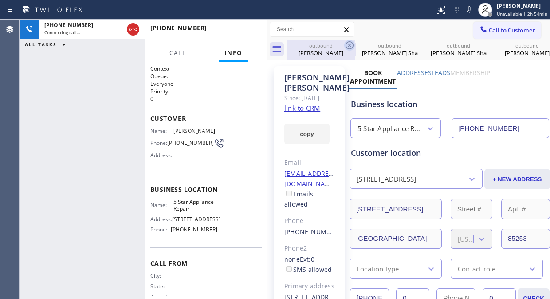
click at [350, 45] on icon at bounding box center [350, 45] width 8 height 8
click at [0, 0] on icon at bounding box center [0, 0] width 0 height 0
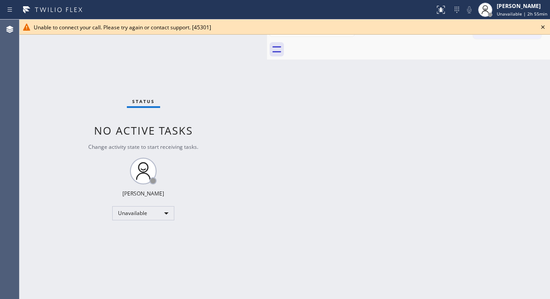
click at [32, 65] on div "Status No active tasks Change activity state to start receiving tasks. [PERSON_…" at bounding box center [144, 159] width 248 height 279
click at [545, 28] on icon at bounding box center [543, 27] width 11 height 11
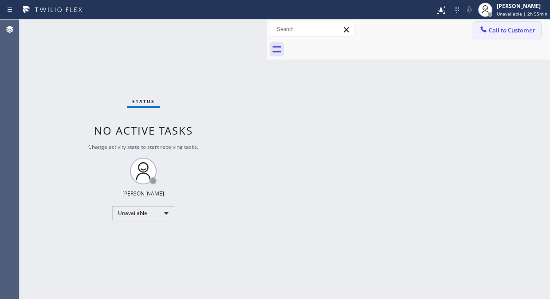
click at [489, 28] on div at bounding box center [484, 30] width 11 height 11
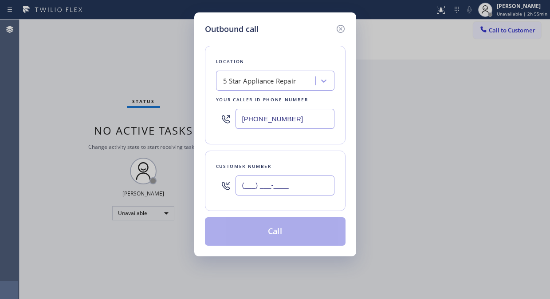
click at [270, 187] on input "(___) ___-____" at bounding box center [285, 185] width 99 height 20
paste input "646) 613-9555"
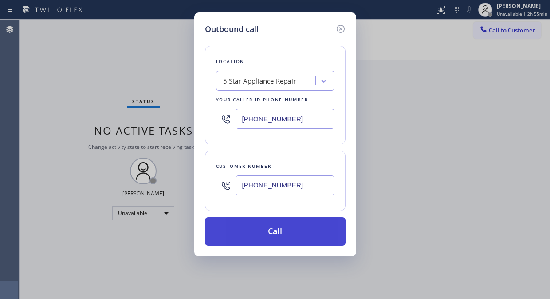
type input "(646) 613-9555"
click at [323, 231] on button "Call" at bounding box center [275, 231] width 141 height 28
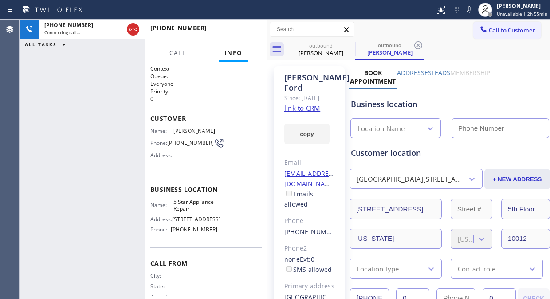
type input "(855) 731-4952"
click at [21, 60] on div "+16466139555 Connecting call… ALL TASKS ALL TASKS ACTIVE TASKS TASKS IN WRAP UP" at bounding box center [82, 159] width 125 height 279
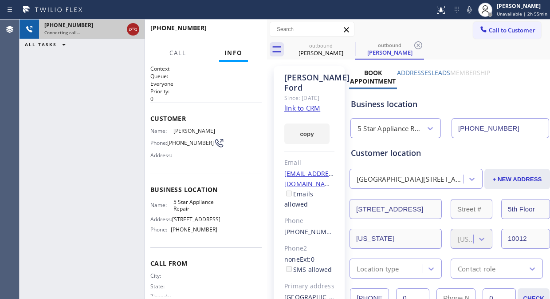
click at [127, 28] on div at bounding box center [133, 29] width 12 height 11
click at [127, 29] on div "+16466139555 Connecting call…" at bounding box center [90, 30] width 102 height 20
click at [127, 29] on div "Connecting call…" at bounding box center [91, 32] width 95 height 6
click at [127, 30] on div "Connecting call…" at bounding box center [91, 32] width 95 height 6
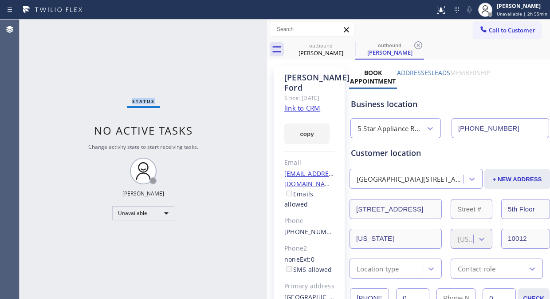
click at [127, 30] on div "Status No active tasks Change activity state to start receiving tasks. [PERSON_…" at bounding box center [144, 159] width 248 height 279
click at [503, 30] on span "Call to Customer" at bounding box center [512, 30] width 47 height 8
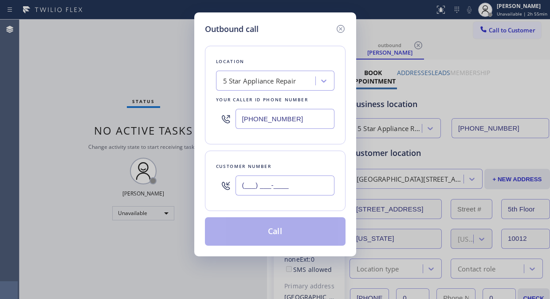
click at [277, 183] on input "(___) ___-____" at bounding box center [285, 185] width 99 height 20
paste input "212) 838-1209"
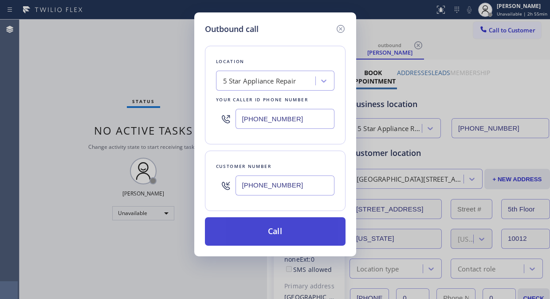
type input "(212) 838-1209"
click at [282, 230] on button "Call" at bounding box center [275, 231] width 141 height 28
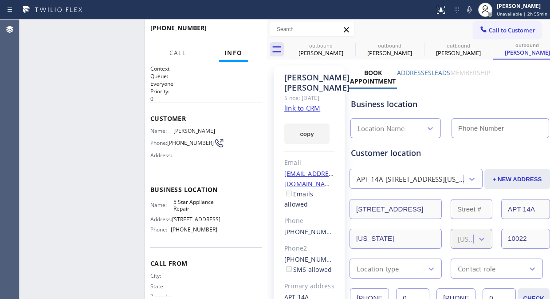
type input "(855) 731-4952"
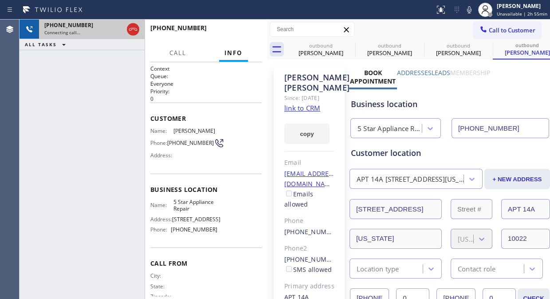
drag, startPoint x: 132, startPoint y: 30, endPoint x: 141, endPoint y: 32, distance: 9.0
click at [133, 30] on icon at bounding box center [133, 29] width 11 height 11
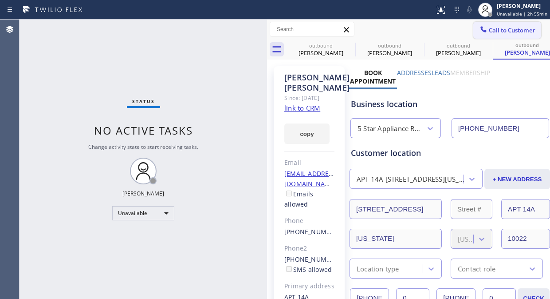
click at [520, 32] on span "Call to Customer" at bounding box center [512, 30] width 47 height 8
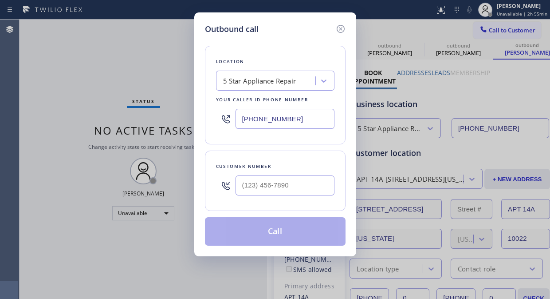
click at [269, 181] on input "text" at bounding box center [285, 185] width 99 height 20
type input "(___) ___-____"
click at [341, 27] on icon at bounding box center [341, 29] width 11 height 11
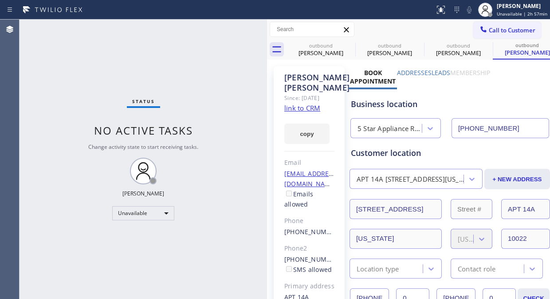
click at [499, 26] on span "Call to Customer" at bounding box center [512, 30] width 47 height 8
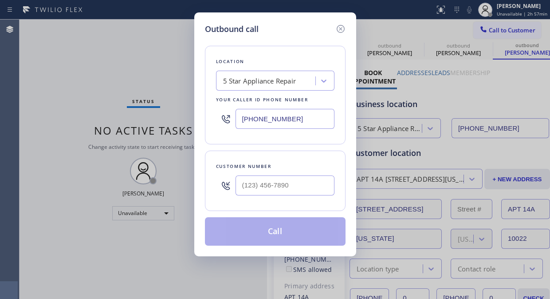
click at [241, 118] on input "(855) 731-4952" at bounding box center [285, 119] width 99 height 20
paste input "817-877"
type input "(855) 817-8772"
click at [32, 100] on div "Outbound call Location Spectrum Appliance Repair Your caller id phone number (8…" at bounding box center [275, 149] width 550 height 299
click at [238, 185] on input "(___) ___-____" at bounding box center [285, 185] width 99 height 20
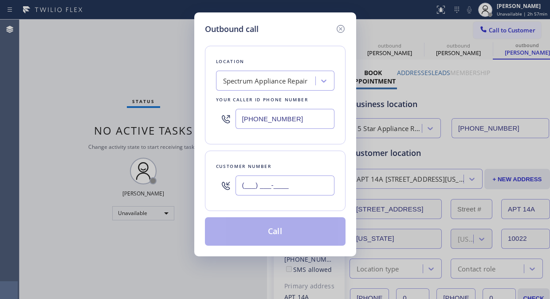
paste input "714) 920-6564"
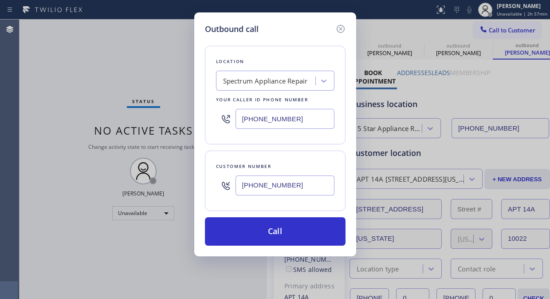
type input "(714) 920-6564"
click at [242, 120] on input "(855) 817-8772" at bounding box center [285, 119] width 99 height 20
paste input "text"
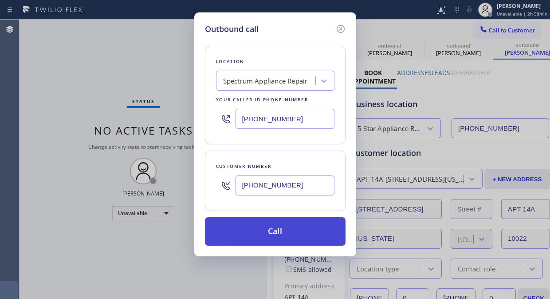
type input "(855) 817-8772"
click at [298, 241] on button "Call" at bounding box center [275, 231] width 141 height 28
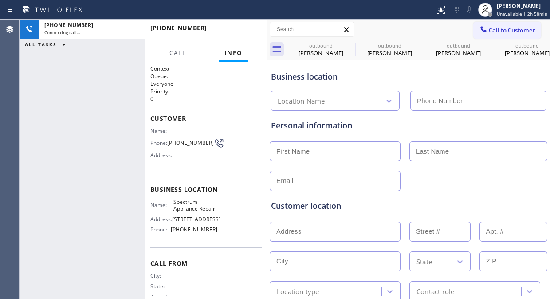
type input "(855) 817-8772"
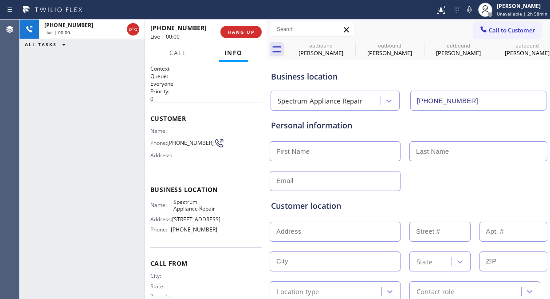
click at [30, 96] on div "+17149206564 Live | 00:00 ALL TASKS ALL TASKS ACTIVE TASKS TASKS IN WRAP UP" at bounding box center [82, 159] width 125 height 279
drag, startPoint x: 186, startPoint y: 149, endPoint x: 166, endPoint y: 140, distance: 20.9
click at [166, 140] on div "Phone: (714) 920-6564" at bounding box center [183, 143] width 67 height 11
click at [30, 99] on div "+17149206564 Live | 00:10 ALL TASKS ALL TASKS ACTIVE TASKS TASKS IN WRAP UP" at bounding box center [82, 159] width 125 height 279
click at [29, 100] on div "+17149206564 Live | 00:18 ALL TASKS ALL TASKS ACTIVE TASKS TASKS IN WRAP UP" at bounding box center [82, 159] width 125 height 279
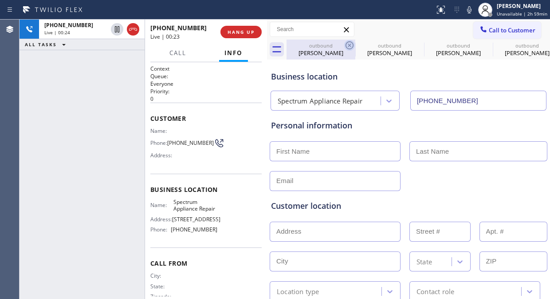
click at [347, 43] on icon at bounding box center [350, 45] width 8 height 8
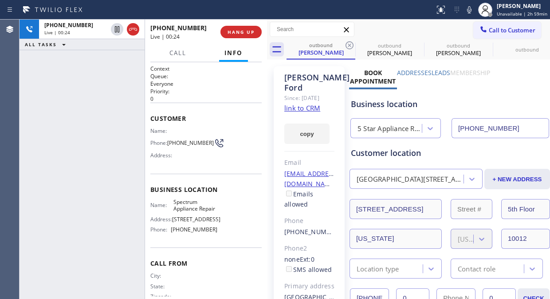
click at [347, 43] on icon at bounding box center [350, 45] width 8 height 8
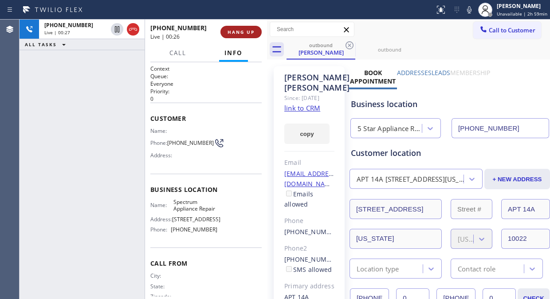
click at [238, 33] on span "HANG UP" at bounding box center [241, 32] width 27 height 6
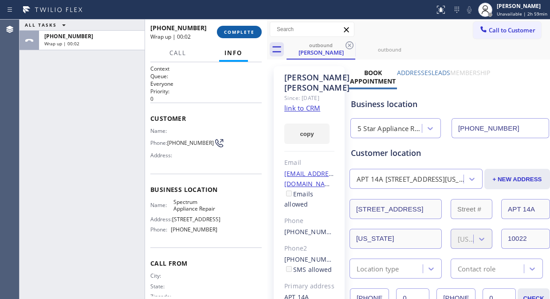
click at [226, 34] on span "COMPLETE" at bounding box center [239, 32] width 31 height 6
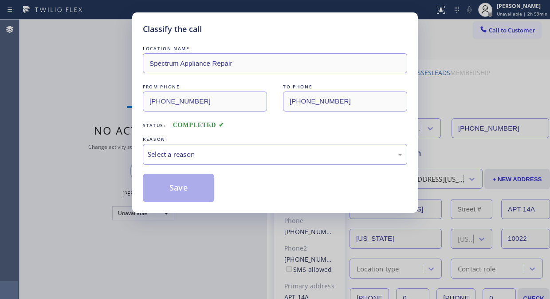
click at [244, 155] on div "Select a reason" at bounding box center [275, 154] width 255 height 10
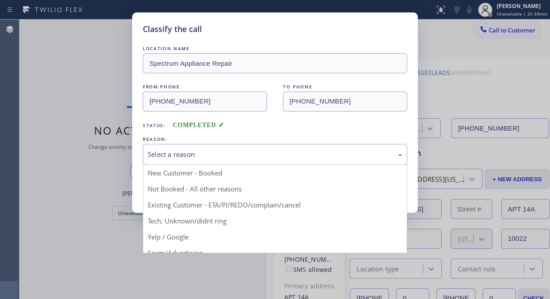
drag, startPoint x: 258, startPoint y: 205, endPoint x: 184, endPoint y: 193, distance: 75.2
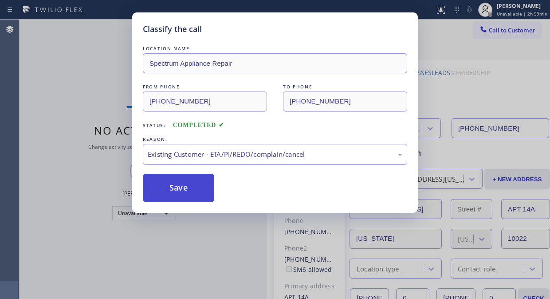
click at [184, 193] on button "Save" at bounding box center [178, 188] width 71 height 28
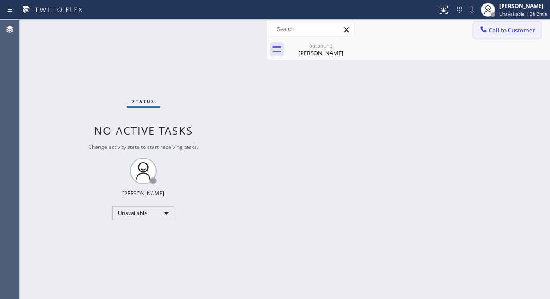
click at [500, 31] on span "Call to Customer" at bounding box center [512, 30] width 47 height 8
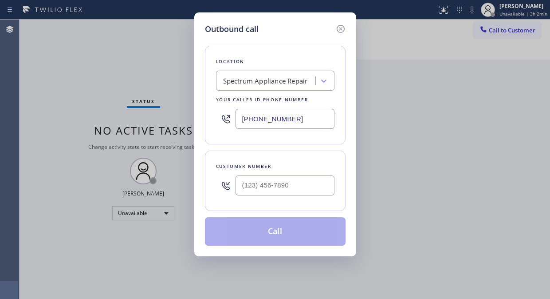
click at [254, 198] on div at bounding box center [285, 185] width 99 height 29
click at [249, 182] on input "(___) ___-____" at bounding box center [285, 185] width 99 height 20
paste input "212) 838-1209"
type input "(212) 838-1209"
drag, startPoint x: 263, startPoint y: 67, endPoint x: 265, endPoint y: 76, distance: 9.2
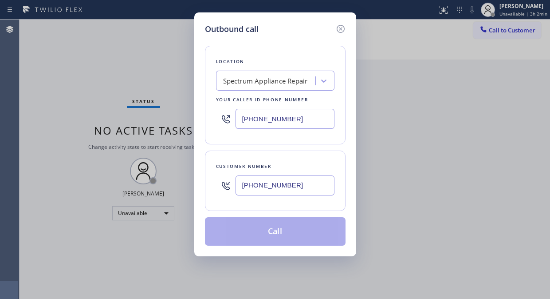
click at [265, 68] on div "Location Spectrum Appliance Repair Your caller id phone number (855) 817-8772" at bounding box center [275, 95] width 141 height 99
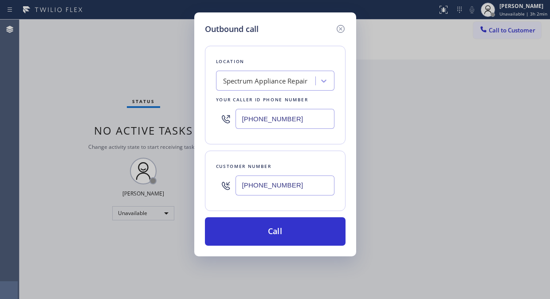
click at [266, 83] on div "Spectrum Appliance Repair" at bounding box center [265, 81] width 85 height 10
type input "5 star appliance repair"
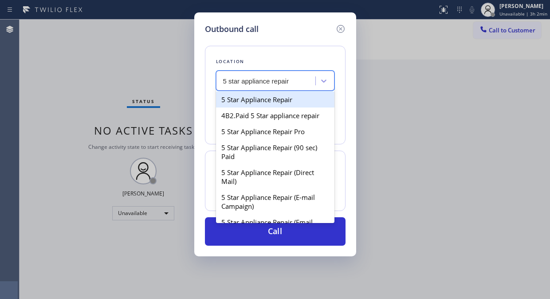
click at [268, 95] on div "5 Star Appliance Repair" at bounding box center [275, 99] width 119 height 16
type input "(855) 731-4952"
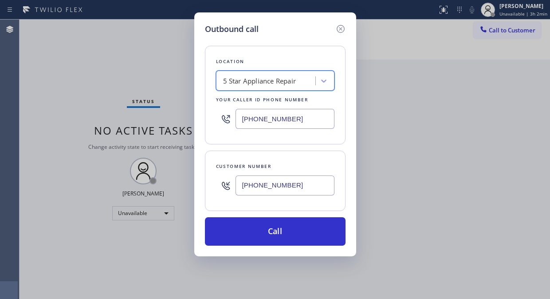
click at [245, 194] on input "(212) 838-1209" at bounding box center [285, 185] width 99 height 20
paste input "text"
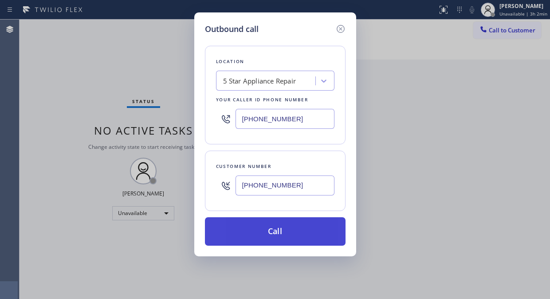
type input "(212) 838-1209"
click at [281, 234] on button "Call" at bounding box center [275, 231] width 141 height 28
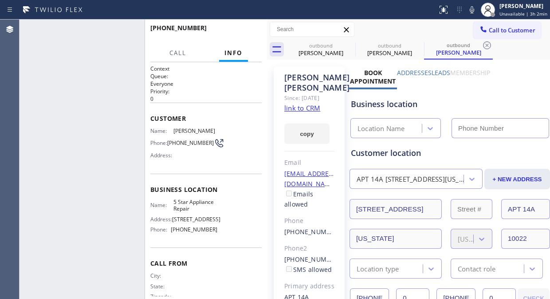
type input "(855) 731-4952"
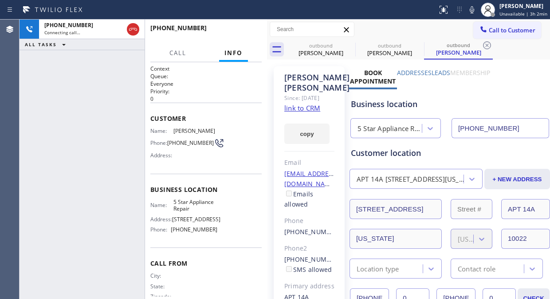
click at [37, 83] on div "+12128381209 Connecting call… ALL TASKS ALL TASKS ACTIVE TASKS TASKS IN WRAP UP" at bounding box center [82, 159] width 125 height 279
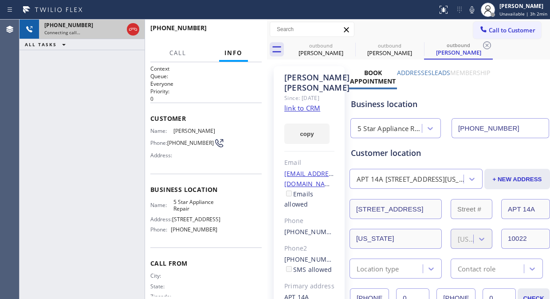
click at [140, 24] on div at bounding box center [133, 30] width 16 height 20
click at [134, 28] on icon at bounding box center [133, 29] width 11 height 11
click at [489, 28] on span "Call to Customer" at bounding box center [512, 30] width 47 height 8
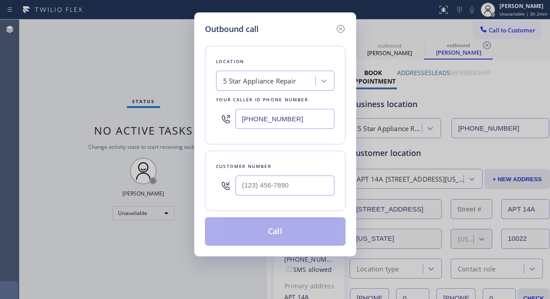
click at [264, 196] on div at bounding box center [285, 185] width 99 height 29
click at [261, 185] on input "(___) ___-____" at bounding box center [285, 185] width 99 height 20
paste input "516) 869-1467"
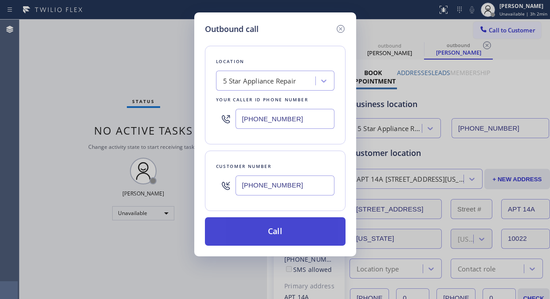
type input "(516) 869-1467"
click at [293, 232] on button "Call" at bounding box center [275, 231] width 141 height 28
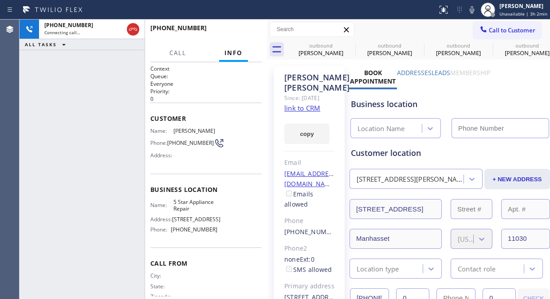
type input "(855) 731-4952"
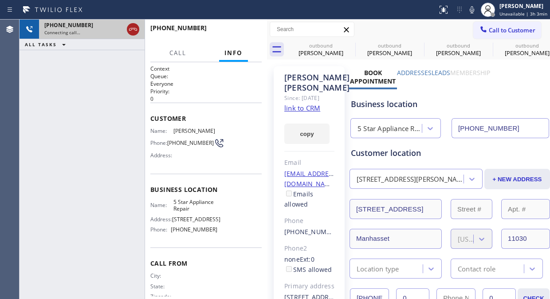
click at [131, 30] on icon at bounding box center [133, 29] width 8 height 3
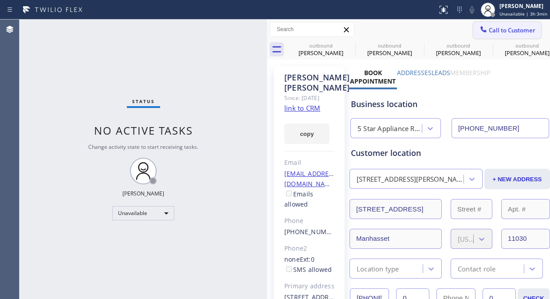
click at [495, 32] on span "Call to Customer" at bounding box center [512, 30] width 47 height 8
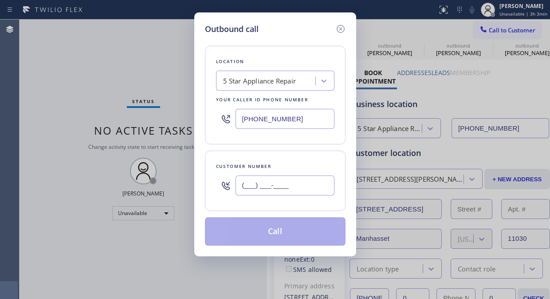
click at [269, 190] on input "(___) ___-____" at bounding box center [285, 185] width 99 height 20
paste input "714) 655-4540"
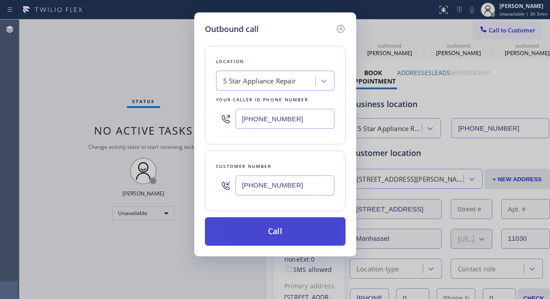
type input "(714) 655-4540"
click at [285, 234] on button "Call" at bounding box center [275, 231] width 141 height 28
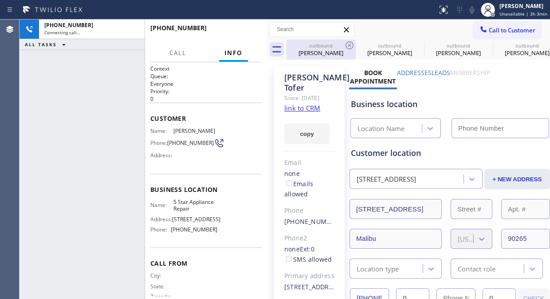
click at [352, 43] on icon at bounding box center [350, 45] width 8 height 8
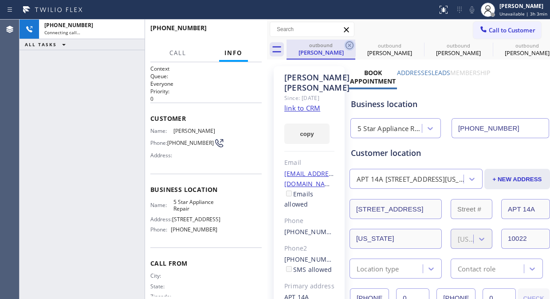
click at [348, 45] on icon at bounding box center [350, 45] width 11 height 11
click at [0, 0] on icon at bounding box center [0, 0] width 0 height 0
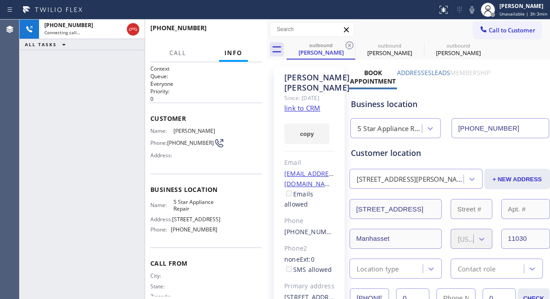
type input "(855) 731-4952"
click at [348, 45] on icon at bounding box center [350, 45] width 11 height 11
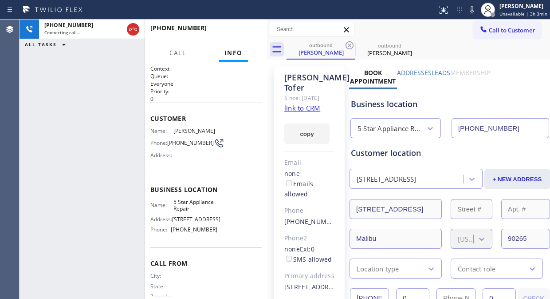
click at [348, 45] on icon at bounding box center [350, 45] width 11 height 11
click at [230, 29] on span "HANG UP" at bounding box center [241, 32] width 27 height 6
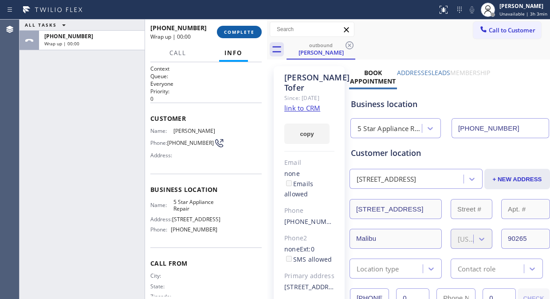
click at [245, 29] on span "COMPLETE" at bounding box center [239, 32] width 31 height 6
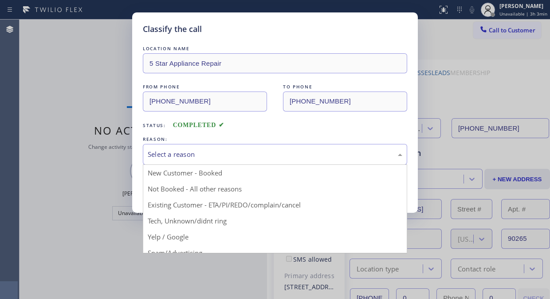
click at [302, 161] on div "Select a reason" at bounding box center [275, 154] width 265 height 21
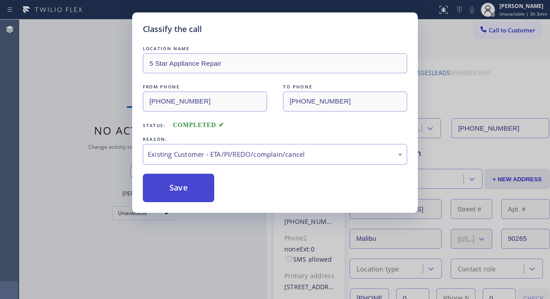
click at [198, 198] on button "Save" at bounding box center [178, 188] width 71 height 28
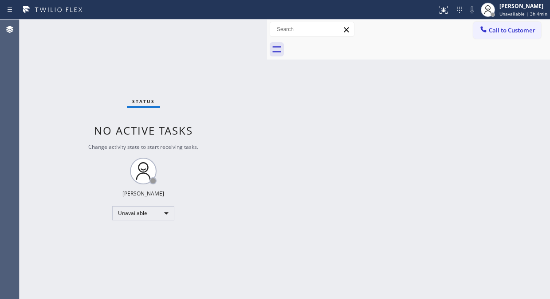
click at [496, 27] on span "Call to Customer" at bounding box center [512, 30] width 47 height 8
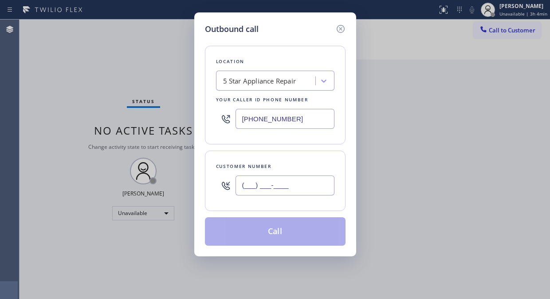
click at [291, 185] on input "(___) ___-____" at bounding box center [285, 185] width 99 height 20
paste input "619) 287-2011"
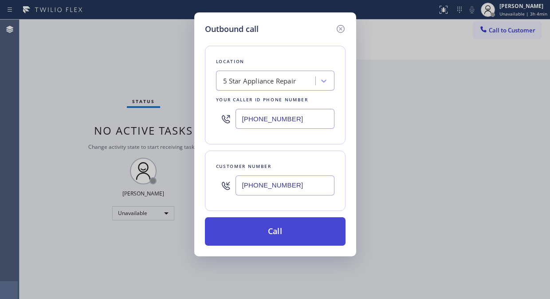
type input "(619) 287-2011"
click at [299, 230] on button "Call" at bounding box center [275, 231] width 141 height 28
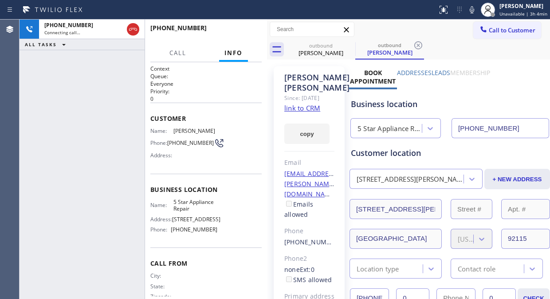
type input "(855) 731-4952"
click at [250, 32] on span "HANG UP" at bounding box center [241, 32] width 27 height 6
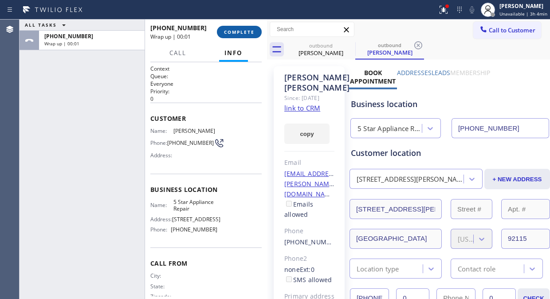
click at [250, 31] on span "COMPLETE" at bounding box center [239, 32] width 31 height 6
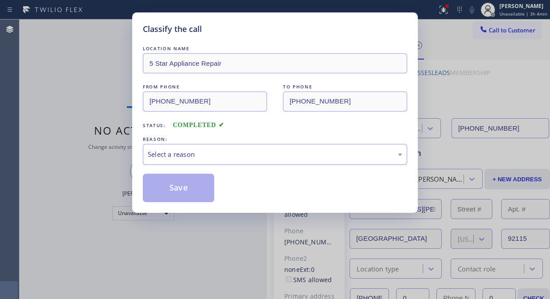
click at [263, 149] on div "Select a reason" at bounding box center [275, 154] width 255 height 10
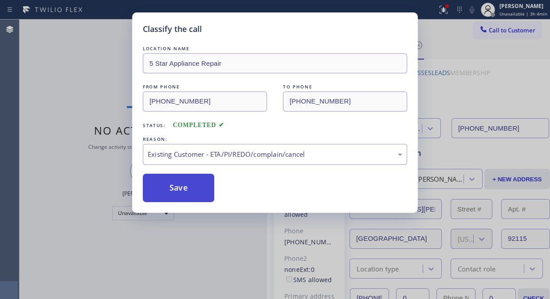
click at [190, 187] on button "Save" at bounding box center [178, 188] width 71 height 28
click at [515, 30] on div "Classify the call LOCATION NAME 5 Star Appliance Repair FROM PHONE (855) 731-49…" at bounding box center [275, 149] width 550 height 299
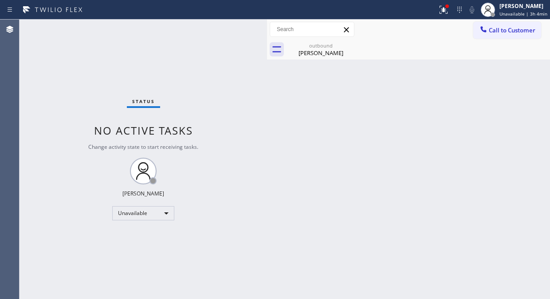
click at [515, 30] on span "Call to Customer" at bounding box center [512, 30] width 47 height 8
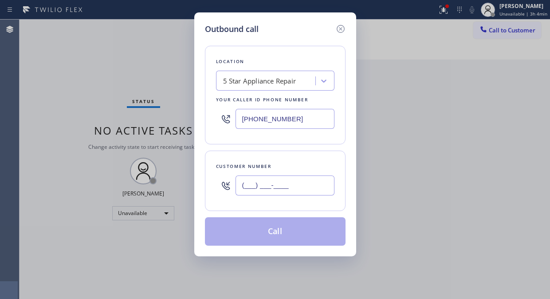
click at [254, 190] on input "(___) ___-____" at bounding box center [285, 185] width 99 height 20
paste input "917) 678-8854"
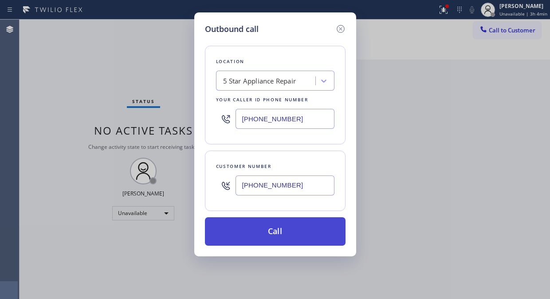
type input "(917) 678-8854"
click at [298, 232] on button "Call" at bounding box center [275, 231] width 141 height 28
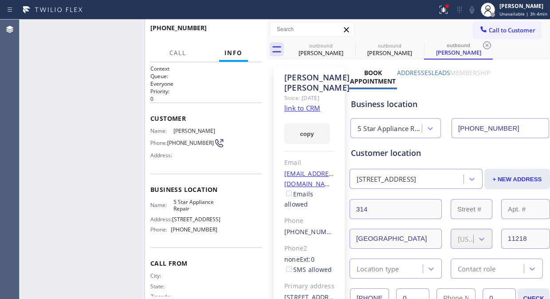
type input "(855) 731-4952"
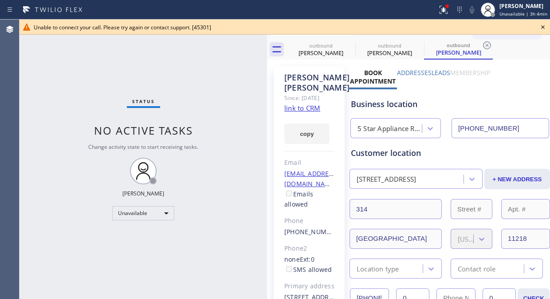
click at [543, 25] on icon at bounding box center [543, 27] width 11 height 11
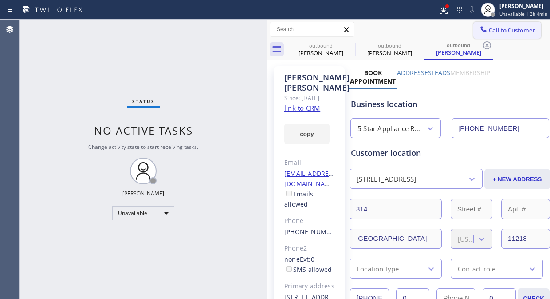
click at [506, 30] on span "Call to Customer" at bounding box center [512, 30] width 47 height 8
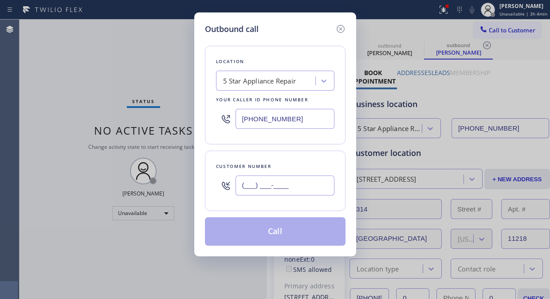
click at [246, 187] on input "(___) ___-____" at bounding box center [285, 185] width 99 height 20
paste input "714) 692-1216"
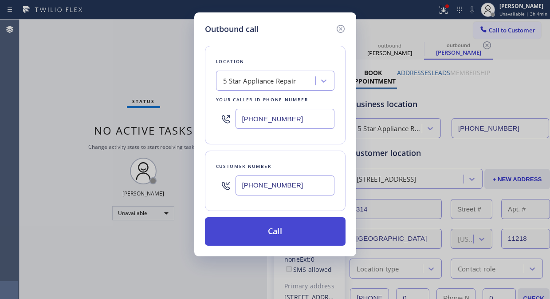
type input "(714) 692-1216"
click at [275, 227] on button "Call" at bounding box center [275, 231] width 141 height 28
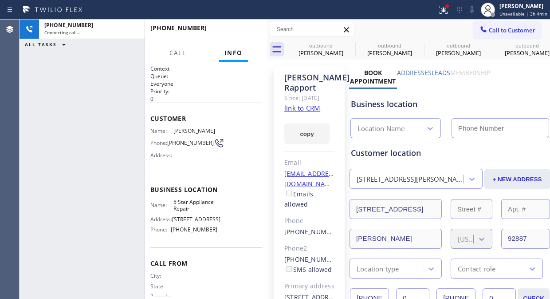
type input "(855) 731-4952"
click at [349, 44] on icon at bounding box center [350, 45] width 8 height 8
click at [0, 0] on icon at bounding box center [0, 0] width 0 height 0
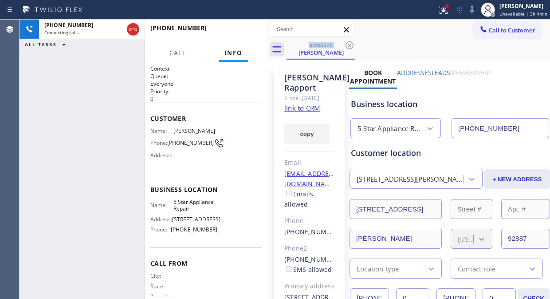
drag, startPoint x: 441, startPoint y: 10, endPoint x: 397, endPoint y: 99, distance: 98.7
click at [442, 10] on icon at bounding box center [444, 9] width 11 height 11
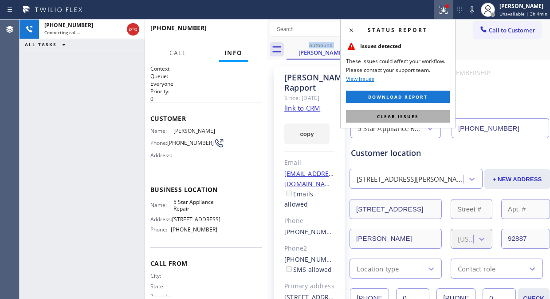
click at [393, 121] on button "Clear issues" at bounding box center [398, 116] width 104 height 12
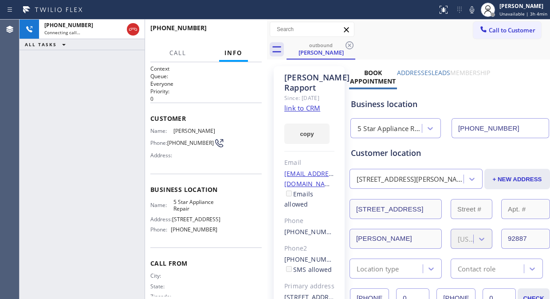
drag, startPoint x: 26, startPoint y: 84, endPoint x: 32, endPoint y: 89, distance: 7.6
click at [27, 84] on div "+17146921216 Connecting call… ALL TASKS ALL TASKS ACTIVE TASKS TASKS IN WRAP UP" at bounding box center [82, 159] width 125 height 279
click at [32, 89] on div "+17146921216 Connecting call… ALL TASKS ALL TASKS ACTIVE TASKS TASKS IN WRAP UP" at bounding box center [82, 159] width 125 height 279
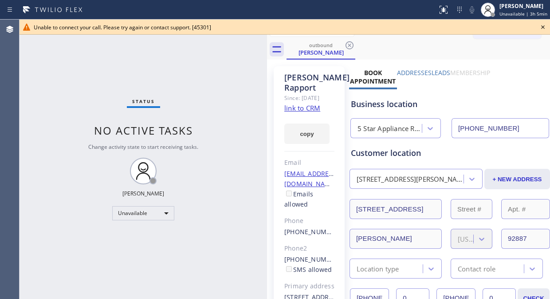
click at [543, 27] on icon at bounding box center [543, 27] width 11 height 11
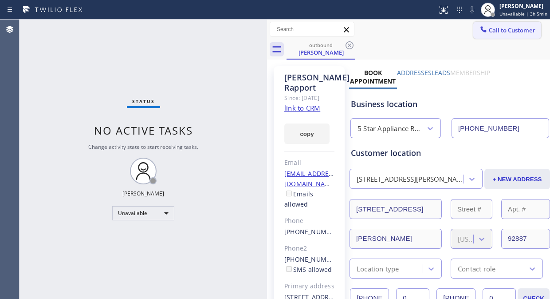
click at [492, 29] on span "Call to Customer" at bounding box center [512, 30] width 47 height 8
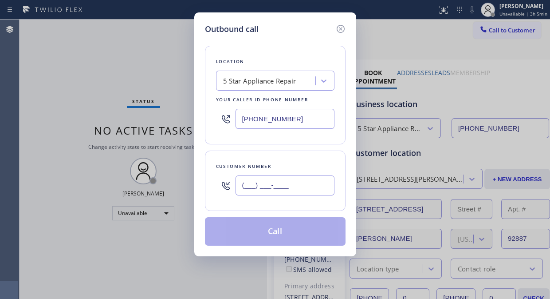
click at [262, 187] on input "(___) ___-____" at bounding box center [285, 185] width 99 height 20
paste input "254) 913-0114"
type input "(254) 913-0114"
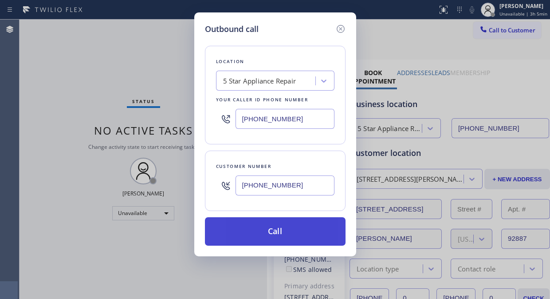
click at [278, 234] on button "Call" at bounding box center [275, 231] width 141 height 28
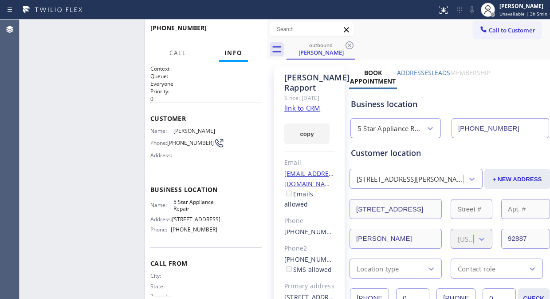
click at [277, 237] on div "Jerry Rapport Since: 20 may 2020 link to CRM copy Email trapport@gmail.com Emai…" at bounding box center [309, 213] width 71 height 295
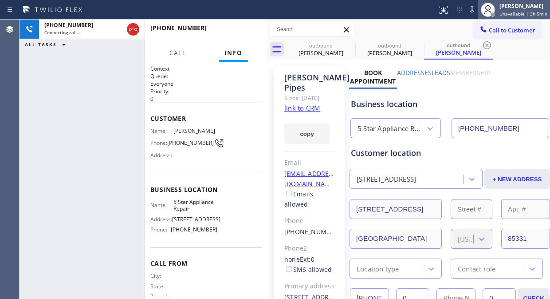
type input "(855) 731-4952"
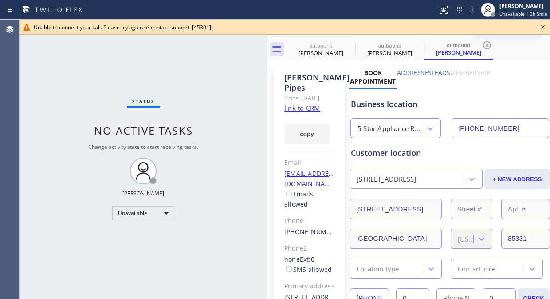
click at [540, 32] on icon at bounding box center [543, 27] width 11 height 11
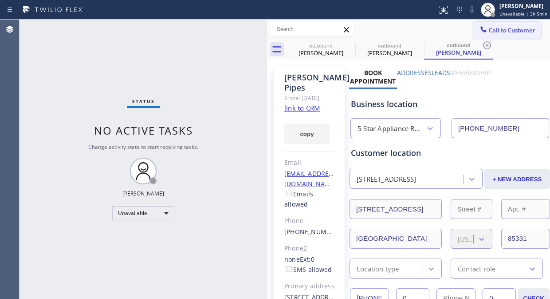
click at [526, 32] on span "Call to Customer" at bounding box center [512, 30] width 47 height 8
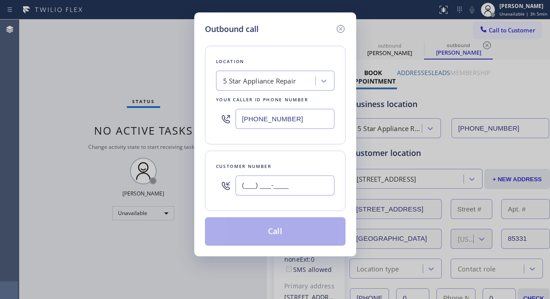
click at [270, 180] on input "(___) ___-____" at bounding box center [285, 185] width 99 height 20
paste input "650) 324-1415"
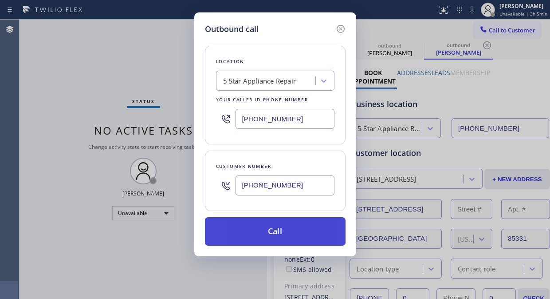
type input "(650) 324-1415"
click at [286, 224] on button "Call" at bounding box center [275, 231] width 141 height 28
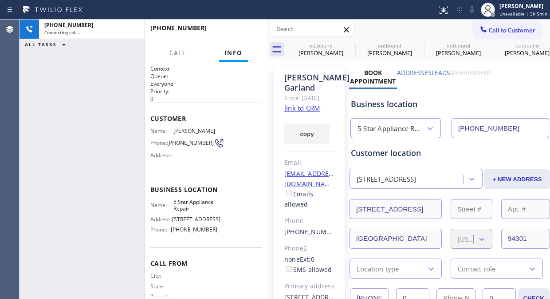
type input "(855) 731-4952"
click at [348, 40] on icon at bounding box center [350, 45] width 11 height 11
click at [0, 0] on icon at bounding box center [0, 0] width 0 height 0
click at [482, 40] on icon at bounding box center [487, 45] width 11 height 11
click at [0, 0] on icon at bounding box center [0, 0] width 0 height 0
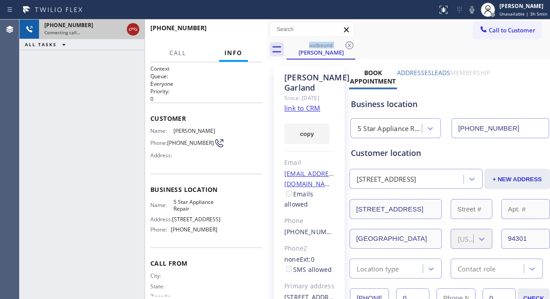
click at [134, 28] on icon at bounding box center [133, 29] width 8 height 3
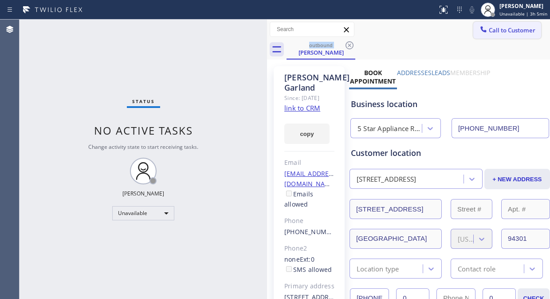
click at [490, 32] on span "Call to Customer" at bounding box center [512, 30] width 47 height 8
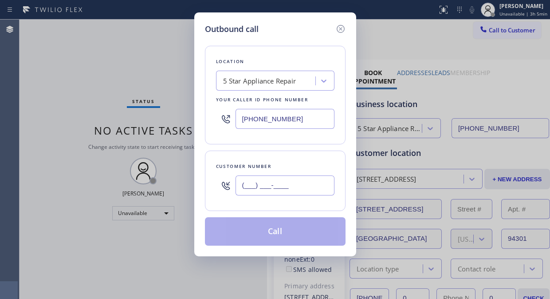
click at [249, 189] on input "(___) ___-____" at bounding box center [285, 185] width 99 height 20
paste input "310) 450-3407"
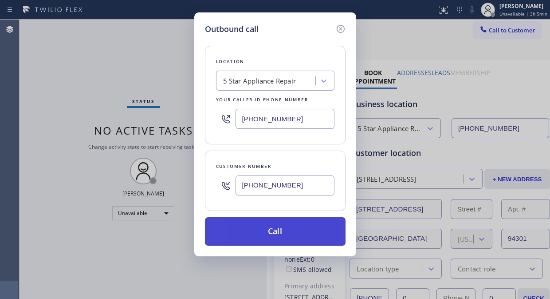
type input "(310) 450-3407"
click at [289, 235] on button "Call" at bounding box center [275, 231] width 141 height 28
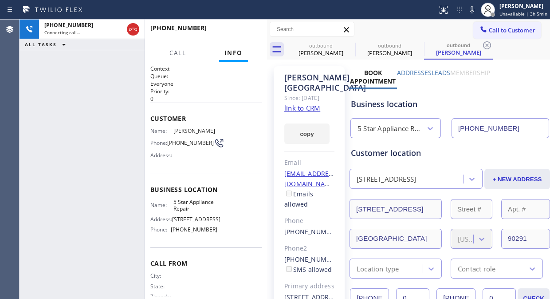
type input "(855) 731-4952"
click at [344, 43] on div "outbound" at bounding box center [321, 45] width 67 height 7
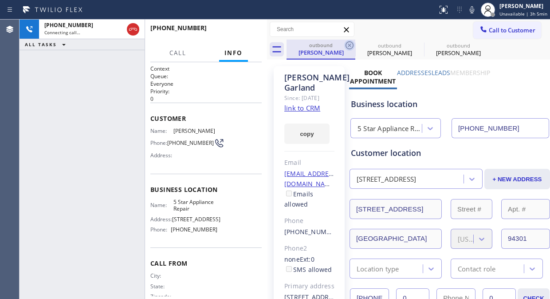
click at [350, 45] on icon at bounding box center [350, 45] width 8 height 8
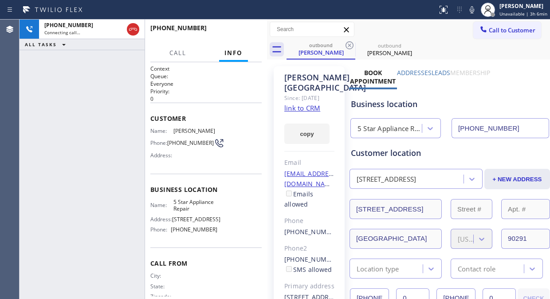
click at [350, 45] on icon at bounding box center [350, 45] width 8 height 8
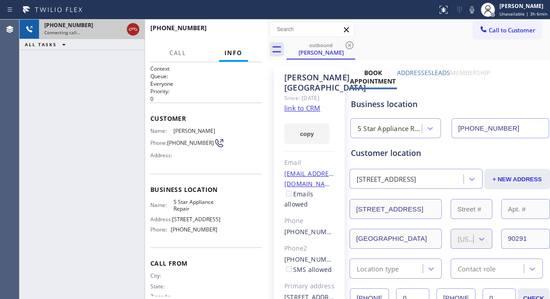
click at [130, 29] on icon at bounding box center [133, 29] width 11 height 11
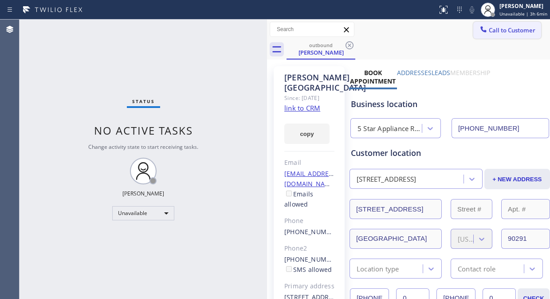
click at [489, 28] on span "Call to Customer" at bounding box center [512, 30] width 47 height 8
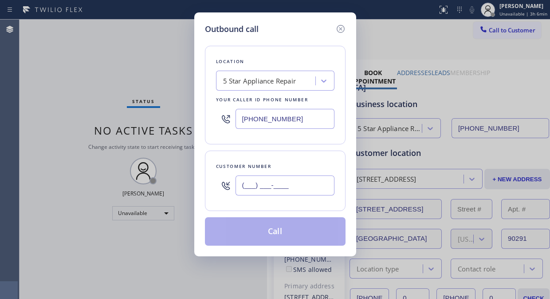
click at [242, 185] on input "(___) ___-____" at bounding box center [285, 185] width 99 height 20
paste input "310) 472-0366"
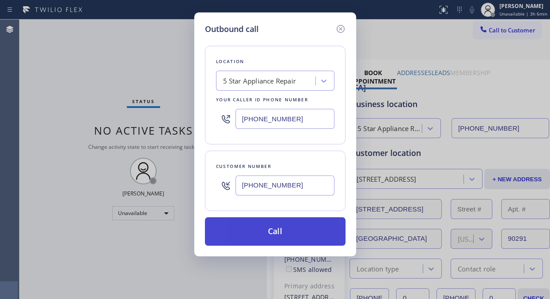
type input "(310) 472-0366"
click at [280, 231] on button "Call" at bounding box center [275, 231] width 141 height 28
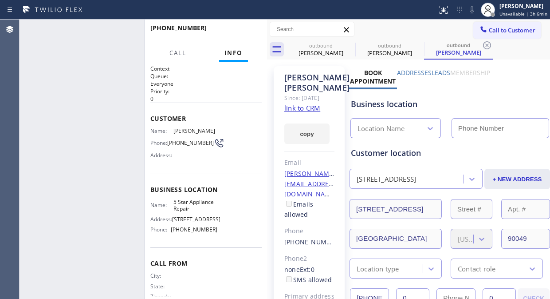
type input "(855) 731-4952"
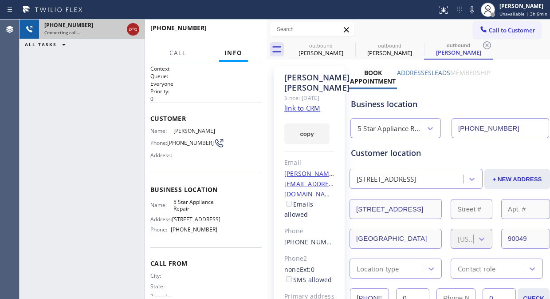
click at [131, 28] on icon at bounding box center [133, 29] width 11 height 11
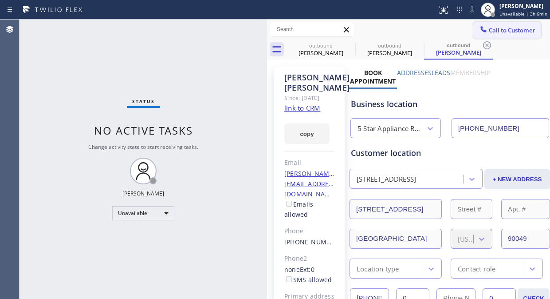
click at [511, 29] on span "Call to Customer" at bounding box center [512, 30] width 47 height 8
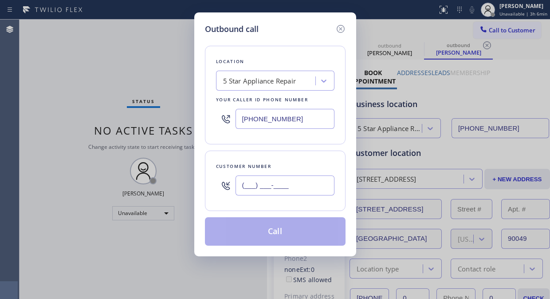
click at [265, 184] on input "(___) ___-____" at bounding box center [285, 185] width 99 height 20
paste input "714) 965-9841"
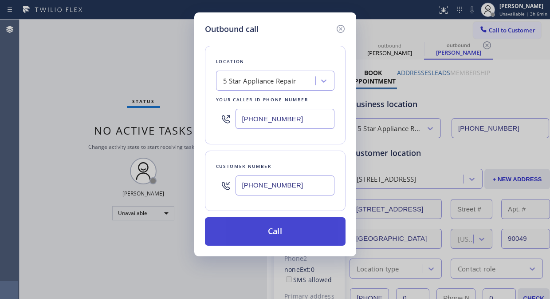
type input "(714) 965-9841"
click at [282, 233] on button "Call" at bounding box center [275, 231] width 141 height 28
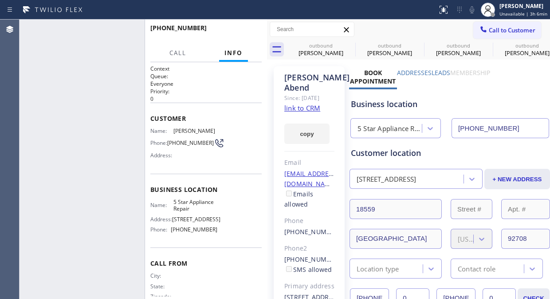
type input "(855) 731-4952"
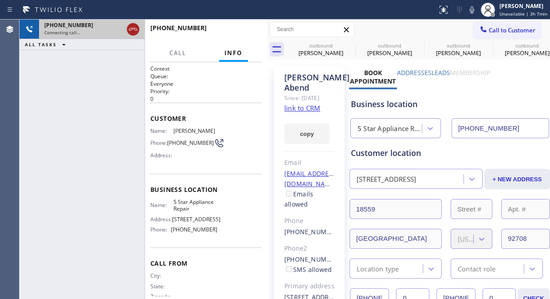
click at [136, 30] on icon at bounding box center [133, 29] width 11 height 11
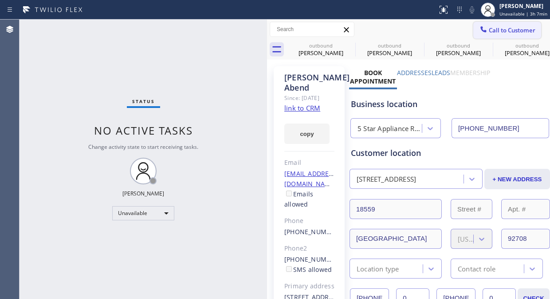
click at [489, 30] on span "Call to Customer" at bounding box center [512, 30] width 47 height 8
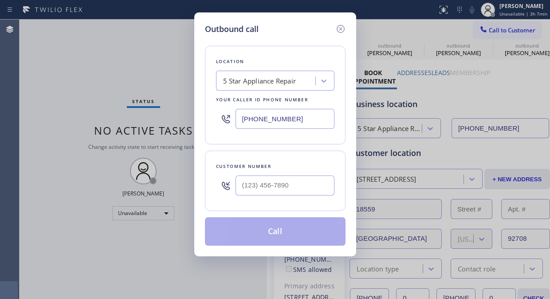
click at [246, 184] on input "text" at bounding box center [285, 185] width 99 height 20
paste input "818) 344-4601"
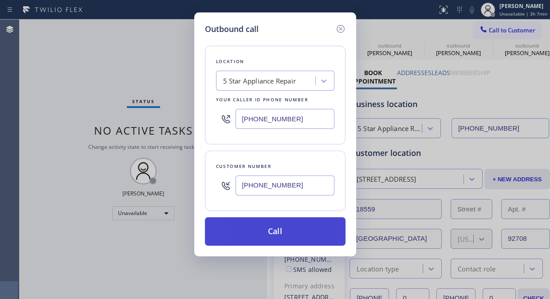
type input "(818) 344-4601"
click at [276, 229] on button "Call" at bounding box center [275, 231] width 141 height 28
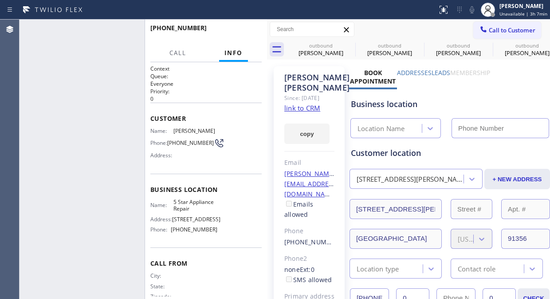
type input "(855) 731-4952"
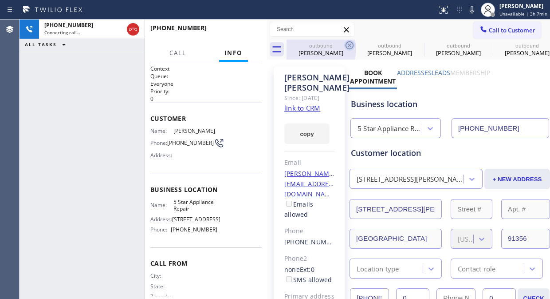
click at [347, 45] on icon at bounding box center [350, 45] width 11 height 11
click at [0, 0] on icon at bounding box center [0, 0] width 0 height 0
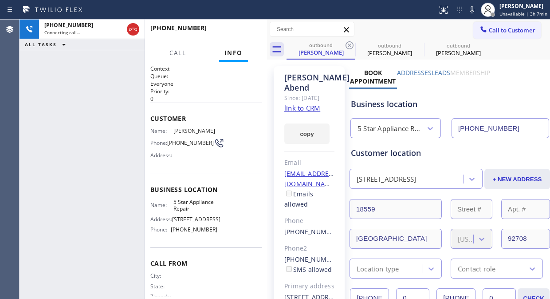
click at [347, 45] on icon at bounding box center [350, 45] width 11 height 11
click at [0, 0] on icon at bounding box center [0, 0] width 0 height 0
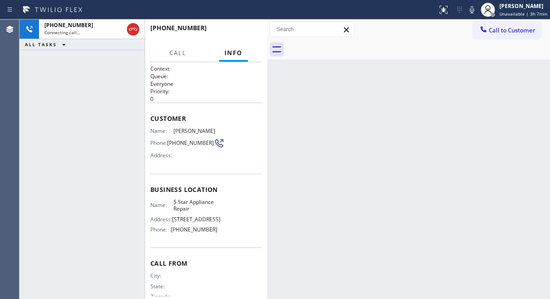
drag, startPoint x: 28, startPoint y: 76, endPoint x: 46, endPoint y: 69, distance: 18.7
click at [28, 76] on div "+18183444601 Connecting call… ALL TASKS ALL TASKS ACTIVE TASKS TASKS IN WRAP UP" at bounding box center [82, 159] width 125 height 279
click at [135, 27] on icon at bounding box center [133, 29] width 11 height 11
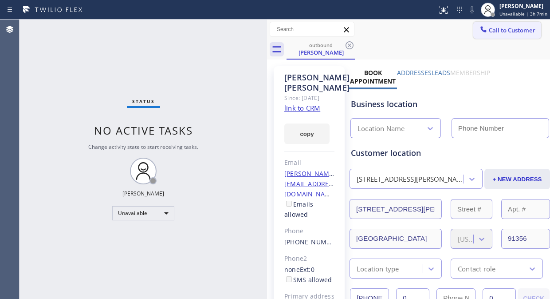
click at [508, 29] on span "Call to Customer" at bounding box center [512, 30] width 47 height 8
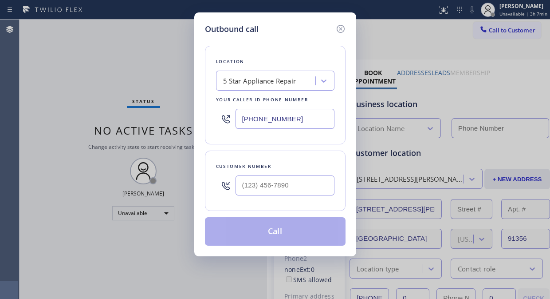
type input "(855) 731-4952"
click at [257, 194] on input "text" at bounding box center [285, 185] width 99 height 20
click at [246, 186] on input "(___) ___-____" at bounding box center [285, 185] width 99 height 20
paste input "602) 403-1981"
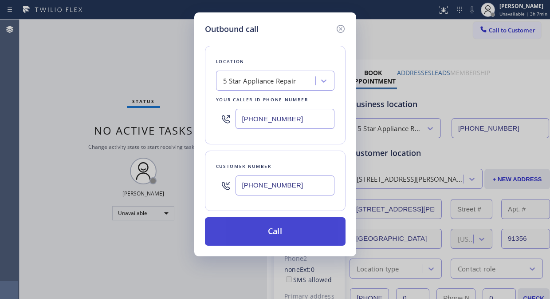
type input "(602) 403-1981"
click at [306, 237] on button "Call" at bounding box center [275, 231] width 141 height 28
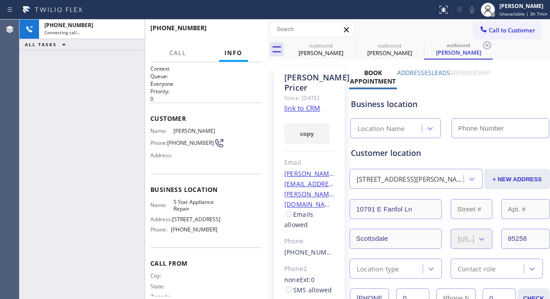
type input "(855) 731-4952"
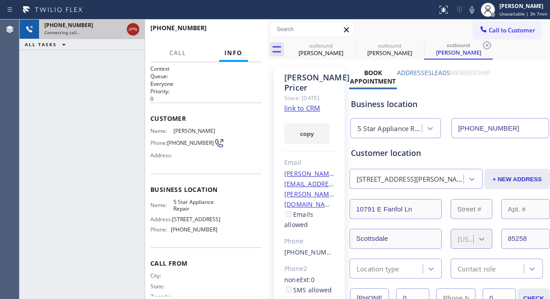
click at [132, 33] on icon at bounding box center [133, 29] width 11 height 11
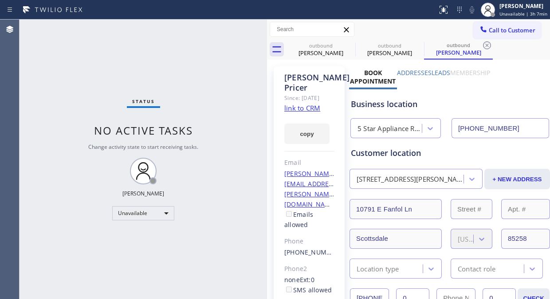
click at [491, 32] on span "Call to Customer" at bounding box center [512, 30] width 47 height 8
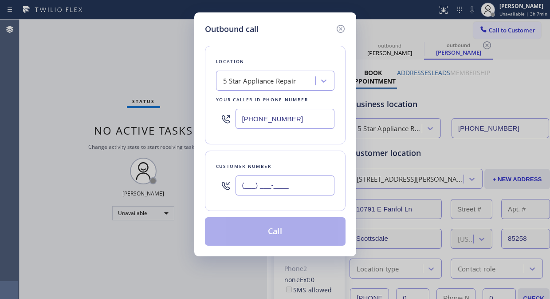
click at [244, 187] on input "(___) ___-____" at bounding box center [285, 185] width 99 height 20
paste input "310) 666-6781"
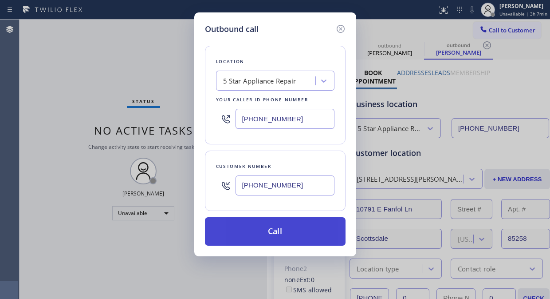
type input "(310) 666-6781"
click at [283, 230] on button "Call" at bounding box center [275, 231] width 141 height 28
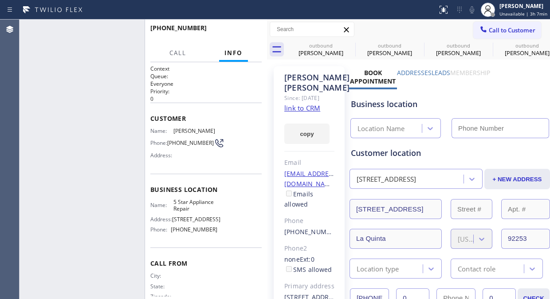
type input "(855) 731-4952"
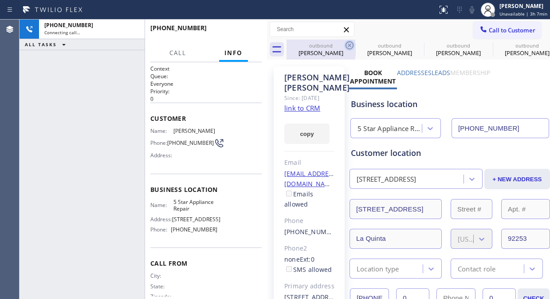
click at [347, 43] on icon at bounding box center [350, 45] width 8 height 8
click at [0, 0] on icon at bounding box center [0, 0] width 0 height 0
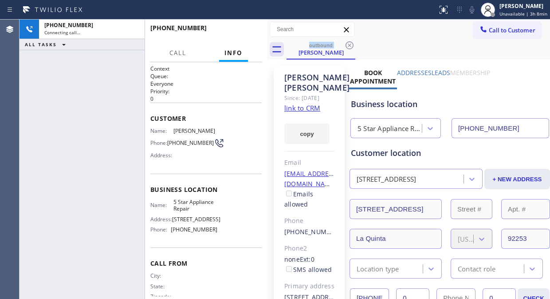
click at [30, 96] on div "+13106666781 Connecting call… ALL TASKS ALL TASKS ACTIVE TASKS TASKS IN WRAP UP" at bounding box center [82, 159] width 125 height 279
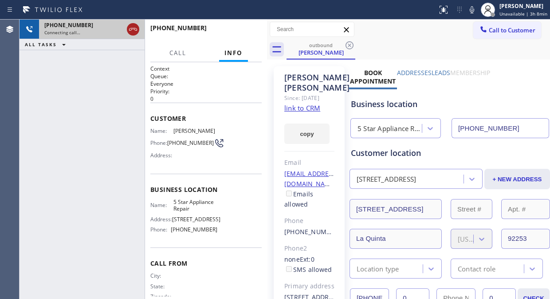
drag, startPoint x: 125, startPoint y: 27, endPoint x: 133, endPoint y: 30, distance: 8.4
click at [133, 30] on icon at bounding box center [133, 29] width 11 height 11
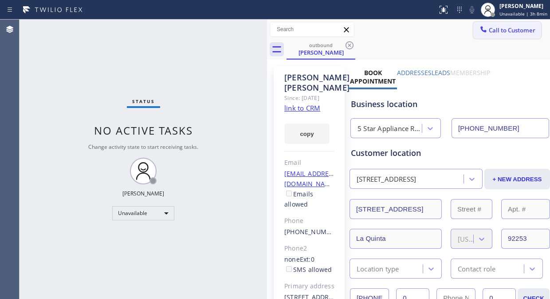
click at [479, 32] on icon at bounding box center [483, 29] width 9 height 9
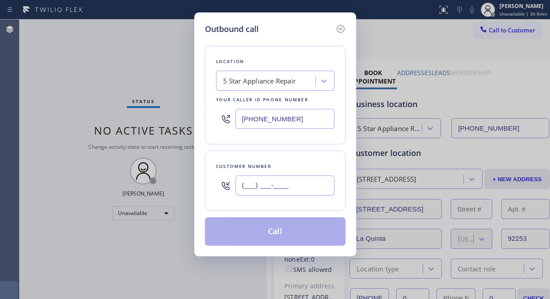
click at [242, 191] on input "(___) ___-____" at bounding box center [285, 185] width 99 height 20
paste input "310) 540-6048"
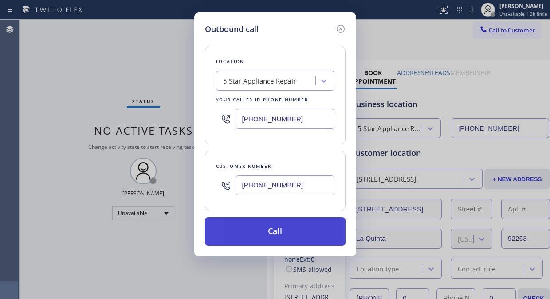
type input "(310) 540-6048"
click at [272, 235] on button "Call" at bounding box center [275, 231] width 141 height 28
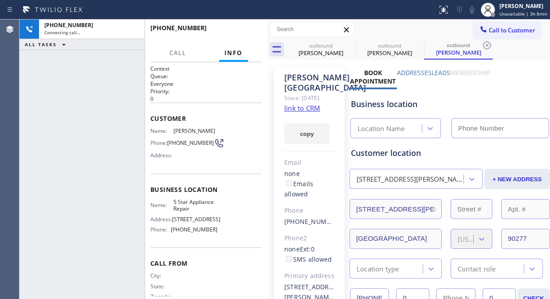
type input "(855) 731-4952"
click at [347, 46] on icon at bounding box center [350, 45] width 11 height 11
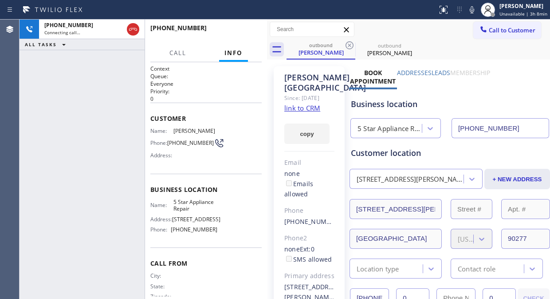
click at [347, 46] on icon at bounding box center [350, 45] width 11 height 11
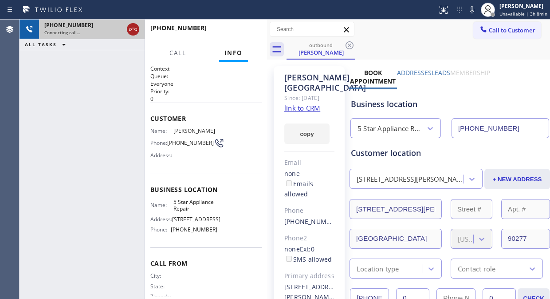
click at [131, 30] on icon at bounding box center [133, 29] width 8 height 3
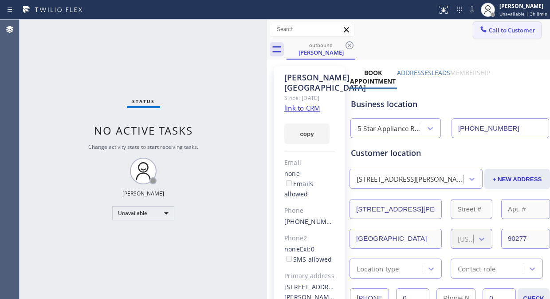
click at [494, 32] on span "Call to Customer" at bounding box center [512, 30] width 47 height 8
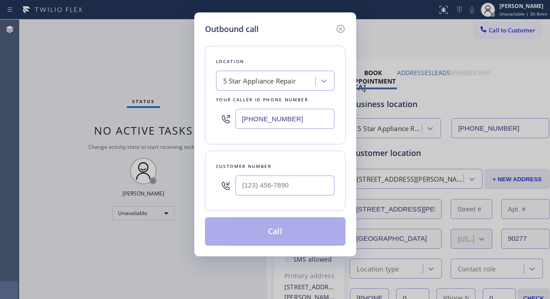
drag, startPoint x: 243, startPoint y: 196, endPoint x: 244, endPoint y: 192, distance: 4.6
click at [243, 196] on div at bounding box center [285, 185] width 99 height 29
click at [245, 187] on input "(___) ___-____" at bounding box center [285, 185] width 99 height 20
paste input "619) 517-2073"
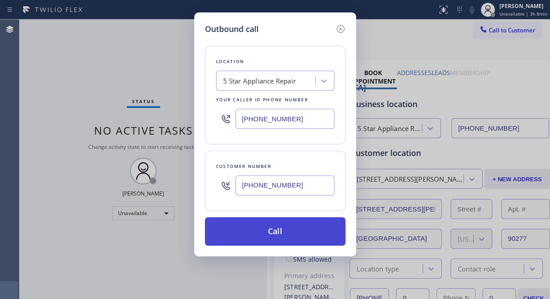
type input "(619) 517-2073"
click at [303, 233] on button "Call" at bounding box center [275, 231] width 141 height 28
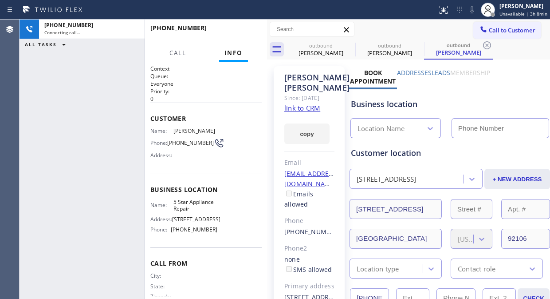
type input "(855) 731-4952"
click at [345, 44] on icon at bounding box center [350, 45] width 11 height 11
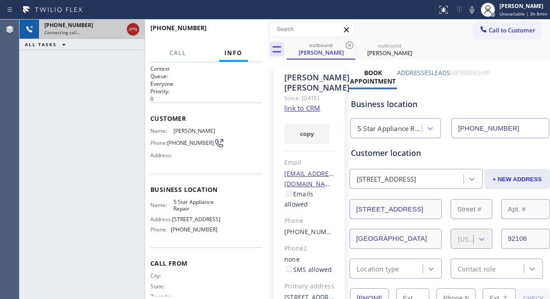
click at [137, 28] on icon at bounding box center [133, 29] width 11 height 11
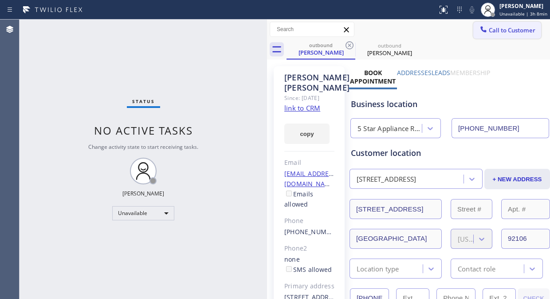
click at [479, 33] on icon at bounding box center [483, 29] width 9 height 9
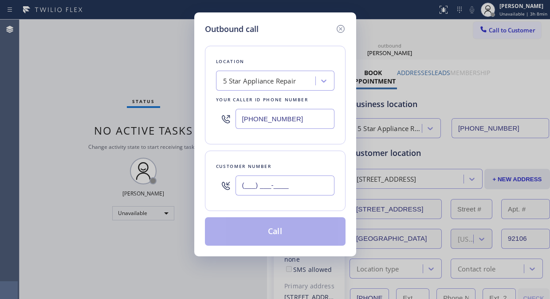
click at [242, 189] on input "(___) ___-____" at bounding box center [285, 185] width 99 height 20
paste input "323) 715-3429"
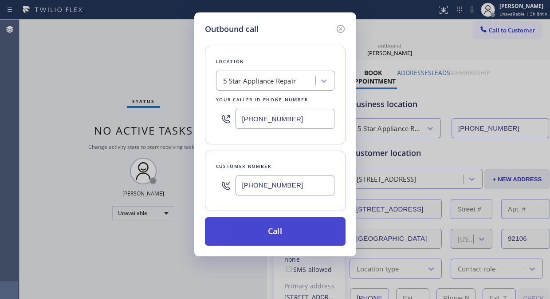
type input "(323) 715-3429"
click at [286, 234] on button "Call" at bounding box center [275, 231] width 141 height 28
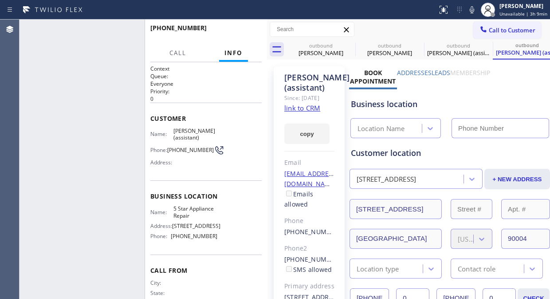
type input "(855) 731-4952"
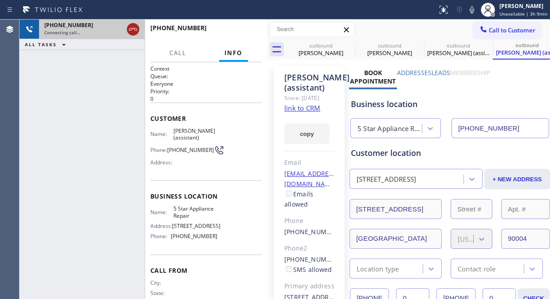
click at [131, 28] on icon at bounding box center [133, 29] width 8 height 3
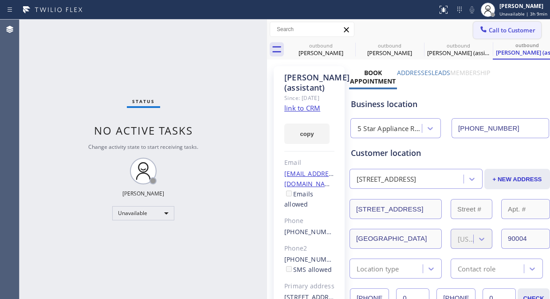
click at [503, 32] on span "Call to Customer" at bounding box center [512, 30] width 47 height 8
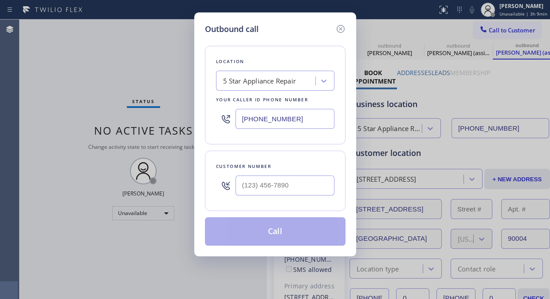
click at [264, 188] on input "text" at bounding box center [285, 185] width 99 height 20
click at [239, 187] on input "(___) ___-____" at bounding box center [285, 185] width 99 height 20
paste input "949) 733-0646"
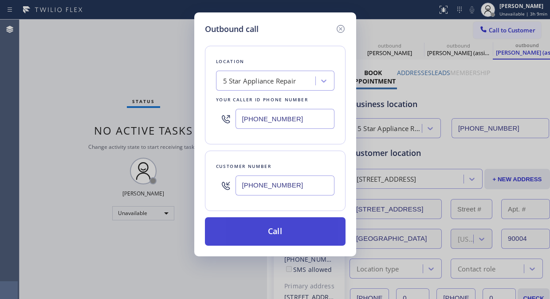
type input "(949) 733-0646"
click at [294, 234] on button "Call" at bounding box center [275, 231] width 141 height 28
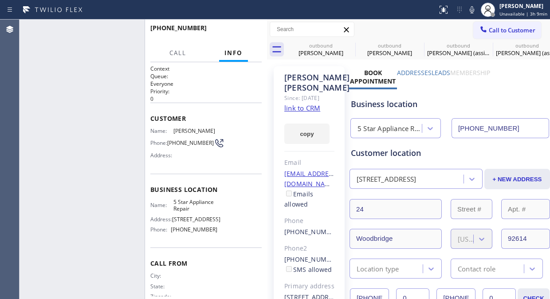
type input "(855) 731-4952"
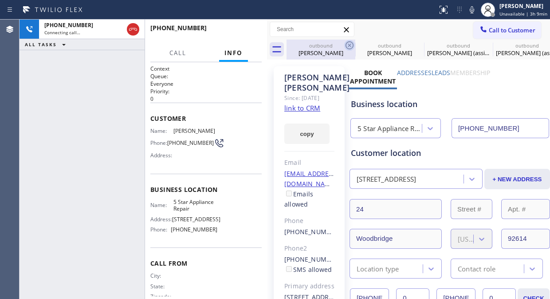
click at [353, 46] on icon at bounding box center [350, 45] width 8 height 8
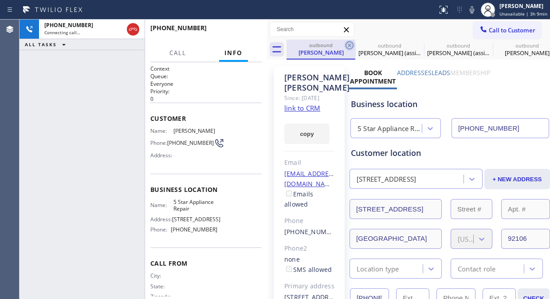
click at [349, 45] on icon at bounding box center [350, 45] width 8 height 8
click at [0, 0] on icon at bounding box center [0, 0] width 0 height 0
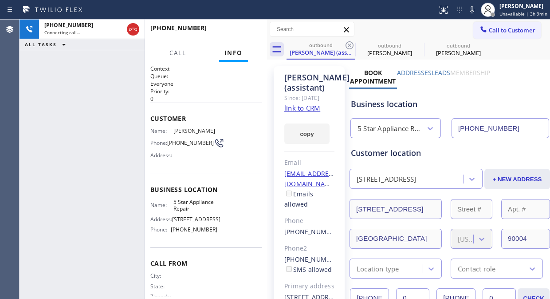
click at [349, 45] on icon at bounding box center [350, 45] width 8 height 8
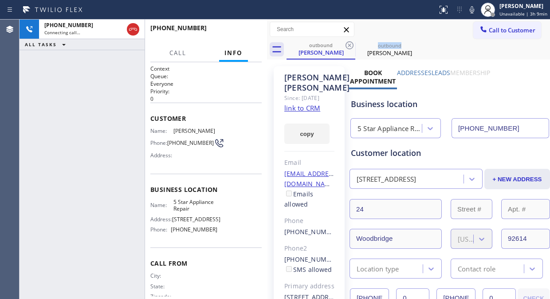
click at [349, 45] on icon at bounding box center [350, 45] width 8 height 8
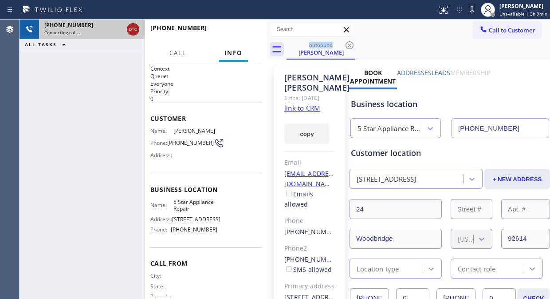
click at [132, 29] on icon at bounding box center [133, 29] width 8 height 3
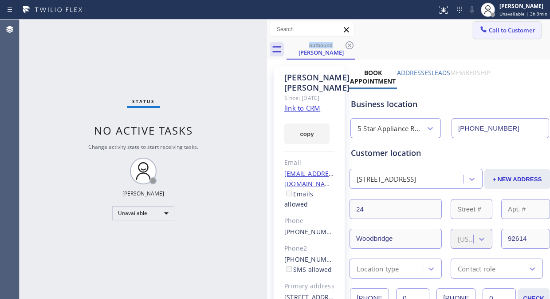
click at [496, 24] on button "Call to Customer" at bounding box center [508, 30] width 68 height 17
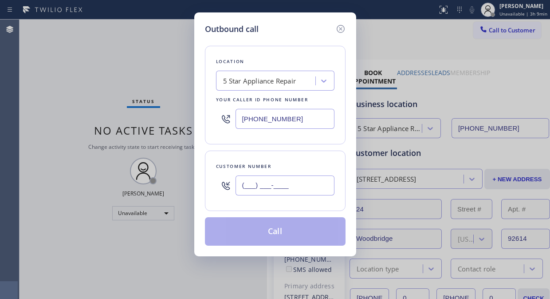
click at [242, 192] on input "(___) ___-____" at bounding box center [285, 185] width 99 height 20
paste input "818) 731-9820"
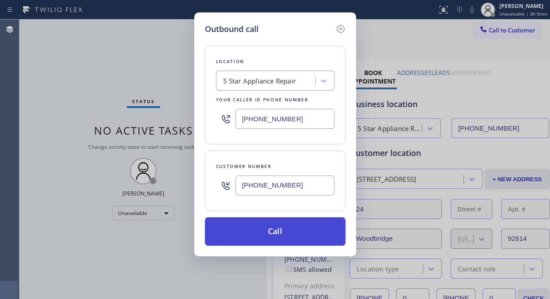
type input "(818) 731-9820"
click at [272, 230] on button "Call" at bounding box center [275, 231] width 141 height 28
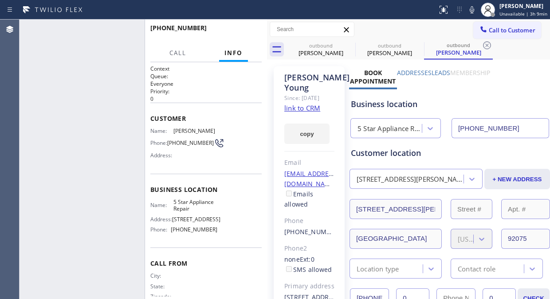
type input "(855) 731-4952"
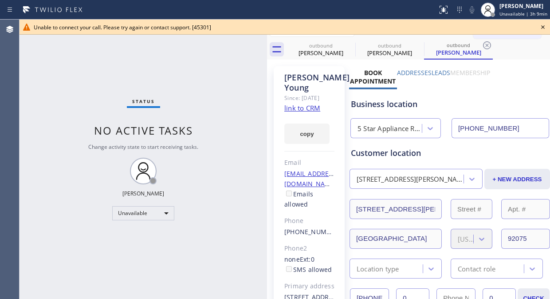
click at [543, 27] on icon at bounding box center [544, 27] width 4 height 4
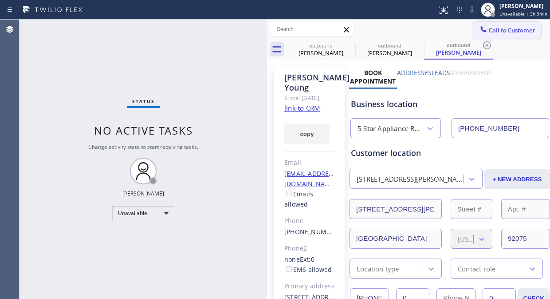
click at [521, 28] on span "Call to Customer" at bounding box center [512, 30] width 47 height 8
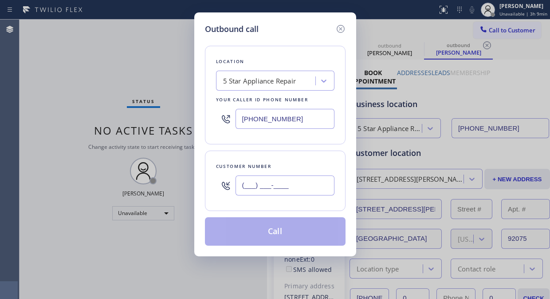
click at [302, 187] on input "(___) ___-____" at bounding box center [285, 185] width 99 height 20
paste input "650) 948-6893"
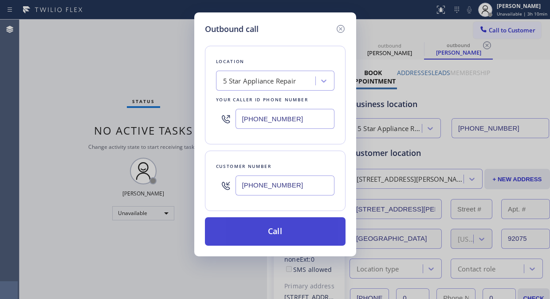
type input "(650) 948-6893"
click at [305, 227] on button "Call" at bounding box center [275, 231] width 141 height 28
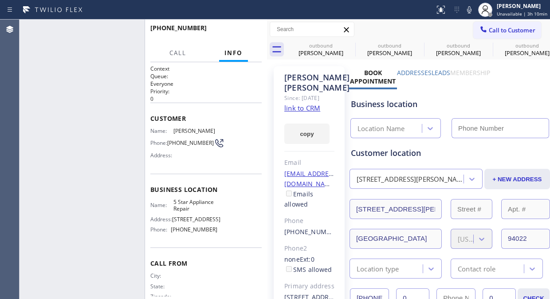
type input "(855) 731-4952"
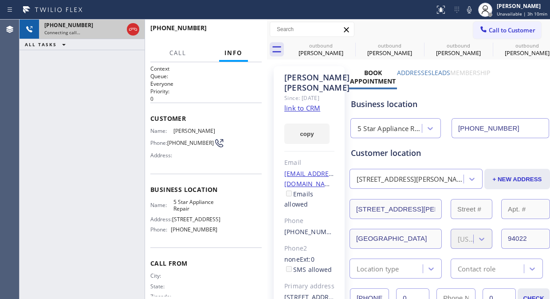
click at [139, 30] on div at bounding box center [133, 30] width 16 height 20
click at [127, 28] on div at bounding box center [133, 29] width 12 height 11
click at [123, 28] on div "+16509486893" at bounding box center [83, 25] width 79 height 8
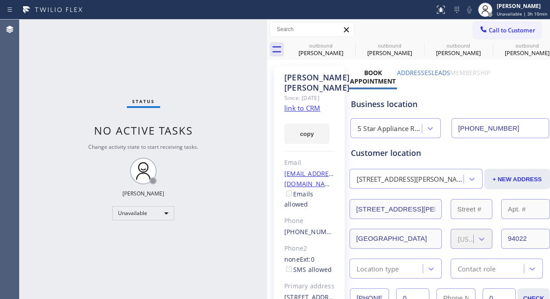
drag, startPoint x: 480, startPoint y: 33, endPoint x: 383, endPoint y: 80, distance: 108.4
click at [481, 33] on div at bounding box center [484, 30] width 11 height 11
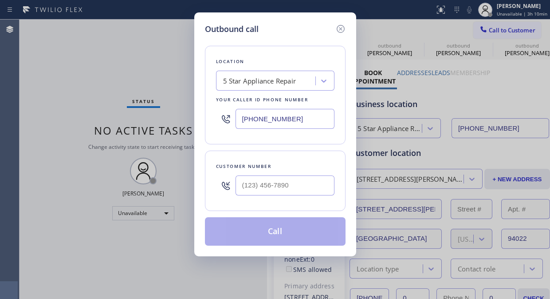
click at [242, 119] on input "(855) 731-4952" at bounding box center [285, 119] width 99 height 20
paste input "77) 748-5179"
type input "(877) 748-5179"
click at [33, 69] on div "Outbound call Location LG Repairs Your caller id phone number (877) 748-5179 Cu…" at bounding box center [275, 149] width 550 height 299
click at [238, 186] on input "(___) ___-____" at bounding box center [285, 185] width 99 height 20
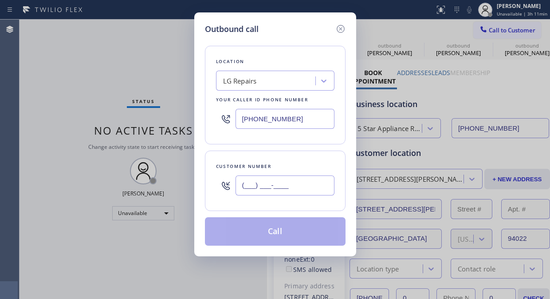
paste input "602) 694-6051"
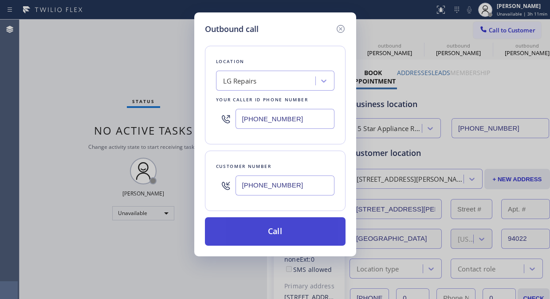
type input "(602) 694-6051"
click at [296, 231] on button "Call" at bounding box center [275, 231] width 141 height 28
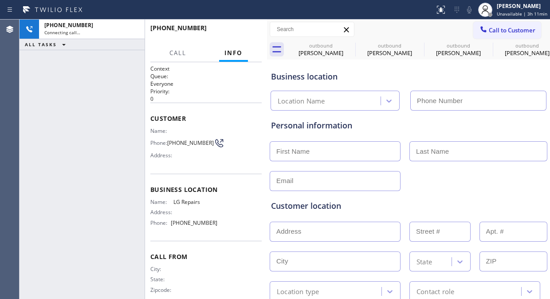
type input "(877) 748-5179"
click at [32, 106] on div "+16026946051 Live | 00:16 ALL TASKS ALL TASKS ACTIVE TASKS TASKS IN WRAP UP" at bounding box center [82, 159] width 125 height 279
click at [471, 12] on icon at bounding box center [469, 9] width 4 height 7
click at [471, 8] on icon at bounding box center [469, 9] width 11 height 11
click at [31, 86] on div "+16026946051 Live | 02:24 ALL TASKS ALL TASKS ACTIVE TASKS TASKS IN WRAP UP" at bounding box center [82, 159] width 125 height 279
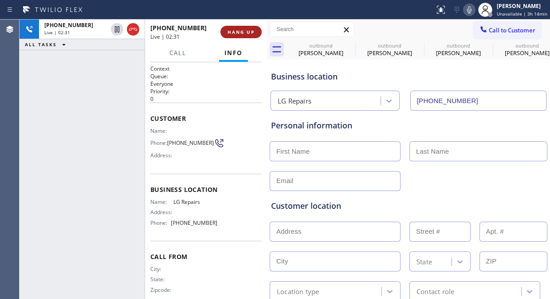
click at [241, 29] on span "HANG UP" at bounding box center [241, 32] width 27 height 6
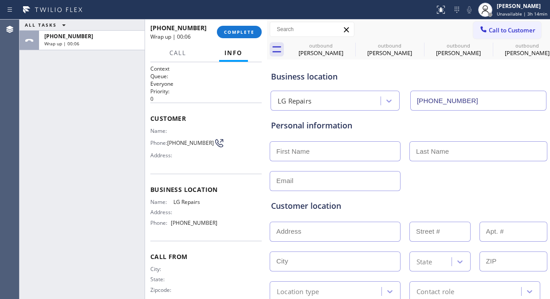
click at [32, 108] on div "ALL TASKS ALL TASKS ACTIVE TASKS TASKS IN WRAP UP +16026946051 Wrap up | 00:06" at bounding box center [82, 159] width 125 height 279
click at [280, 149] on input "text" at bounding box center [335, 151] width 131 height 20
paste input "Richard Hanson"
drag, startPoint x: 344, startPoint y: 149, endPoint x: 304, endPoint y: 152, distance: 40.1
click at [304, 152] on input "Richard Hanson" at bounding box center [335, 151] width 131 height 20
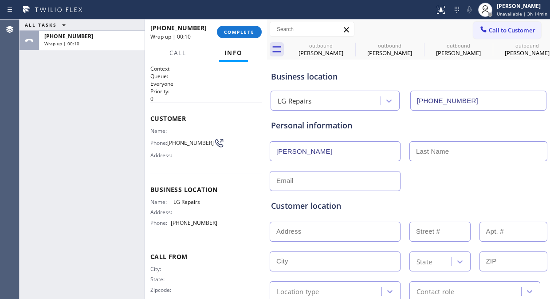
type input "Richard"
click at [422, 151] on input "text" at bounding box center [479, 151] width 138 height 20
paste input "Hanson"
type input "Hanson"
click at [373, 156] on input "Richard" at bounding box center [335, 151] width 131 height 20
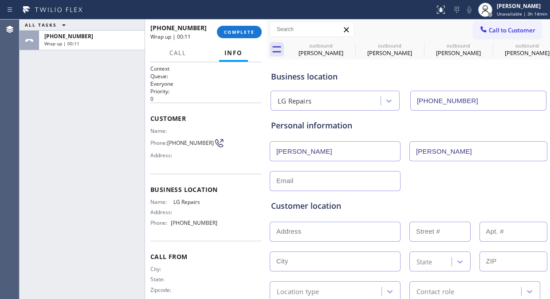
type input "Richard"
click at [467, 189] on div "Customer location >> ADD NEW ADDRESS << + NEW ADDRESS State Location type Conta…" at bounding box center [408, 244] width 279 height 114
click at [37, 119] on div "ALL TASKS ALL TASKS ACTIVE TASKS TASKS IN WRAP UP +16026946051 Wrap up | 00:17" at bounding box center [82, 159] width 125 height 279
click at [275, 182] on input "text" at bounding box center [335, 181] width 131 height 20
paste input "ramblingrichhanson@gmail.com"
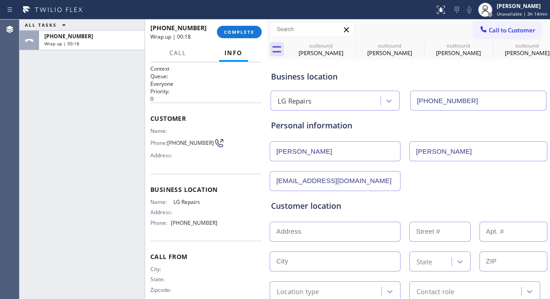
type input "ramblingrichhanson@gmail.com"
click at [429, 163] on div "Personal information Richard Hanson ramblingrichhanson@gmail.com" at bounding box center [408, 154] width 275 height 71
click at [29, 139] on div "ALL TASKS ALL TASKS ACTIVE TASKS TASKS IN WRAP UP +16026946051 Wrap up | 00:25" at bounding box center [82, 159] width 125 height 279
click at [272, 231] on input "text" at bounding box center [335, 232] width 131 height 20
paste input "11235 North 23rd Street"
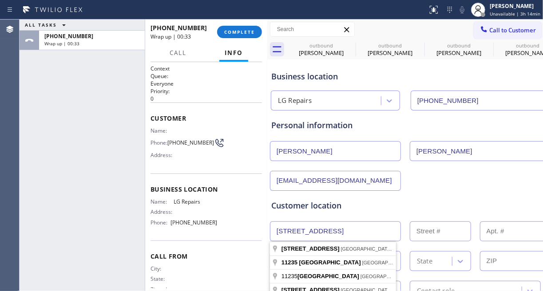
drag, startPoint x: 363, startPoint y: 224, endPoint x: 251, endPoint y: 231, distance: 112.5
click at [251, 231] on div "ALL TASKS ALL TASKS ACTIVE TASKS TASKS IN WRAP UP +16026946051 Wrap up | 00:33 …" at bounding box center [281, 156] width 523 height 272
paste input "23rd StPhoenix, AZ 85028,"
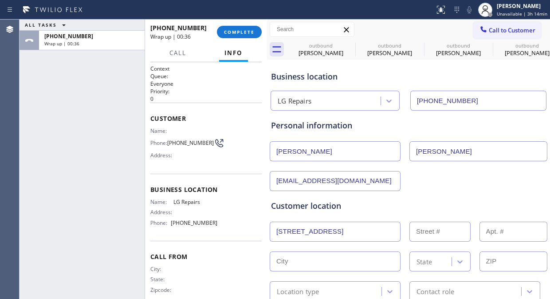
type input "11235 N 23rd St"
type input "11235"
type input "Phoenix"
type input "85028"
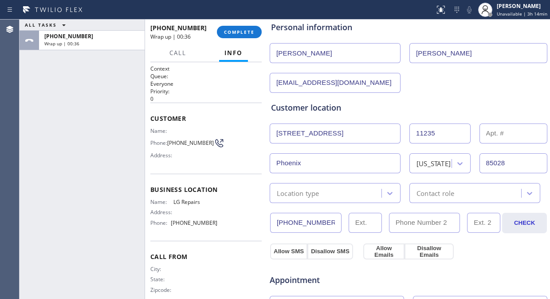
scroll to position [99, 0]
click at [331, 190] on div "Location type" at bounding box center [327, 193] width 109 height 16
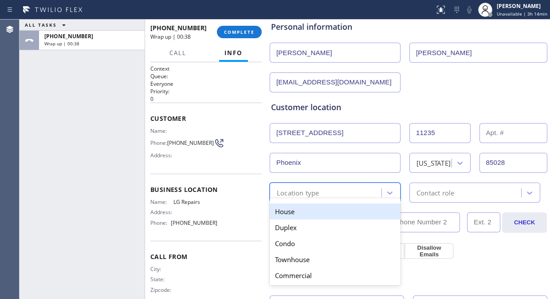
click at [312, 216] on div "House" at bounding box center [335, 211] width 131 height 16
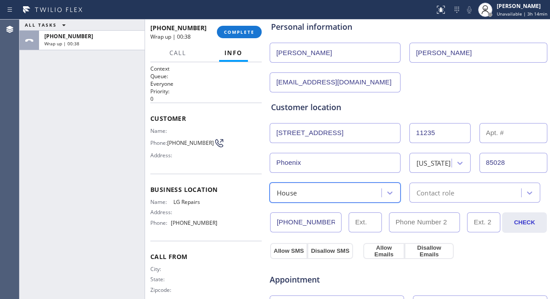
click at [428, 191] on div "Contact role" at bounding box center [436, 192] width 38 height 10
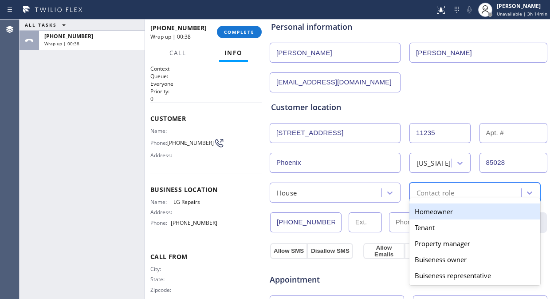
click at [425, 206] on div "Homeowner" at bounding box center [475, 211] width 131 height 16
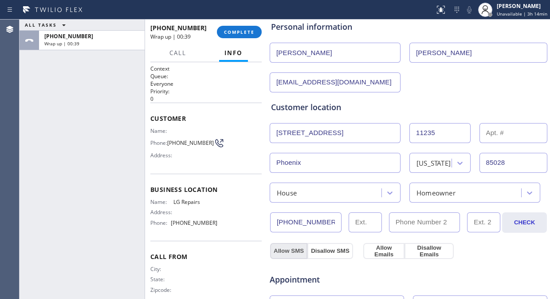
click at [289, 252] on button "Allow SMS" at bounding box center [288, 251] width 37 height 16
click at [373, 250] on button "Allow Emails" at bounding box center [384, 251] width 41 height 16
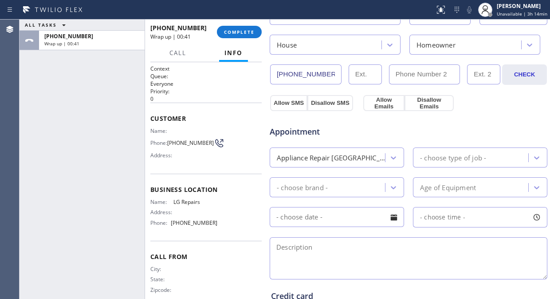
click at [365, 157] on div "Appliance Repair [GEOGRAPHIC_DATA]" at bounding box center [329, 158] width 113 height 16
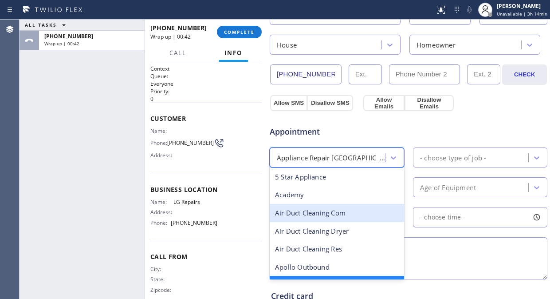
scroll to position [99, 0]
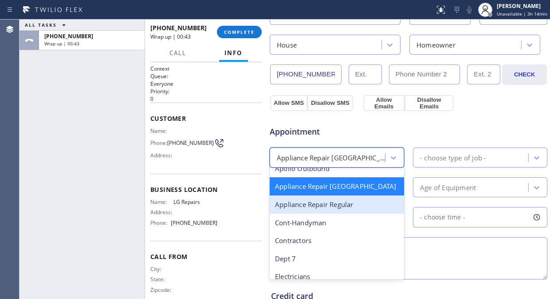
click at [351, 208] on div "Appliance Repair Regular" at bounding box center [337, 204] width 135 height 18
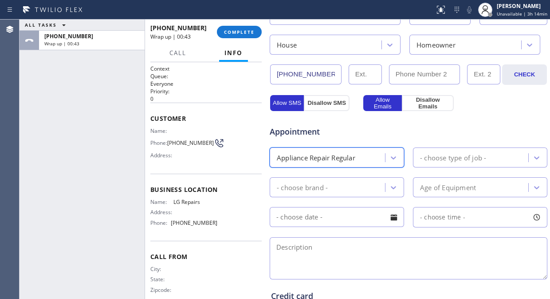
click at [446, 165] on div "- choose type of job -" at bounding box center [472, 158] width 113 height 16
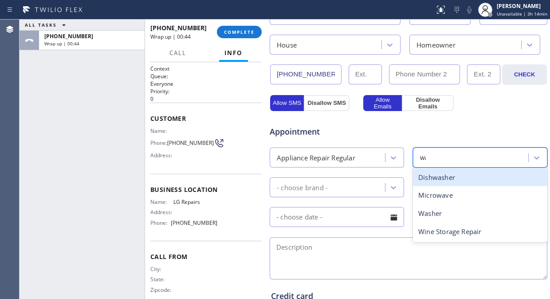
type input "was"
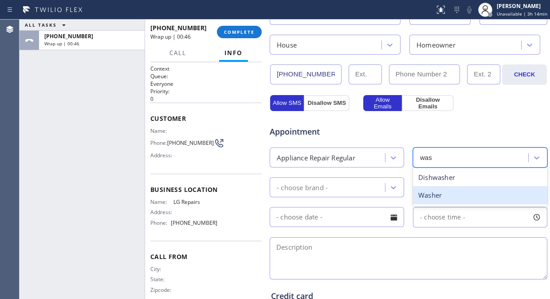
click at [421, 192] on div "Washer" at bounding box center [480, 195] width 135 height 18
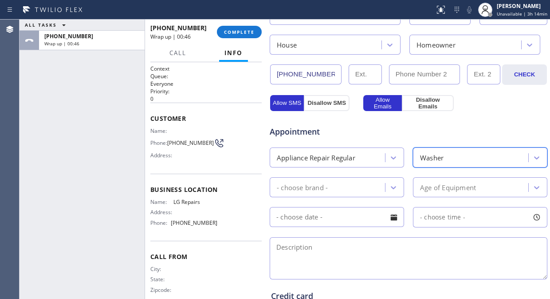
click at [360, 192] on div "- choose brand -" at bounding box center [329, 187] width 113 height 16
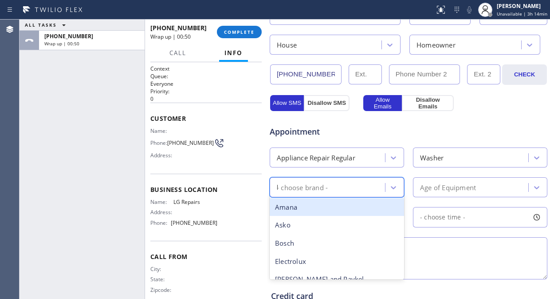
type input "lg"
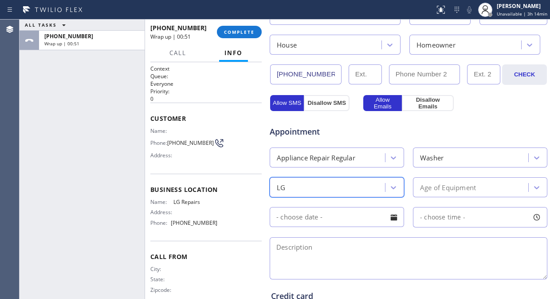
click at [432, 182] on div "Age of Equipment" at bounding box center [448, 187] width 56 height 10
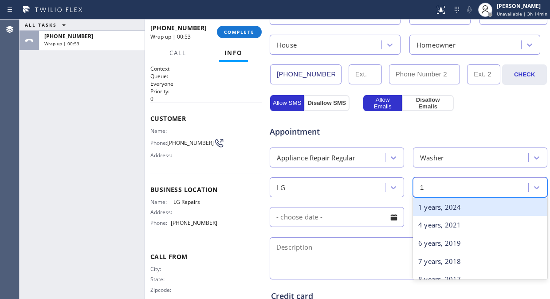
type input "10"
click at [444, 205] on div "10 years, 2015" at bounding box center [480, 207] width 135 height 18
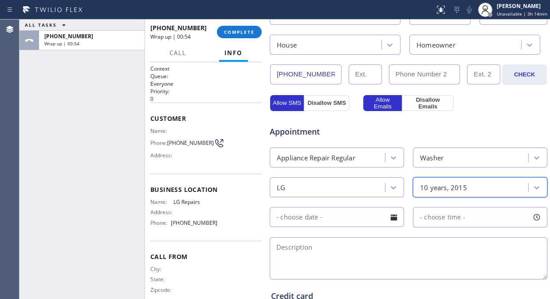
click at [395, 215] on div at bounding box center [394, 217] width 15 height 15
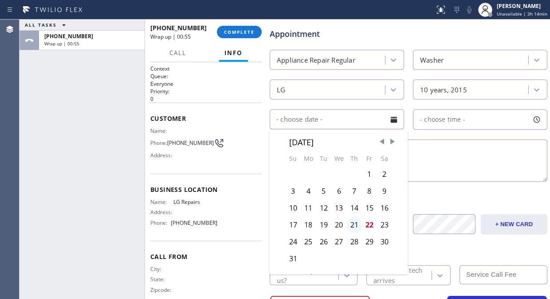
scroll to position [345, 0]
click at [305, 241] on div "25" at bounding box center [309, 240] width 16 height 17
type input "08/25/2025"
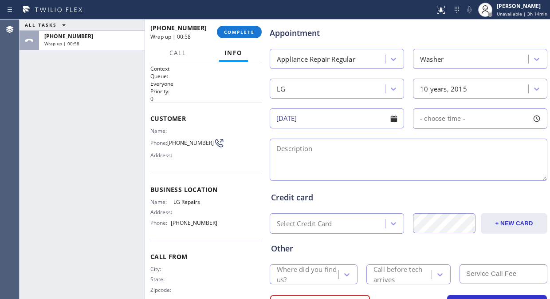
click at [463, 122] on div "- choose time -" at bounding box center [480, 118] width 135 height 20
drag, startPoint x: 421, startPoint y: 171, endPoint x: 452, endPoint y: 172, distance: 31.1
click at [452, 172] on div at bounding box center [456, 172] width 11 height 19
click at [426, 172] on div at bounding box center [430, 172] width 11 height 19
click at [338, 158] on textarea at bounding box center [409, 160] width 278 height 42
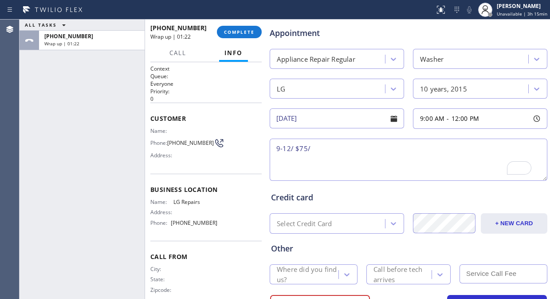
click at [533, 197] on div "Credit card" at bounding box center [408, 197] width 275 height 12
click at [451, 143] on textarea "9-12/ $75/" at bounding box center [409, 160] width 278 height 42
paste textarea "model WM2301H. Water pump on the drain cycle is making a loud noise and not dra…"
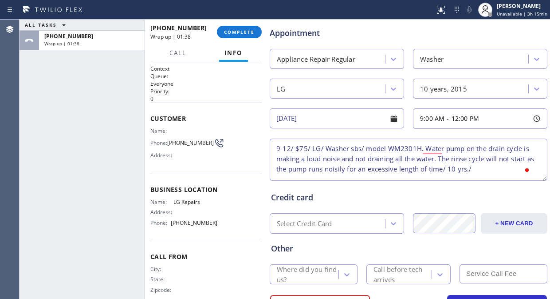
paste textarea "11235 N 23rd StPhoenix, AZ 85028,"
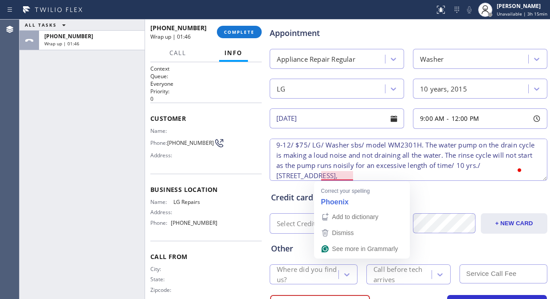
click at [327, 174] on textarea "9-12/ $75/ LG/ Washer sbs/ model WM2301H. The water pump on the drain cycle is …" at bounding box center [409, 160] width 278 height 42
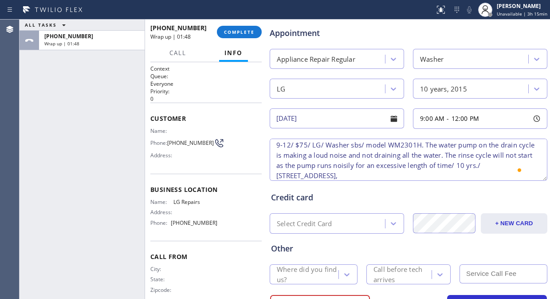
click at [393, 174] on textarea "9-12/ $75/ LG/ Washer sbs/ model WM2301H. The water pump on the drain cycle is …" at bounding box center [409, 160] width 278 height 42
drag, startPoint x: 206, startPoint y: 204, endPoint x: 174, endPoint y: 203, distance: 31.5
click at [174, 203] on span "LG Repairs" at bounding box center [196, 201] width 44 height 7
copy span "G Repairs"
click at [413, 175] on textarea "9-12/ $75/ LG/ Washer sbs/ model WM2301H. The water pump on the drain cycle is …" at bounding box center [409, 160] width 278 height 42
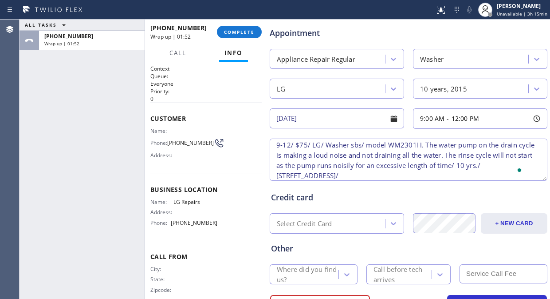
paste textarea "G Repairs"
click at [396, 174] on textarea "9-12/ $75/ LG/ Washer sbs/ model WM2301H. The water pump on the drain cycle is …" at bounding box center [409, 160] width 278 height 42
click at [446, 174] on textarea "9-12/ $75/ LG/ Washer sbs/ model WM2301H. The water pump on the drain cycle is …" at bounding box center [409, 160] width 278 height 42
paste textarea "Please call 30 minutes prior to arrival."
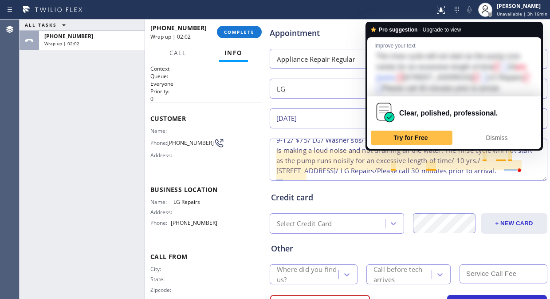
click at [427, 164] on textarea "9-12/ $75/ LG/ Washer sbs/ model WM2301H. The water pump on the drain cycle is …" at bounding box center [409, 160] width 278 height 42
click at [433, 169] on textarea "9-12/ $75/ LG/ Washer sbs/ model WM2301H. The water pump on the drain cycle is …" at bounding box center [409, 160] width 278 height 42
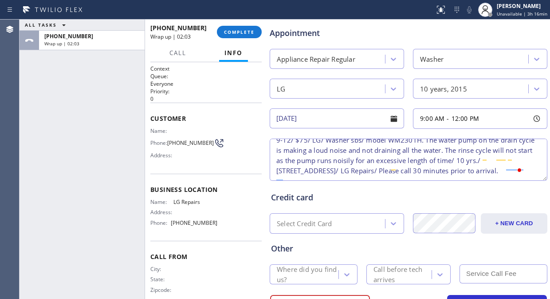
type textarea "9-12/ $75/ LG/ Washer sbs/ model WM2301H. The water pump on the drain cycle is …"
click at [415, 179] on div "Credit card Select Credit Card + NEW CARD CANCEL SAVE" at bounding box center [408, 206] width 279 height 55
click at [299, 276] on div "Where did you find us?" at bounding box center [307, 274] width 61 height 20
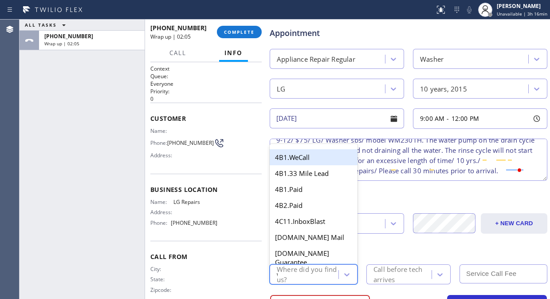
type input "we"
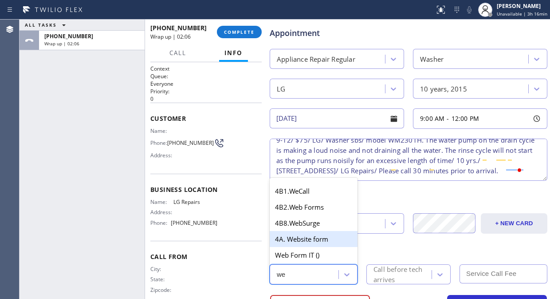
click at [313, 238] on div "4A. Website form" at bounding box center [314, 239] width 88 height 16
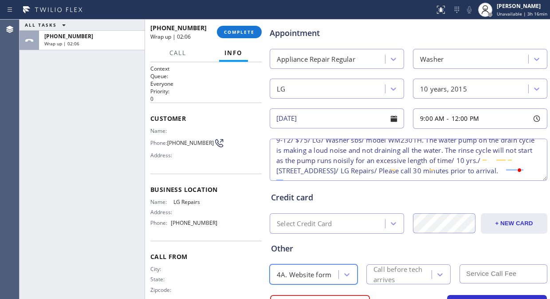
click at [382, 267] on div "Call before tech arrives" at bounding box center [402, 274] width 57 height 20
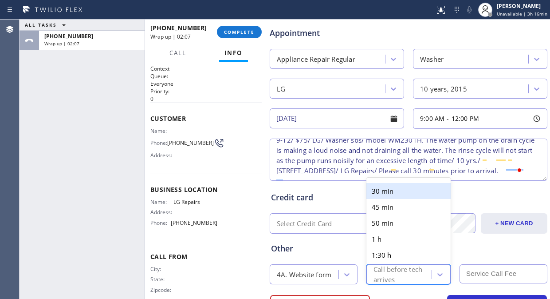
click at [386, 190] on div "30 min" at bounding box center [409, 191] width 84 height 16
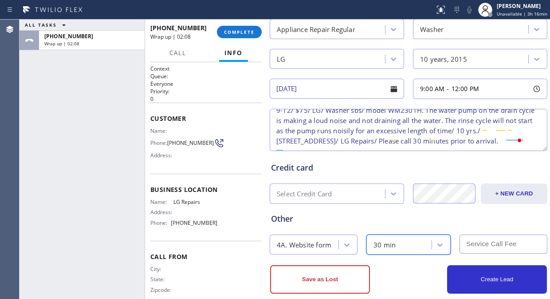
scroll to position [389, 0]
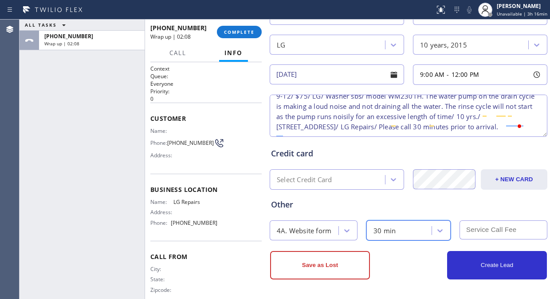
drag, startPoint x: 484, startPoint y: 234, endPoint x: 489, endPoint y: 231, distance: 6.0
click at [489, 232] on input "text" at bounding box center [504, 229] width 88 height 19
type input "75"
click at [425, 148] on div "Credit card" at bounding box center [408, 153] width 275 height 12
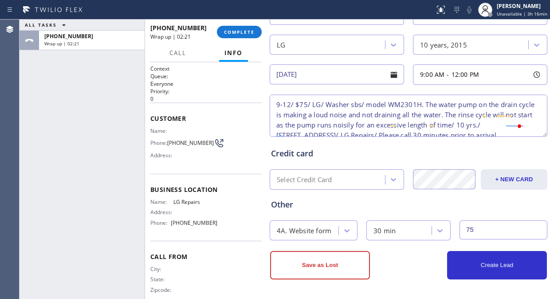
scroll to position [14, 0]
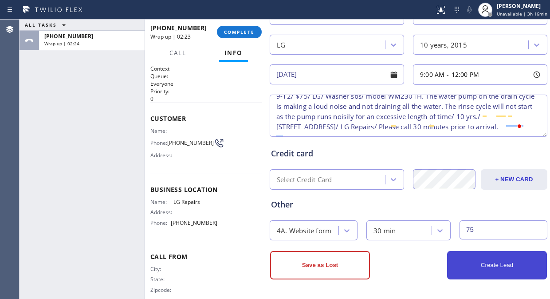
click at [476, 263] on button "Create Lead" at bounding box center [497, 265] width 100 height 28
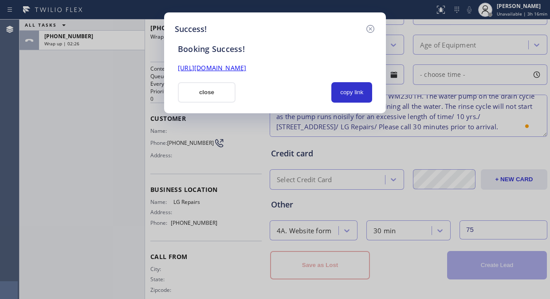
scroll to position [0, 0]
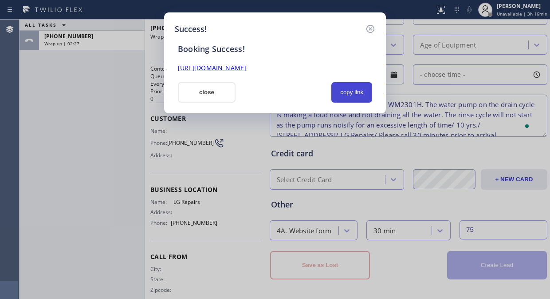
click at [352, 95] on button "copy link" at bounding box center [352, 92] width 41 height 20
click at [246, 70] on link "https://erp.apollosoft.co/customer/758808#portlet_lead" at bounding box center [212, 67] width 68 height 8
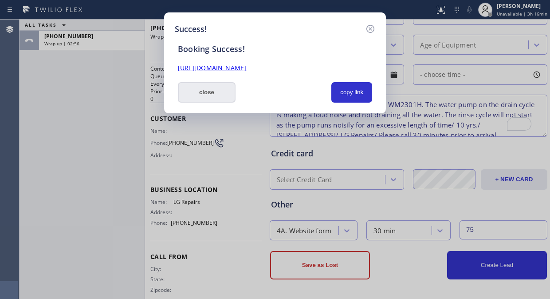
click at [205, 90] on button "close" at bounding box center [207, 92] width 58 height 20
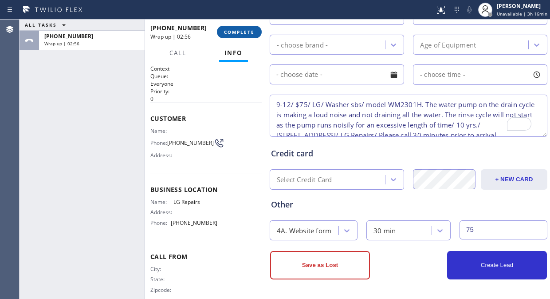
click at [218, 28] on button "COMPLETE" at bounding box center [239, 32] width 45 height 12
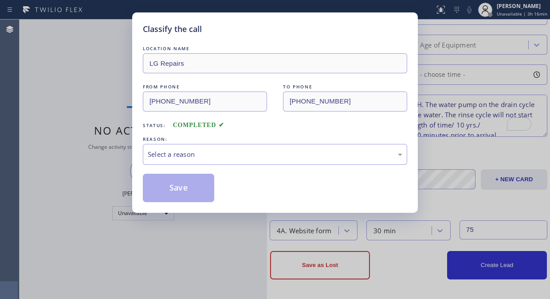
click at [222, 143] on div "REASON:" at bounding box center [275, 139] width 265 height 9
click at [222, 155] on div "Select a reason" at bounding box center [275, 154] width 255 height 10
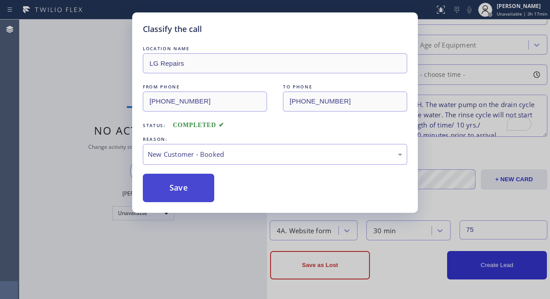
click at [198, 184] on button "Save" at bounding box center [178, 188] width 71 height 28
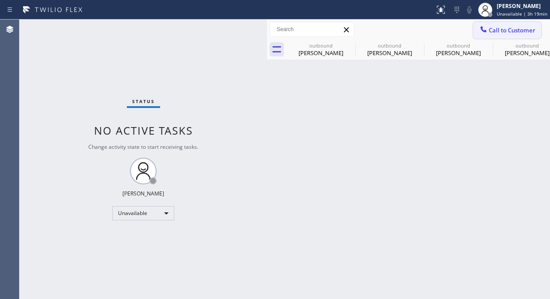
click at [490, 24] on button "Call to Customer" at bounding box center [508, 30] width 68 height 17
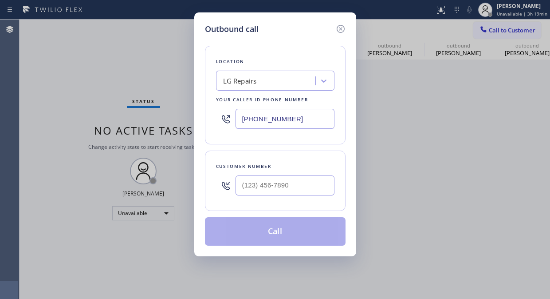
click at [241, 121] on input "(877) 748-5179" at bounding box center [285, 119] width 99 height 20
paste input "323) 416-2342"
type input "(323) 416-2342"
click at [36, 81] on div "Outbound call Location 4B2.Paid Viking Repair Service Your caller id phone numb…" at bounding box center [275, 149] width 550 height 299
click at [240, 188] on input "(___) ___-____" at bounding box center [285, 185] width 99 height 20
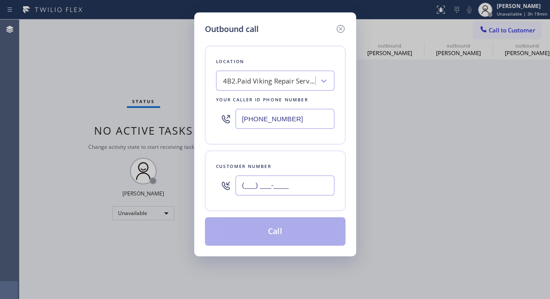
paste input "708) 404-1261"
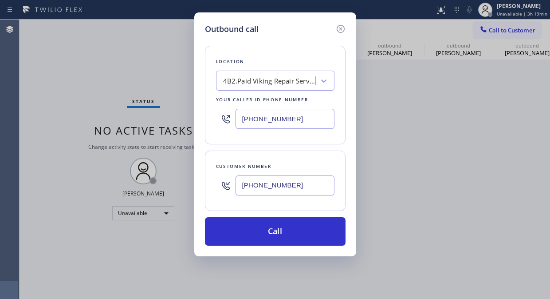
type input "(708) 404-1261"
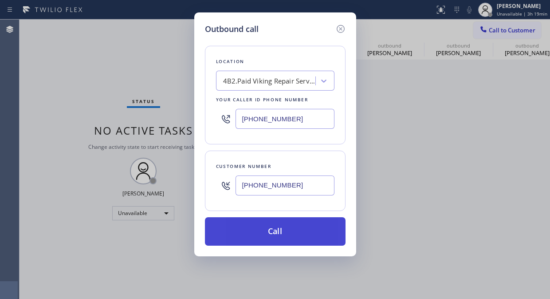
drag, startPoint x: 273, startPoint y: 226, endPoint x: 278, endPoint y: 227, distance: 4.9
click at [274, 226] on button "Call" at bounding box center [275, 231] width 141 height 28
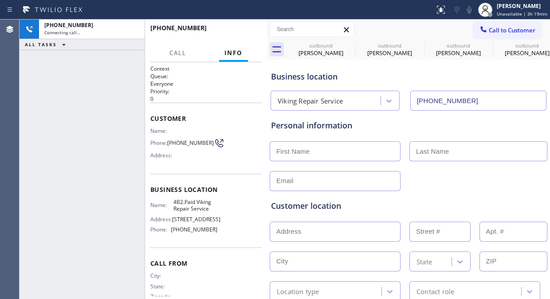
type input "(323) 416-2342"
click at [40, 76] on div "+17084041261 Connecting call… ALL TASKS ALL TASKS ACTIVE TASKS TASKS IN WRAP UP" at bounding box center [82, 159] width 125 height 279
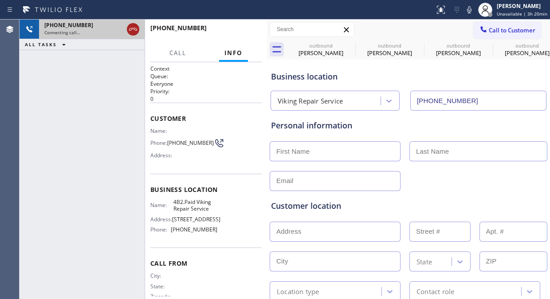
click at [128, 30] on div at bounding box center [133, 29] width 12 height 11
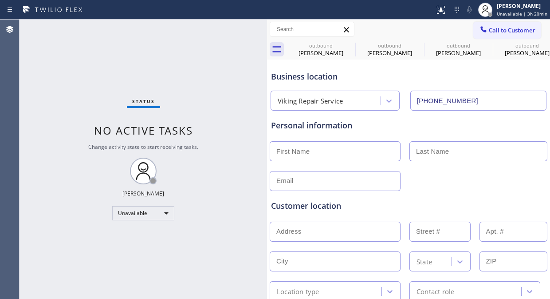
click at [32, 103] on div "Status No active tasks Change activity state to start receiving tasks. [PERSON_…" at bounding box center [144, 159] width 248 height 279
click at [348, 42] on icon at bounding box center [350, 45] width 11 height 11
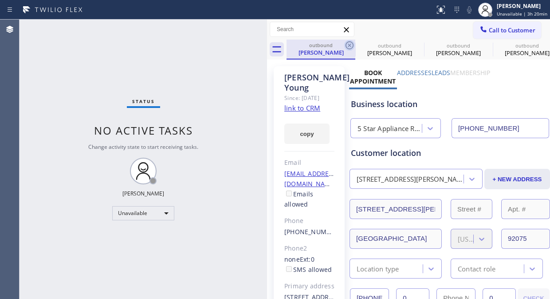
click at [351, 43] on icon at bounding box center [350, 45] width 11 height 11
click at [0, 0] on icon at bounding box center [0, 0] width 0 height 0
click at [482, 44] on icon at bounding box center [487, 45] width 11 height 11
click at [0, 0] on icon at bounding box center [0, 0] width 0 height 0
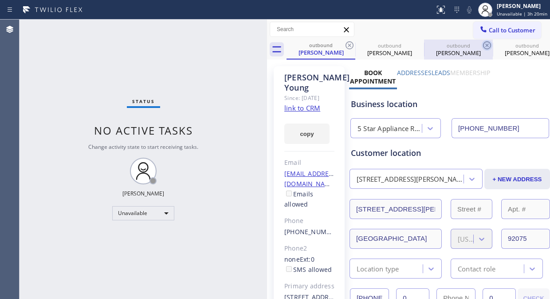
click at [352, 44] on div "outbound Gail Young outbound Gail Young outbound Linda Bostwick outbound Linda …" at bounding box center [419, 50] width 264 height 20
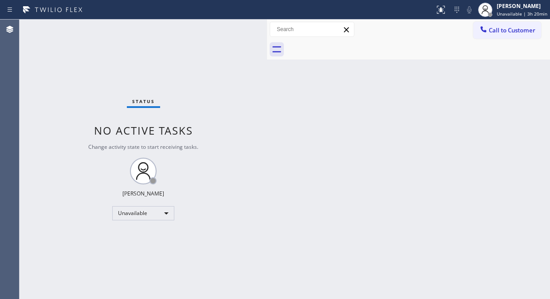
click at [352, 44] on div at bounding box center [419, 50] width 264 height 20
click at [509, 38] on button "Call to Customer" at bounding box center [508, 30] width 68 height 17
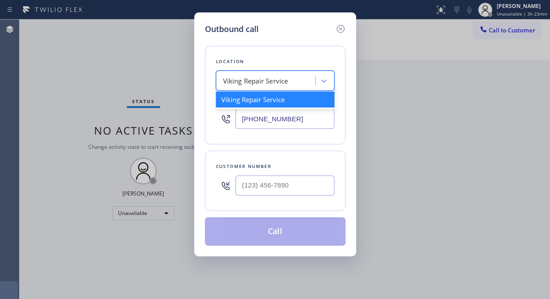
click at [224, 78] on div "Viking Repair Service" at bounding box center [255, 81] width 65 height 10
paste input "Zoom Electricians San Francisco"
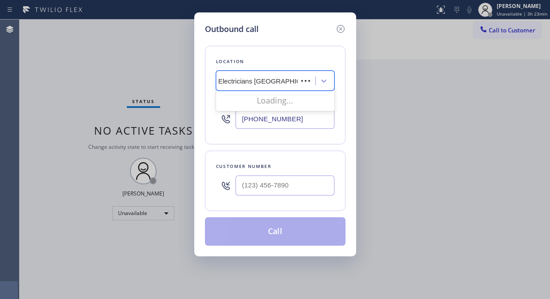
scroll to position [0, 10]
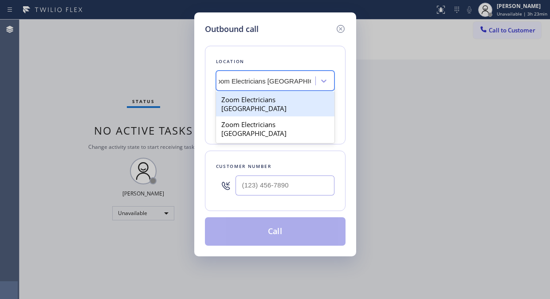
type input "Zoom Electricians San Francisco"
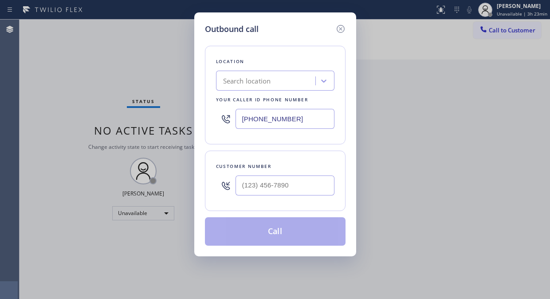
scroll to position [0, 0]
click at [242, 185] on input "(___) ___-____" at bounding box center [285, 185] width 99 height 20
paste input "415) 517-0201"
type input "(415) 517-0201"
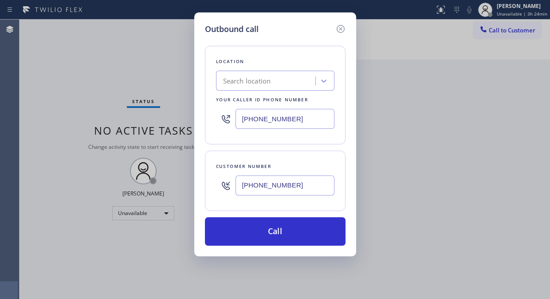
click at [238, 120] on input "(323) 416-2342" at bounding box center [285, 119] width 99 height 20
paste input "707) 285-966"
type input "(707) 285-9662"
click at [237, 186] on input "(415) 517-0201" at bounding box center [285, 185] width 99 height 20
paste input "text"
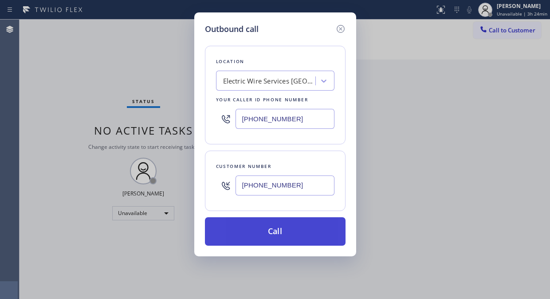
type input "(415) 517-0201"
click at [263, 234] on button "Call" at bounding box center [275, 231] width 141 height 28
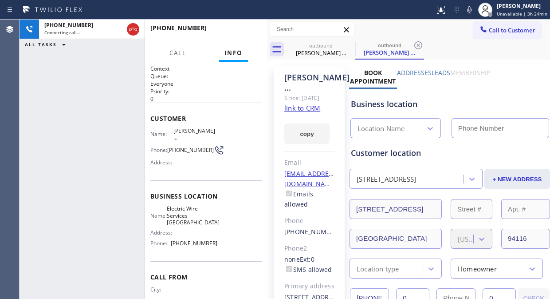
type input "(707) 285-9662"
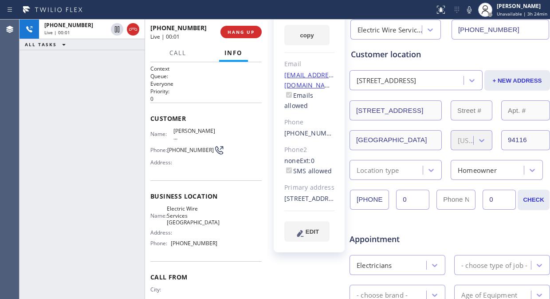
click at [317, 204] on div "2428 23rd Avenue San Francisco, 94116 CA" at bounding box center [310, 199] width 50 height 10
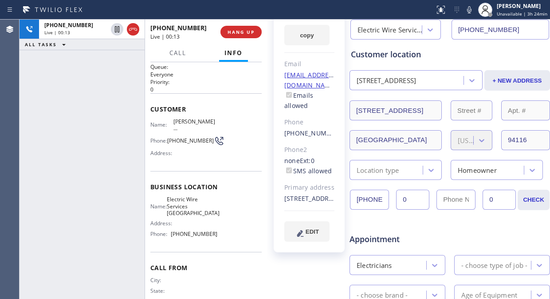
scroll to position [0, 0]
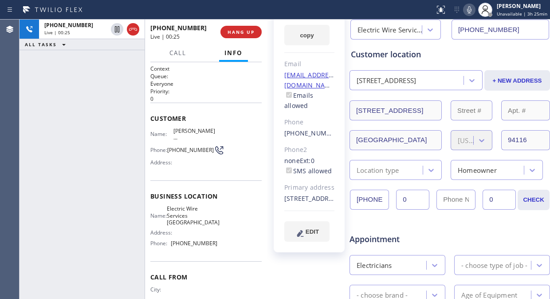
click at [471, 11] on icon at bounding box center [469, 9] width 4 height 7
click at [471, 11] on icon at bounding box center [469, 9] width 11 height 11
click at [471, 8] on icon at bounding box center [469, 9] width 11 height 11
click at [472, 9] on rect at bounding box center [470, 9] width 6 height 6
click at [452, 48] on div "Customer location" at bounding box center [450, 54] width 198 height 12
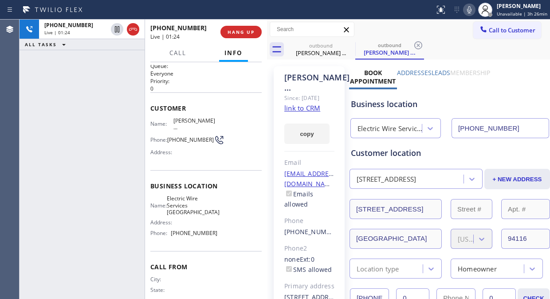
scroll to position [28, 0]
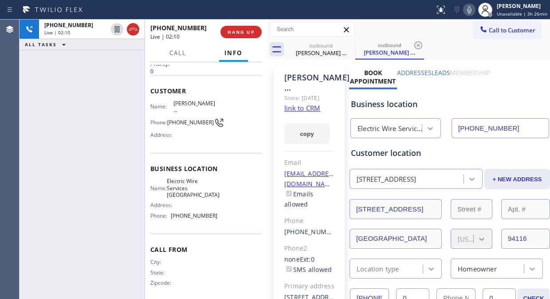
click at [472, 7] on icon at bounding box center [469, 9] width 11 height 11
click at [472, 7] on icon at bounding box center [469, 9] width 4 height 7
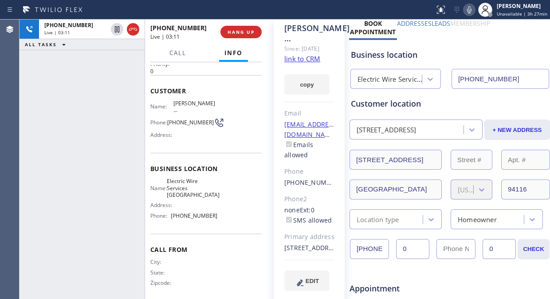
scroll to position [0, 0]
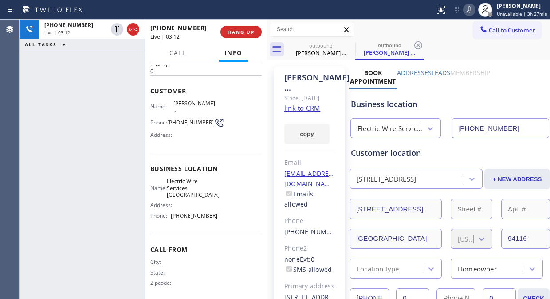
click at [471, 12] on icon at bounding box center [469, 9] width 11 height 11
click at [454, 86] on div "Business location Electric Wire Services Miraloma Park (707) 285-9662" at bounding box center [450, 112] width 202 height 52
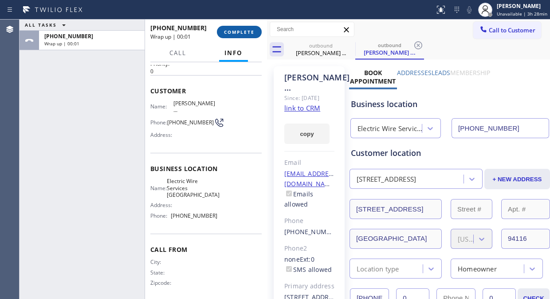
click at [238, 30] on span "COMPLETE" at bounding box center [239, 32] width 31 height 6
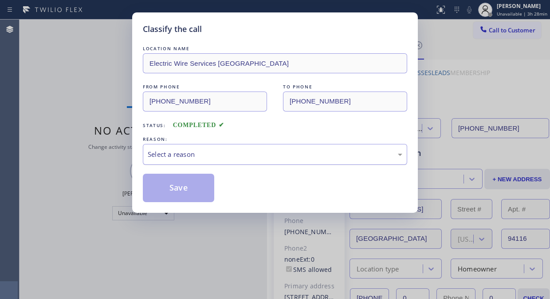
drag, startPoint x: 259, startPoint y: 148, endPoint x: 263, endPoint y: 159, distance: 11.4
click at [259, 149] on div "Select a reason" at bounding box center [275, 154] width 265 height 21
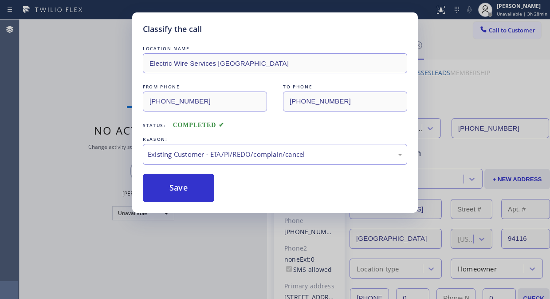
drag, startPoint x: 267, startPoint y: 200, endPoint x: 222, endPoint y: 199, distance: 44.8
click at [185, 185] on button "Save" at bounding box center [178, 188] width 71 height 28
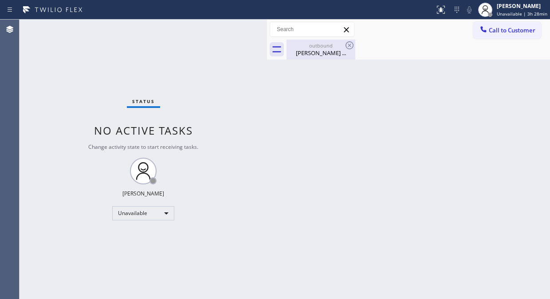
click at [318, 54] on div "Jeanette ..." at bounding box center [321, 53] width 67 height 8
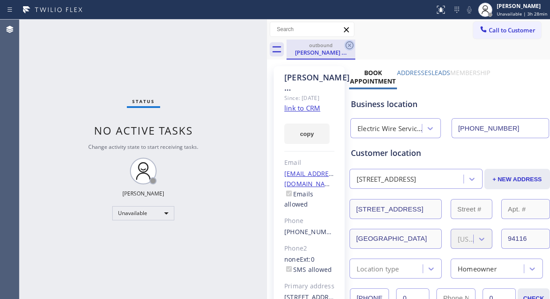
click at [346, 43] on icon at bounding box center [350, 45] width 11 height 11
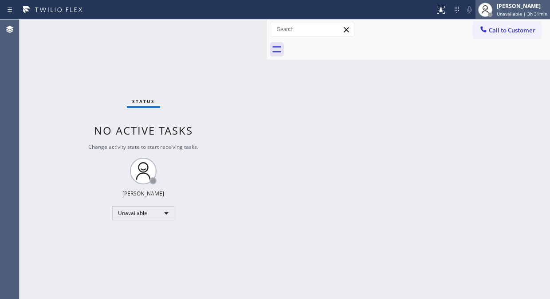
click at [509, 10] on div "Fila Garciano Unavailable | 3h 31min" at bounding box center [522, 10] width 55 height 16
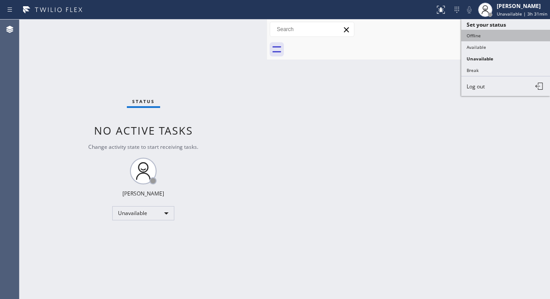
click at [477, 36] on button "Offline" at bounding box center [506, 36] width 89 height 12
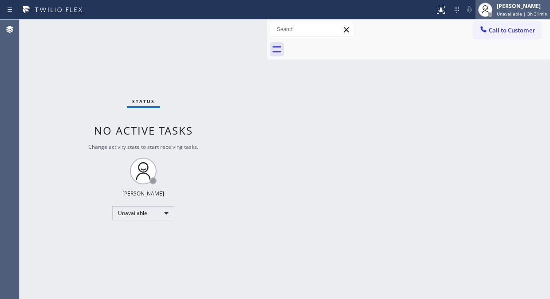
click at [538, 8] on div "[PERSON_NAME]" at bounding box center [522, 6] width 51 height 8
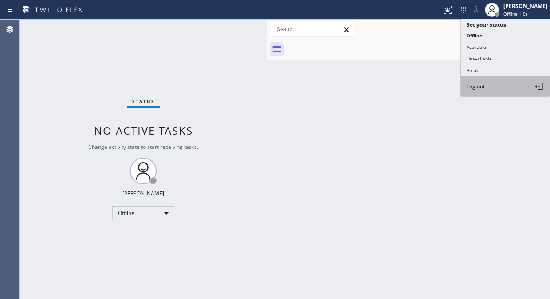
click at [467, 85] on span "Log out" at bounding box center [476, 87] width 18 height 8
